Goal: Contribute content: Add original content to the website for others to see

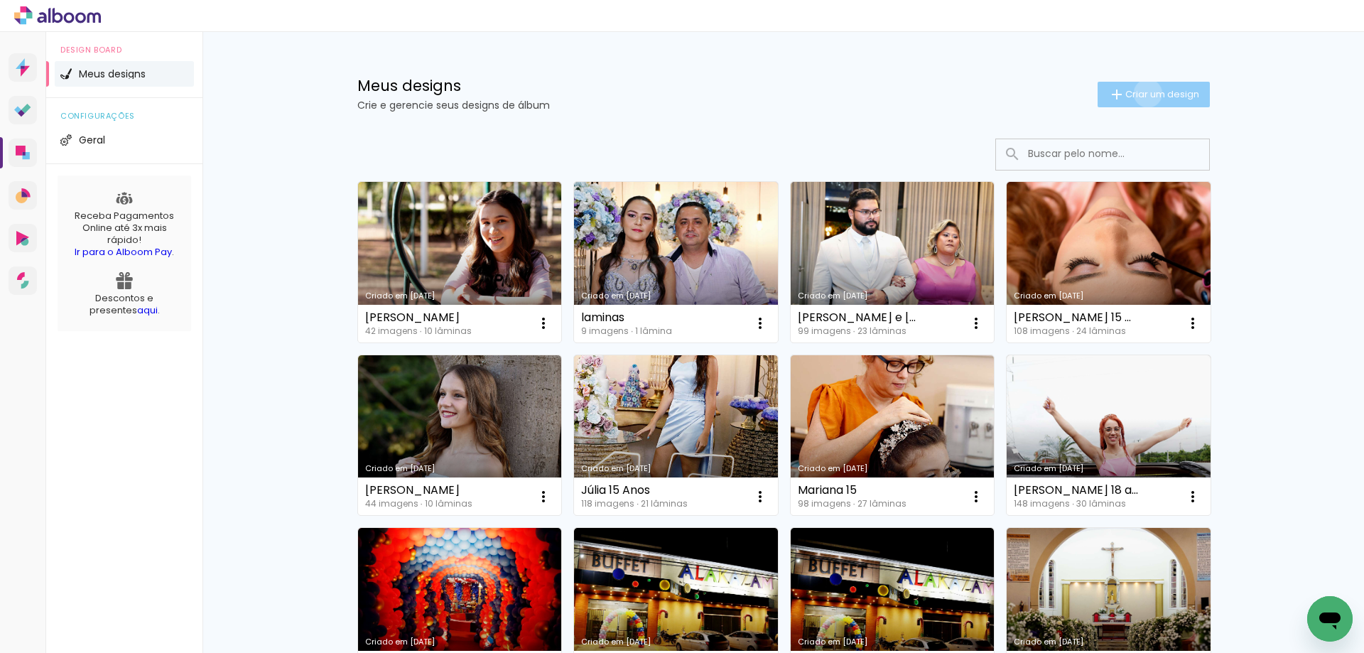
click at [1140, 93] on span "Criar um design" at bounding box center [1163, 94] width 74 height 9
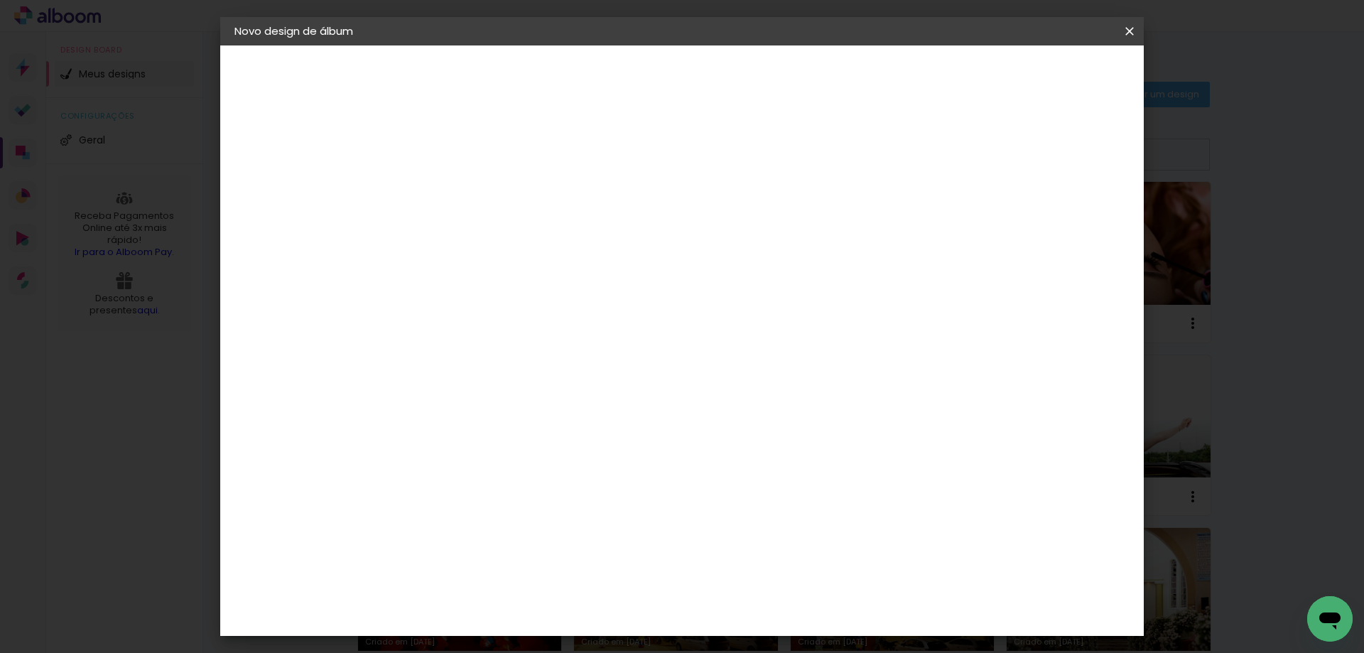
click at [467, 185] on input at bounding box center [467, 191] width 0 height 22
type input "[PERSON_NAME] e [PERSON_NAME]"
type paper-input "[PERSON_NAME] e [PERSON_NAME]"
click at [0, 0] on slot "Avançar" at bounding box center [0, 0] width 0 height 0
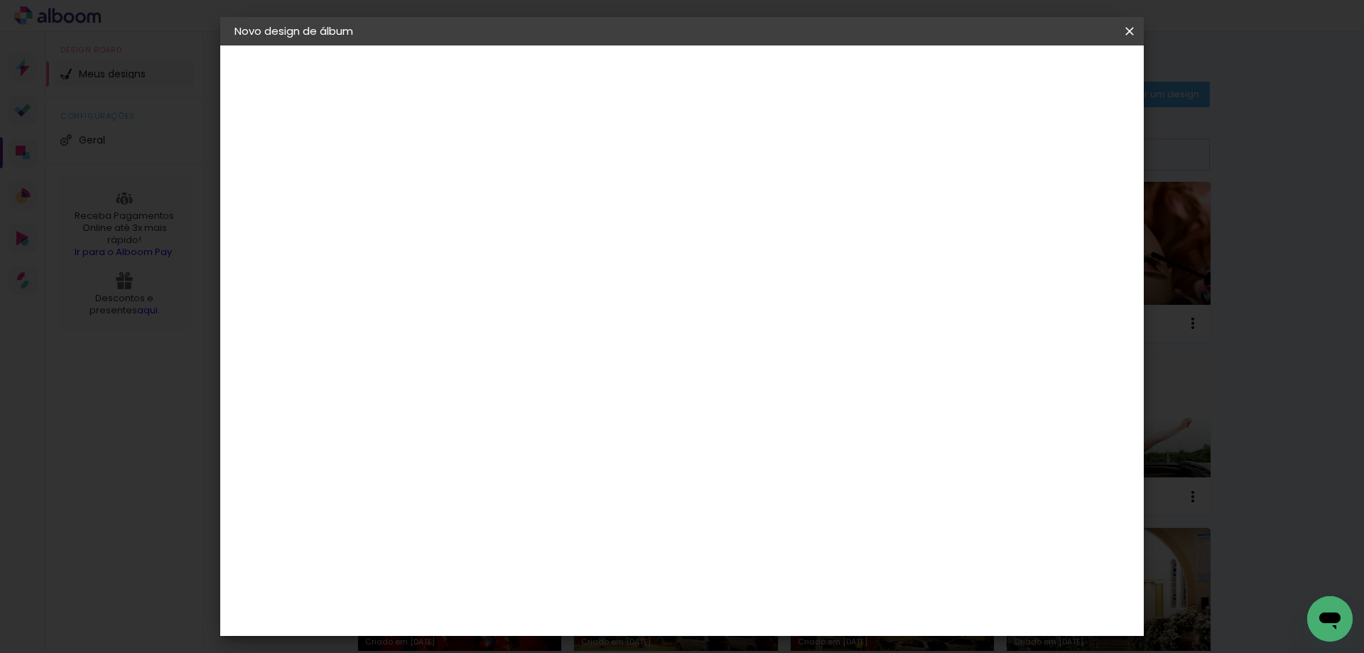
click at [514, 281] on div "Duboni Photobooks" at bounding box center [492, 292] width 68 height 23
click at [0, 0] on slot "Avançar" at bounding box center [0, 0] width 0 height 0
click at [539, 239] on iron-icon at bounding box center [530, 247] width 17 height 17
click at [0, 0] on slot "Tradicional" at bounding box center [0, 0] width 0 height 0
type input "Tradicional"
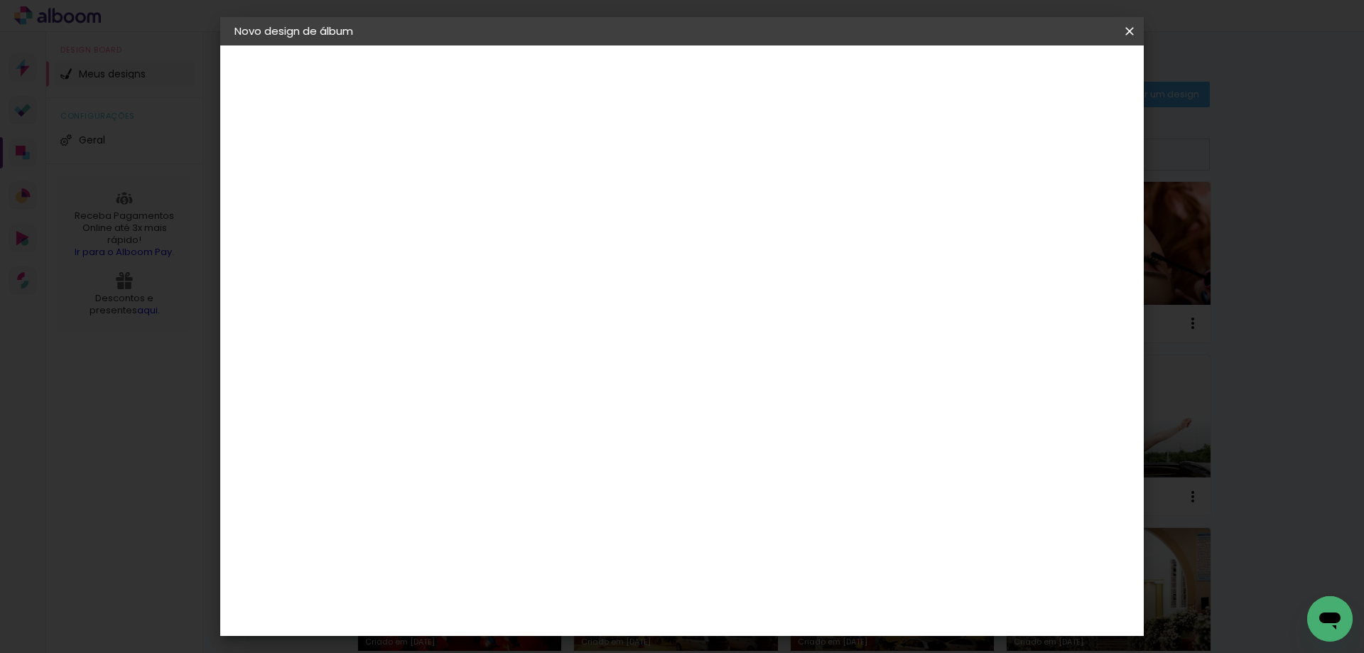
click at [563, 471] on span "25 × 60" at bounding box center [530, 485] width 66 height 29
click at [0, 0] on slot "Avançar" at bounding box center [0, 0] width 0 height 0
click at [1041, 72] on span "Iniciar design" at bounding box center [1008, 75] width 65 height 10
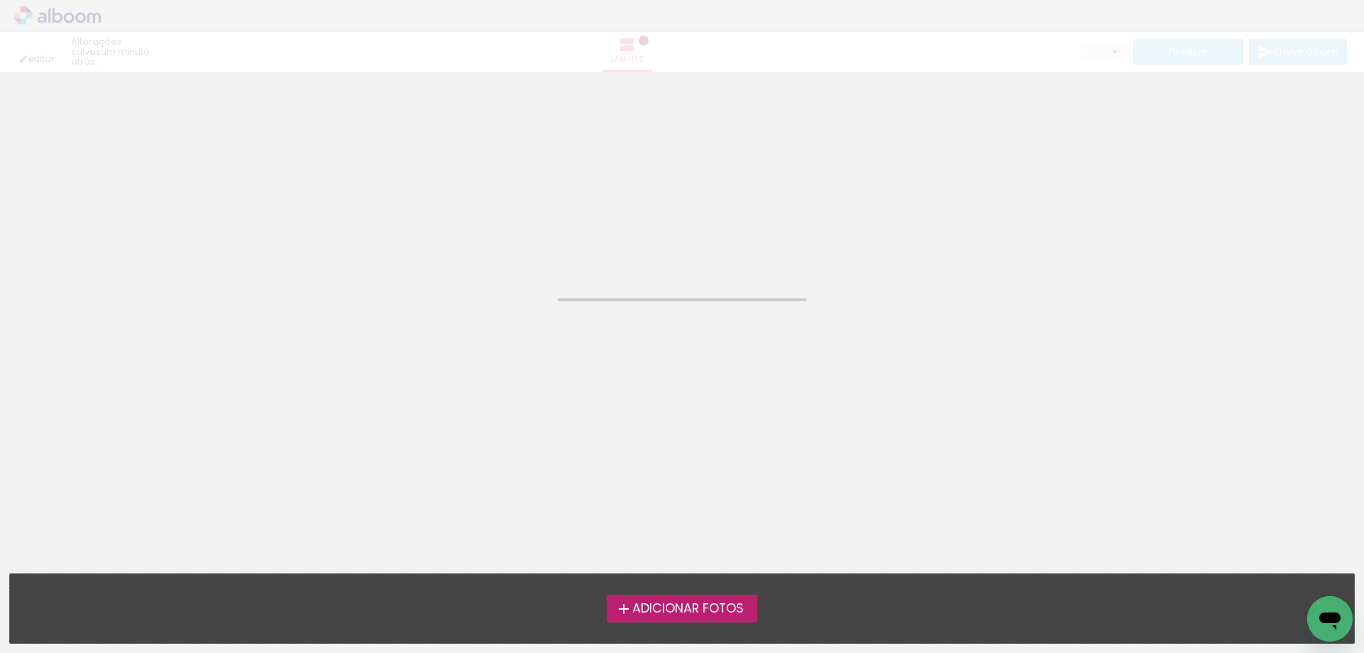
click at [705, 606] on span "Adicionar Fotos" at bounding box center [688, 609] width 112 height 13
click at [0, 0] on input "file" at bounding box center [0, 0] width 0 height 0
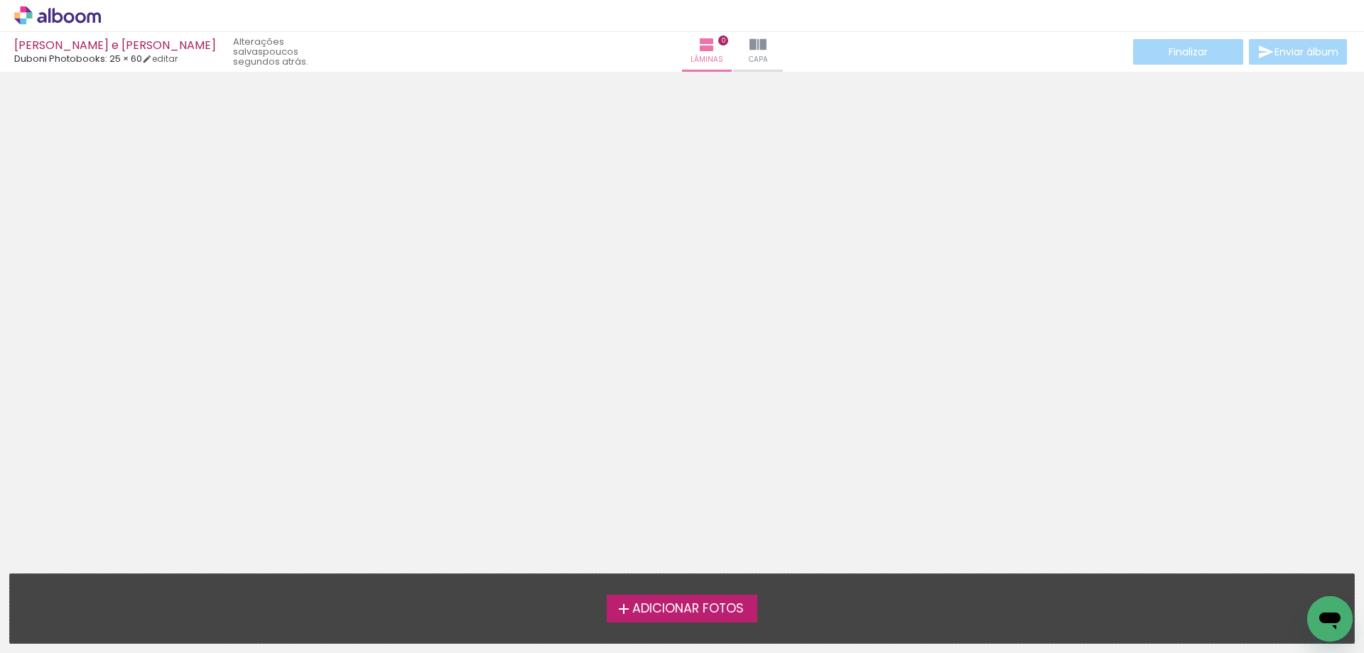
click at [670, 603] on span "Adicionar Fotos" at bounding box center [688, 609] width 112 height 13
click at [0, 0] on input "file" at bounding box center [0, 0] width 0 height 0
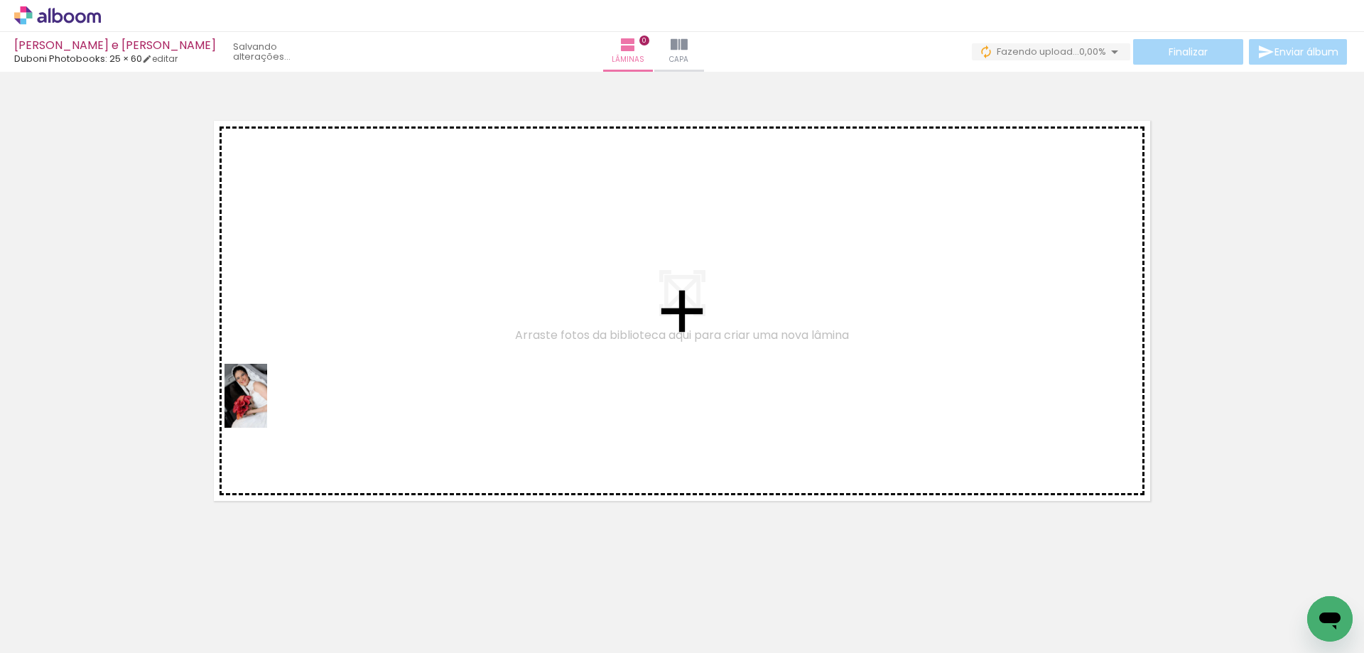
drag, startPoint x: 143, startPoint y: 601, endPoint x: 279, endPoint y: 390, distance: 250.9
click at [279, 390] on quentale-workspace at bounding box center [682, 326] width 1364 height 653
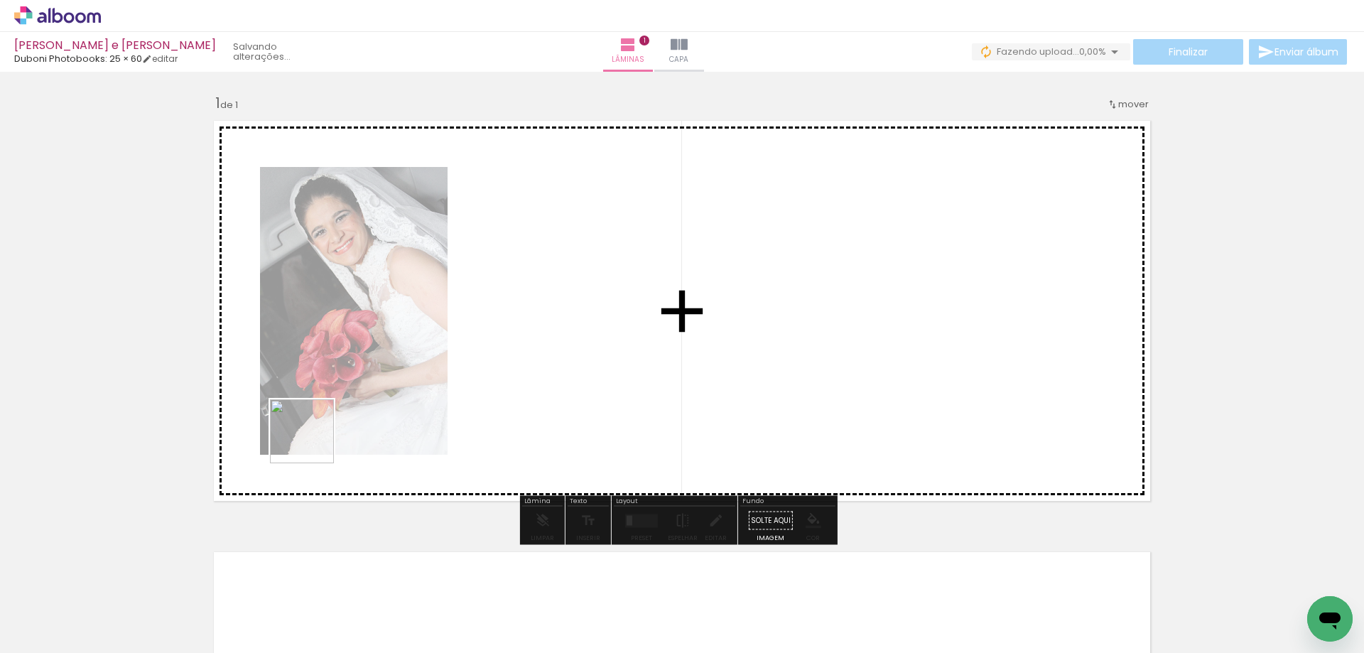
drag, startPoint x: 313, startPoint y: 442, endPoint x: 370, endPoint y: 364, distance: 96.7
click at [370, 364] on quentale-workspace at bounding box center [682, 326] width 1364 height 653
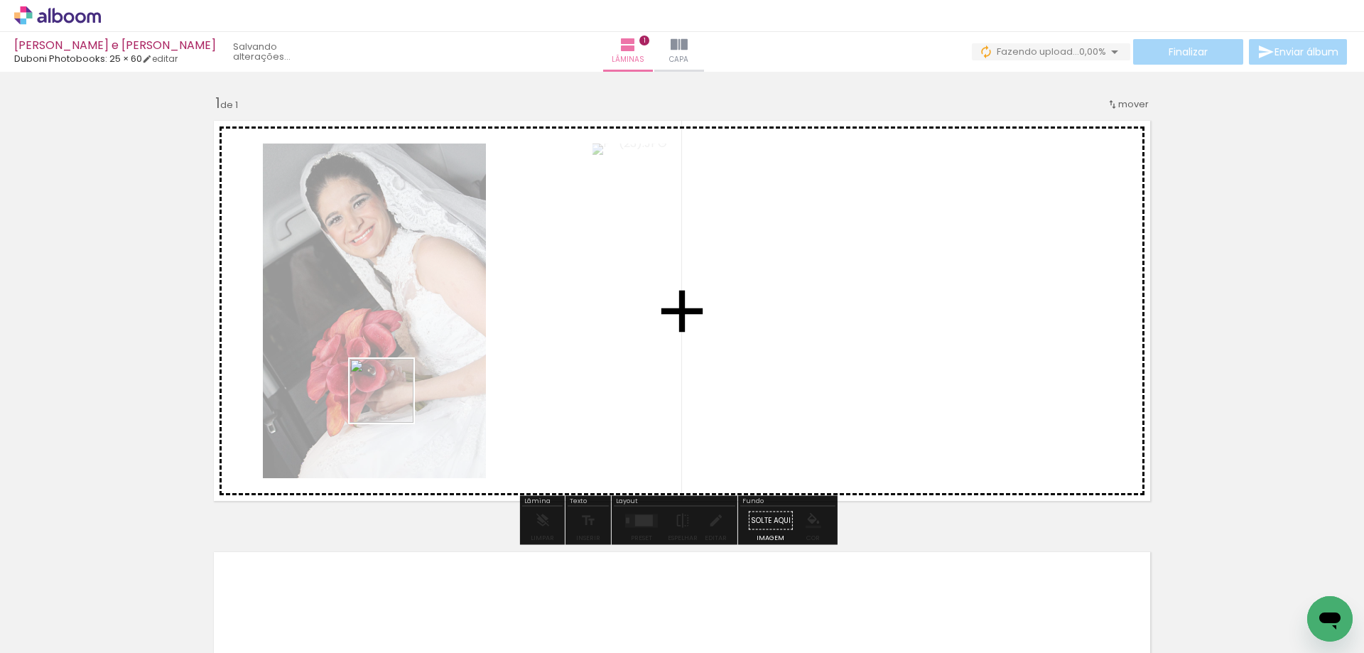
drag, startPoint x: 308, startPoint y: 610, endPoint x: 397, endPoint y: 586, distance: 92.2
click at [393, 401] on quentale-workspace at bounding box center [682, 326] width 1364 height 653
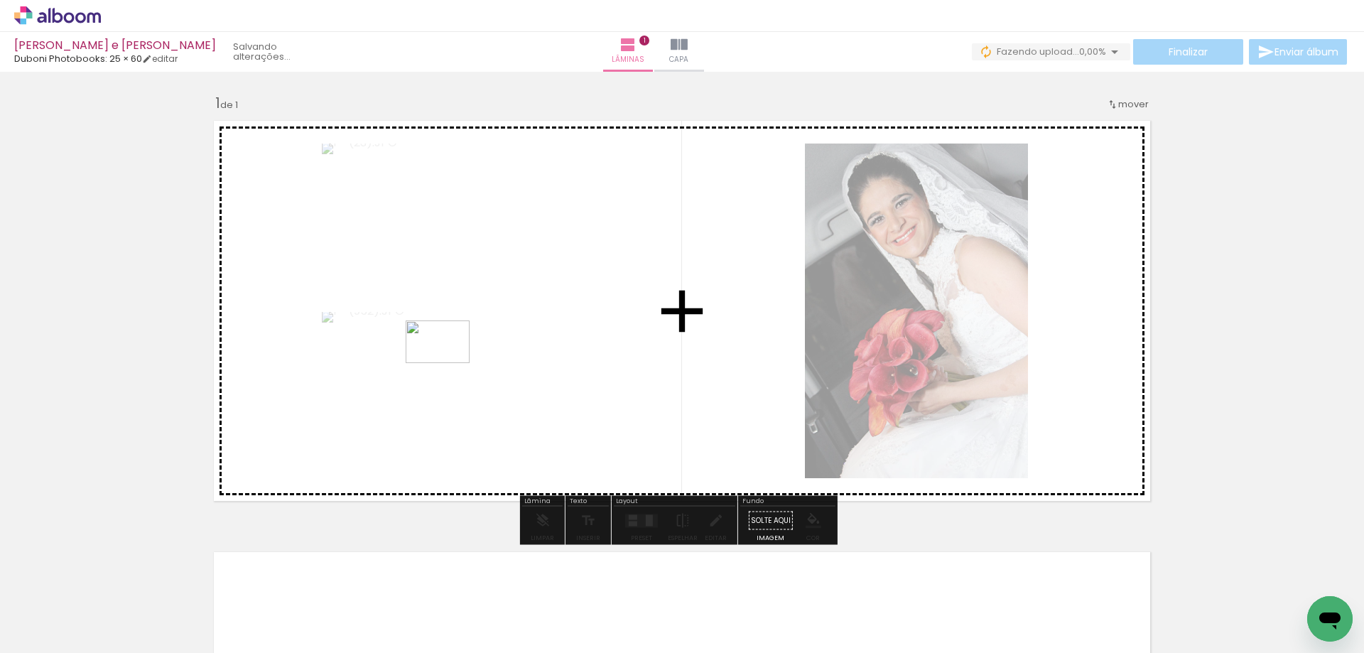
drag, startPoint x: 389, startPoint y: 593, endPoint x: 464, endPoint y: 549, distance: 87.0
click at [449, 365] on quentale-workspace at bounding box center [682, 326] width 1364 height 653
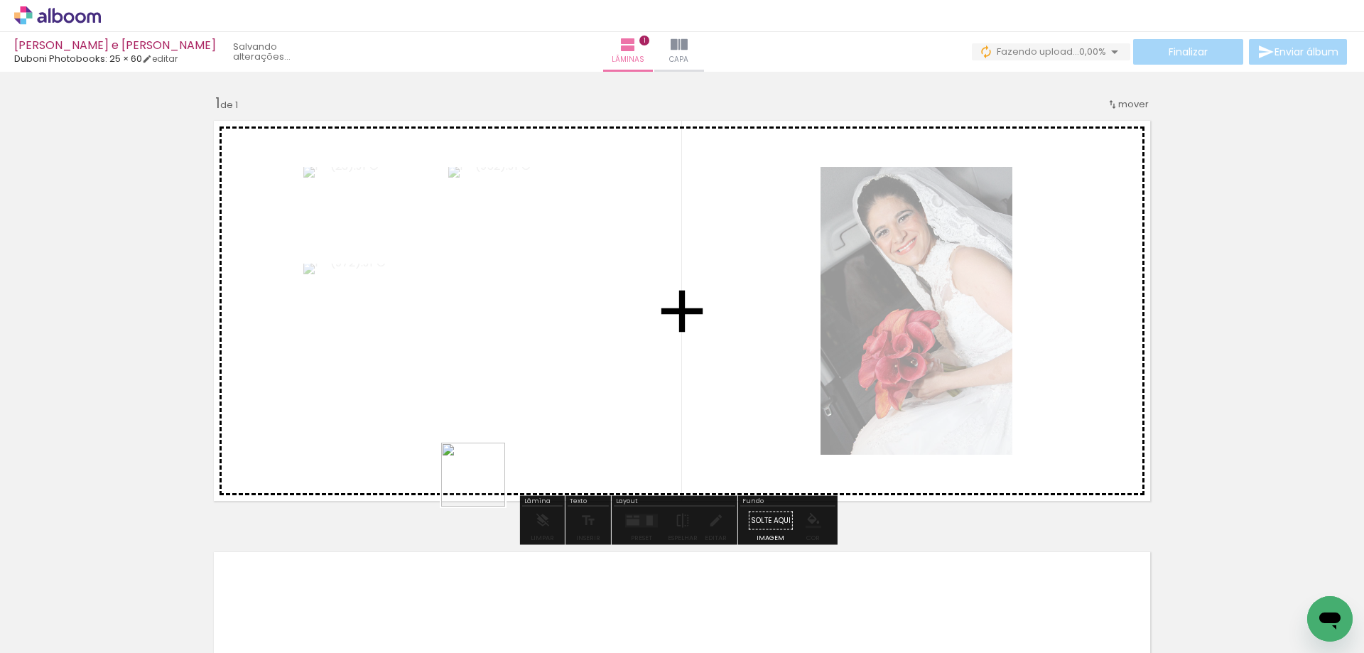
drag, startPoint x: 469, startPoint y: 610, endPoint x: 544, endPoint y: 529, distance: 110.6
click at [499, 370] on quentale-workspace at bounding box center [682, 326] width 1364 height 653
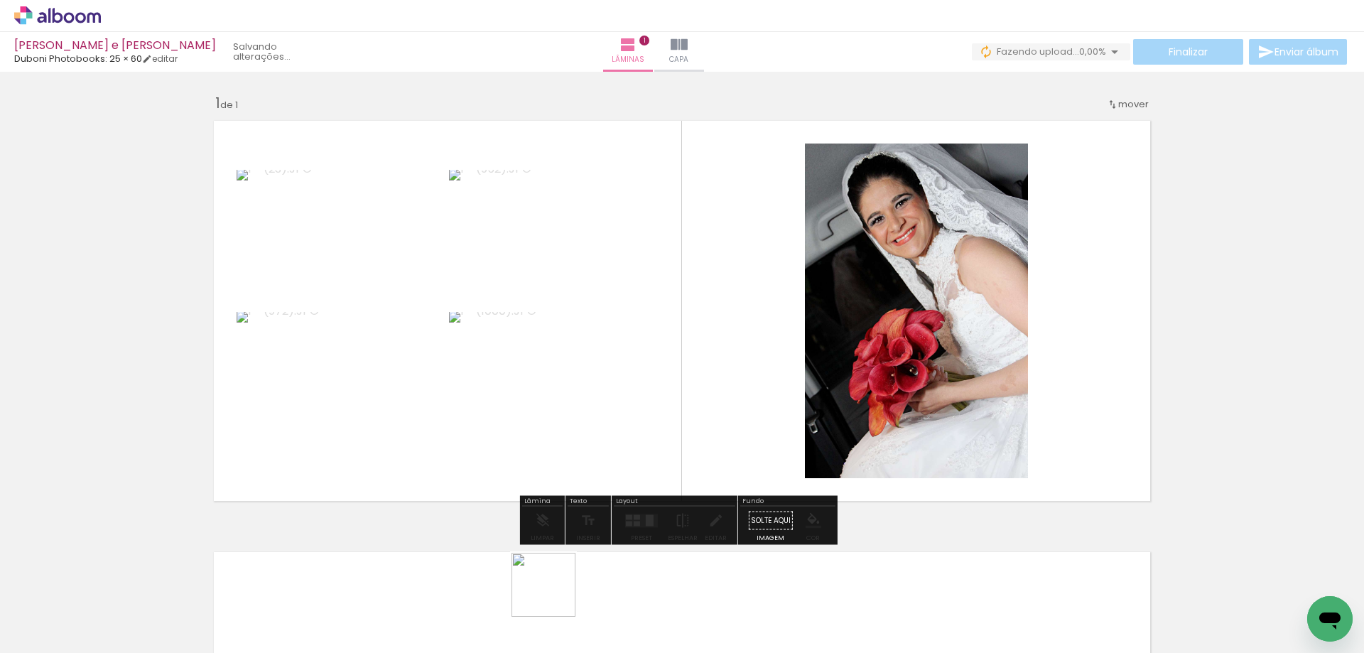
drag, startPoint x: 555, startPoint y: 607, endPoint x: 589, endPoint y: 318, distance: 291.2
click at [588, 318] on quentale-workspace at bounding box center [682, 326] width 1364 height 653
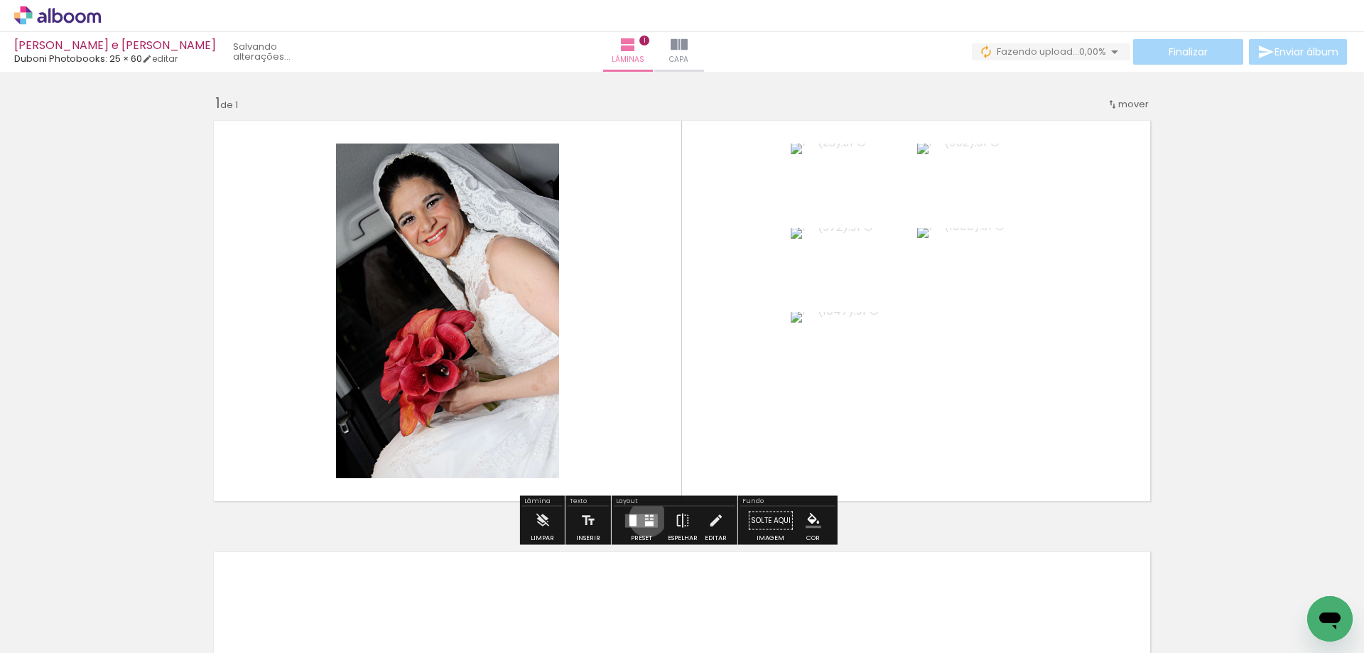
click at [645, 518] on div at bounding box center [647, 518] width 4 height 1
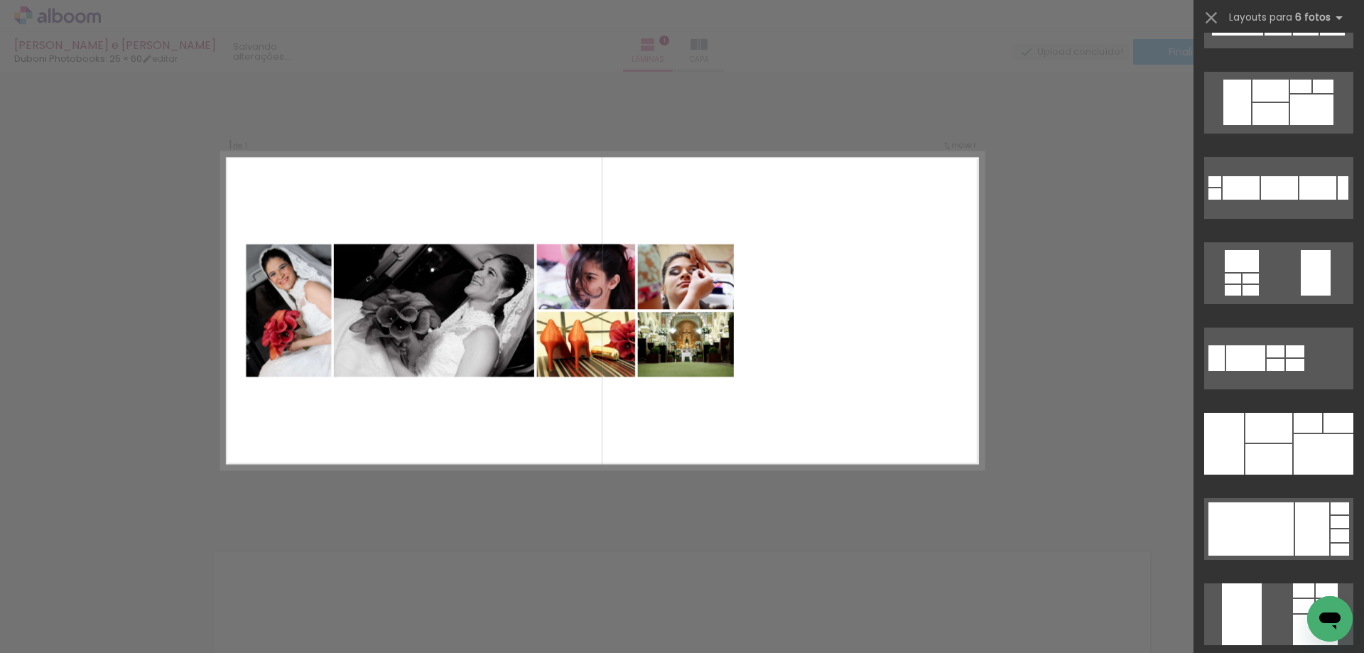
scroll to position [640, 0]
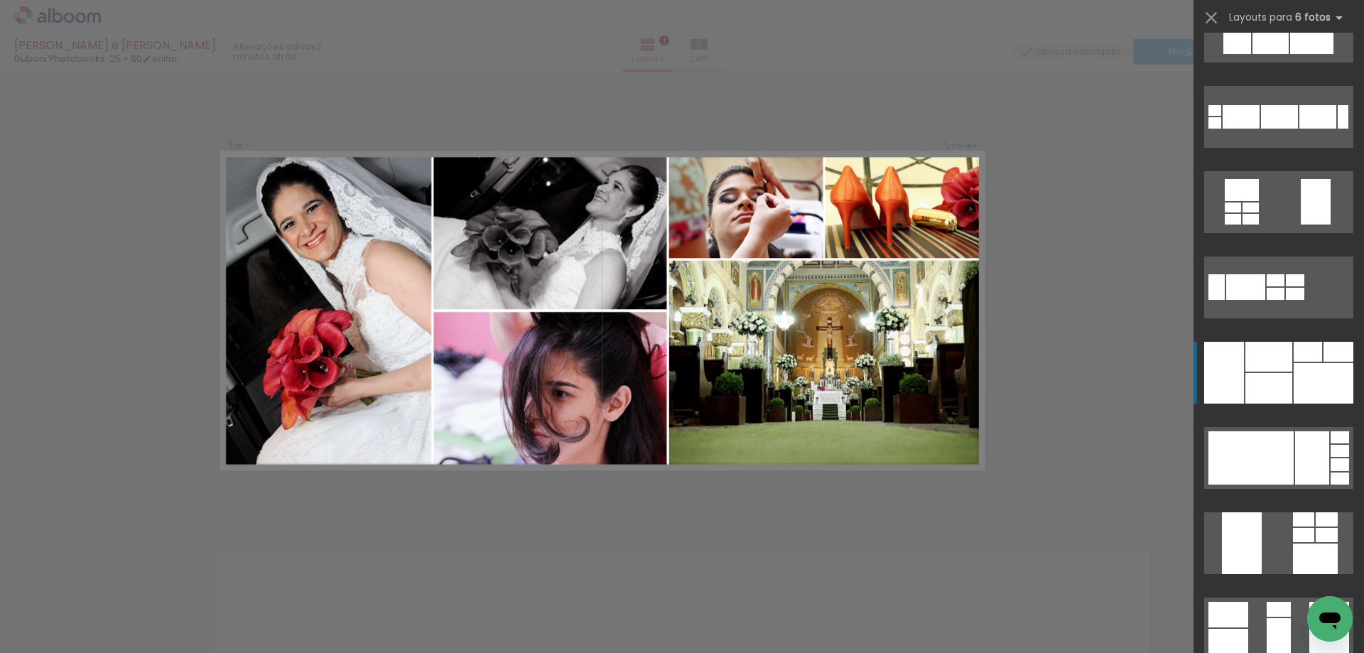
click at [1271, 379] on div at bounding box center [1269, 388] width 47 height 31
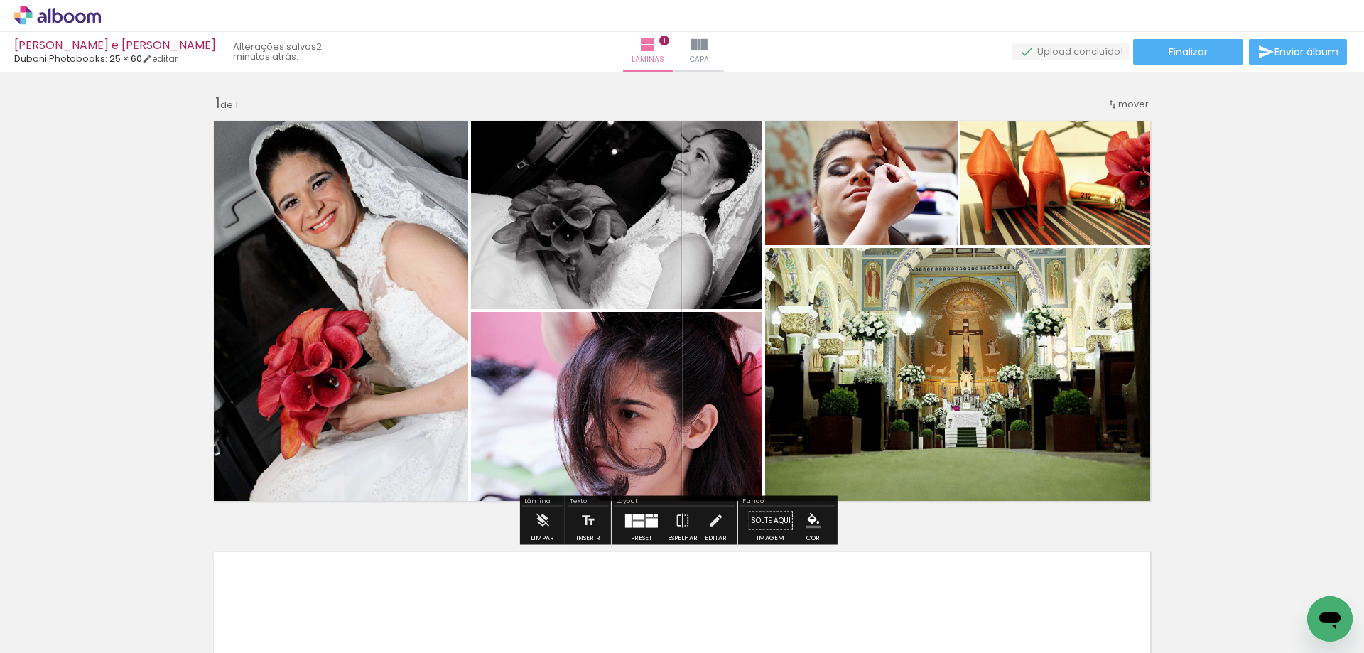
click at [646, 522] on div at bounding box center [652, 522] width 12 height 9
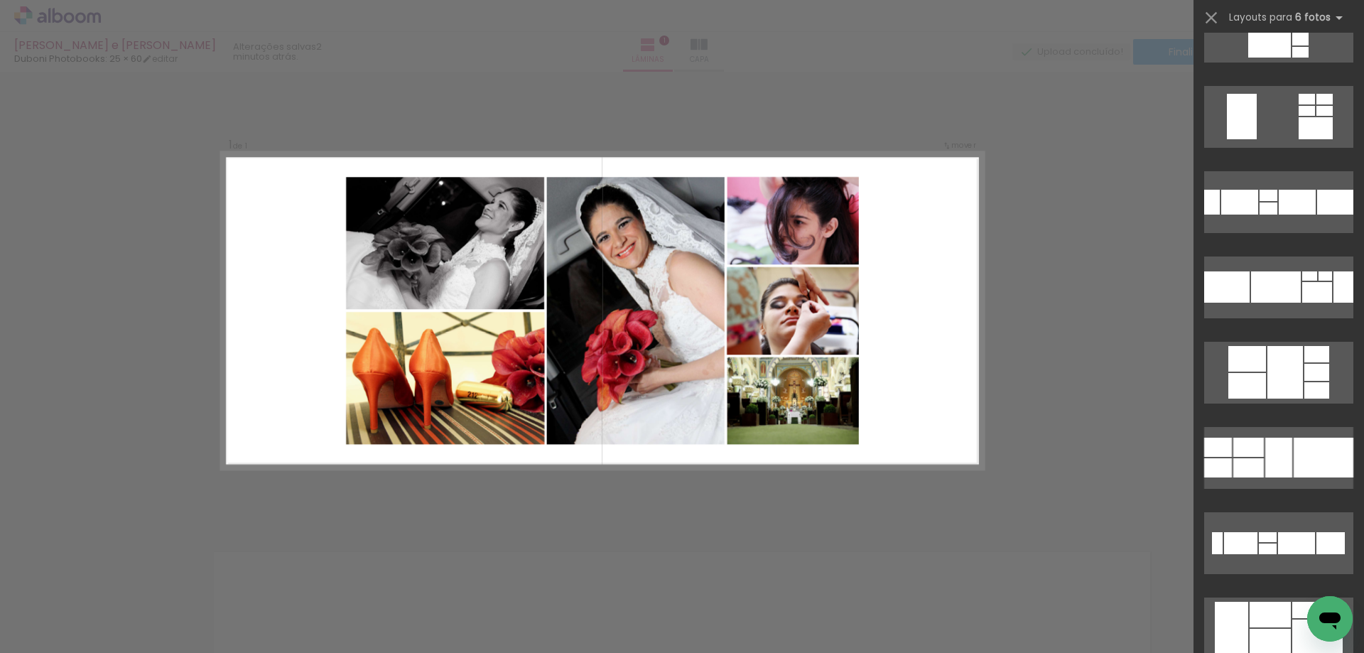
scroll to position [1649, 0]
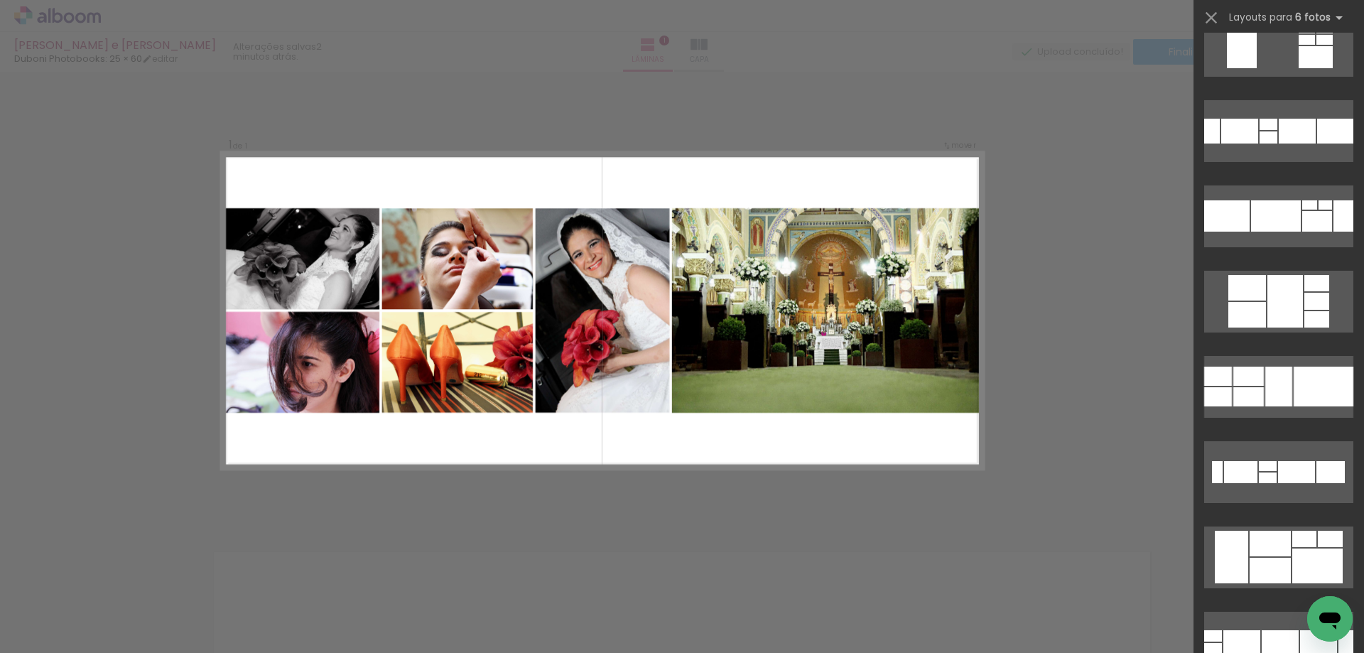
click at [1283, 375] on div at bounding box center [1279, 387] width 27 height 40
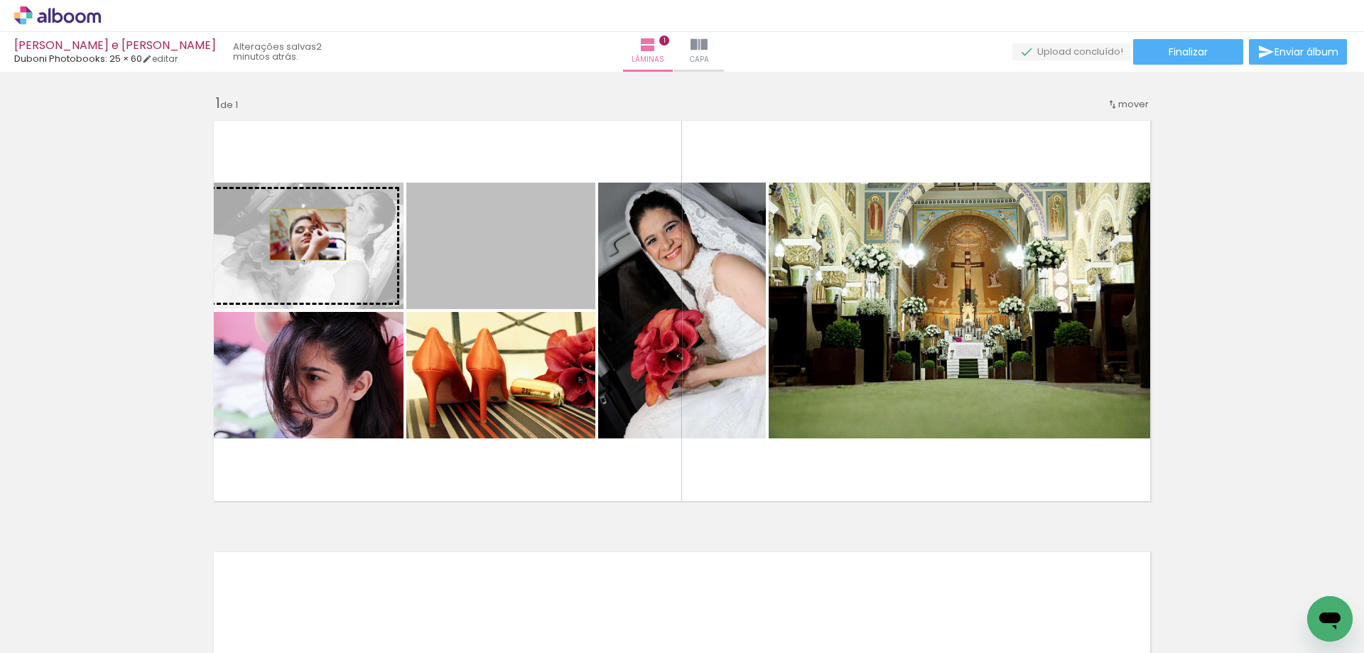
drag, startPoint x: 474, startPoint y: 254, endPoint x: 303, endPoint y: 235, distance: 172.3
click at [0, 0] on slot at bounding box center [0, 0] width 0 height 0
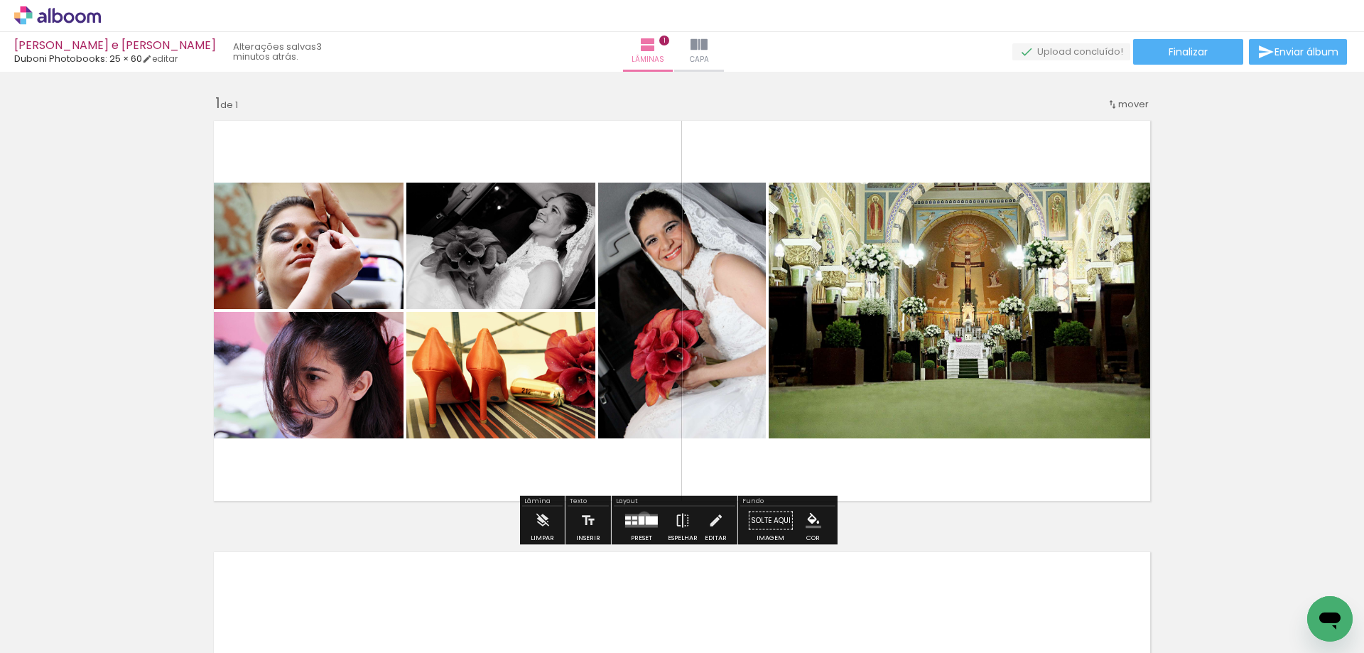
click at [641, 517] on div at bounding box center [642, 520] width 6 height 9
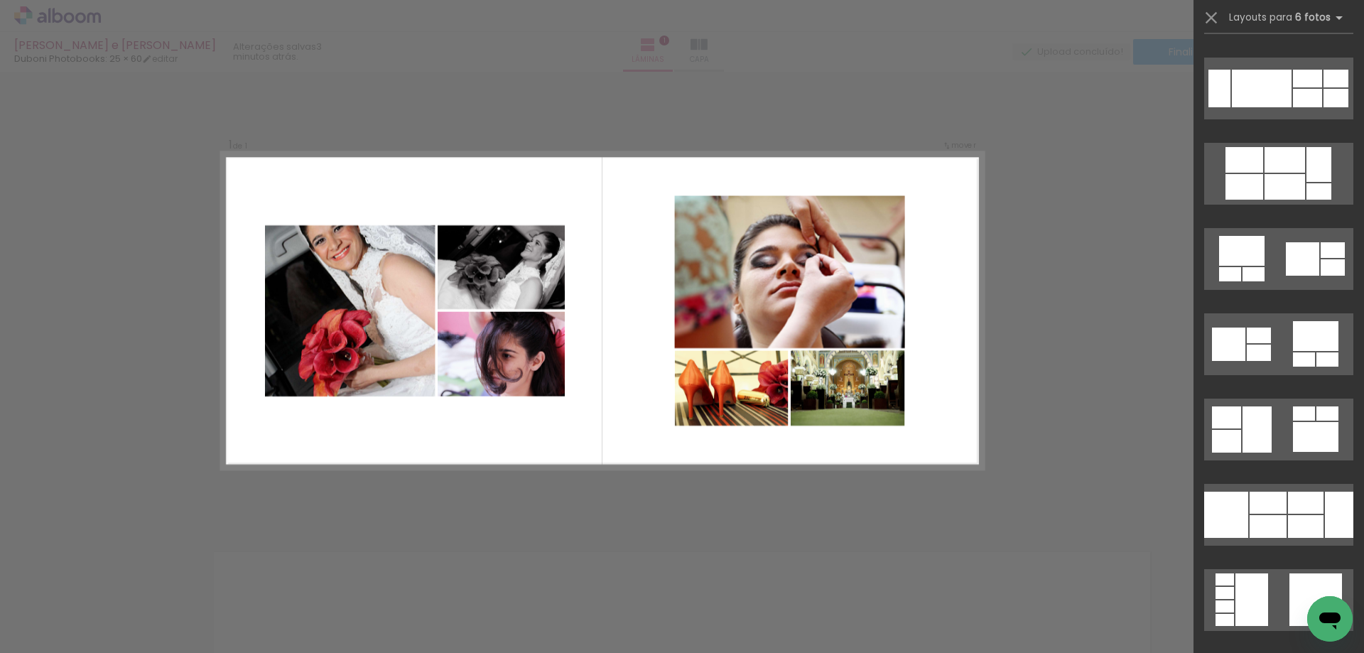
scroll to position [5088, 0]
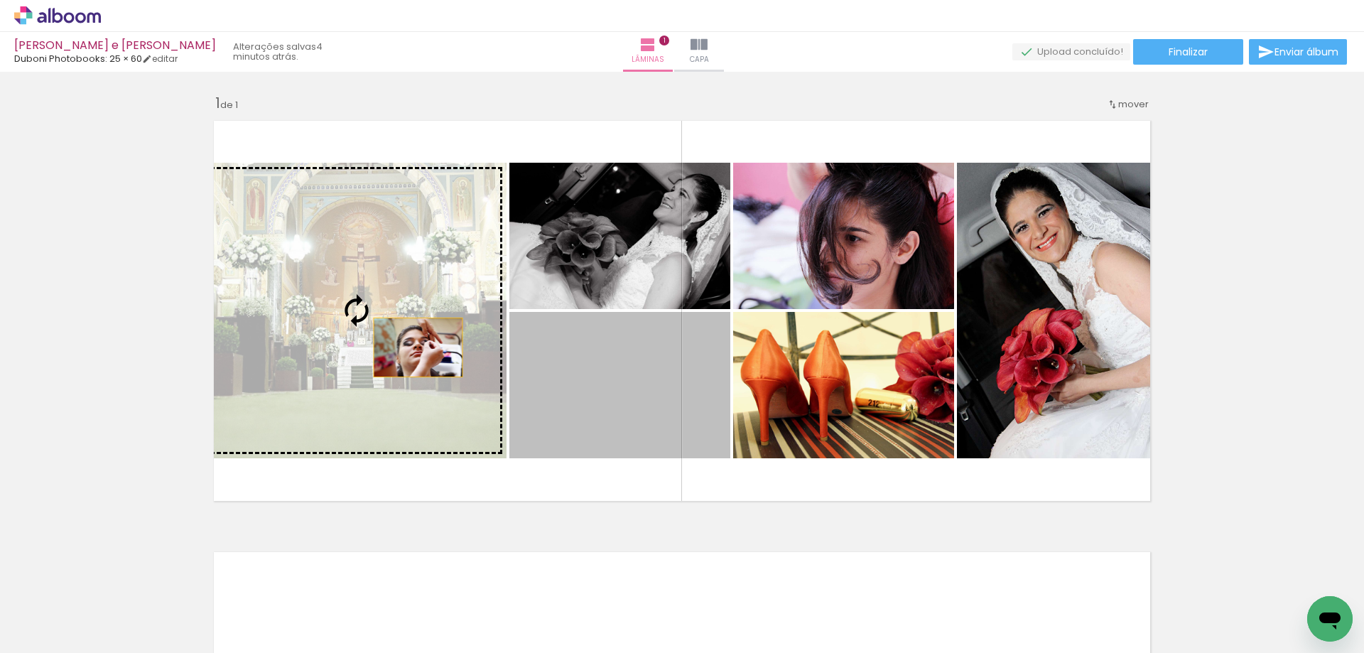
drag, startPoint x: 667, startPoint y: 412, endPoint x: 413, endPoint y: 347, distance: 261.8
click at [0, 0] on slot at bounding box center [0, 0] width 0 height 0
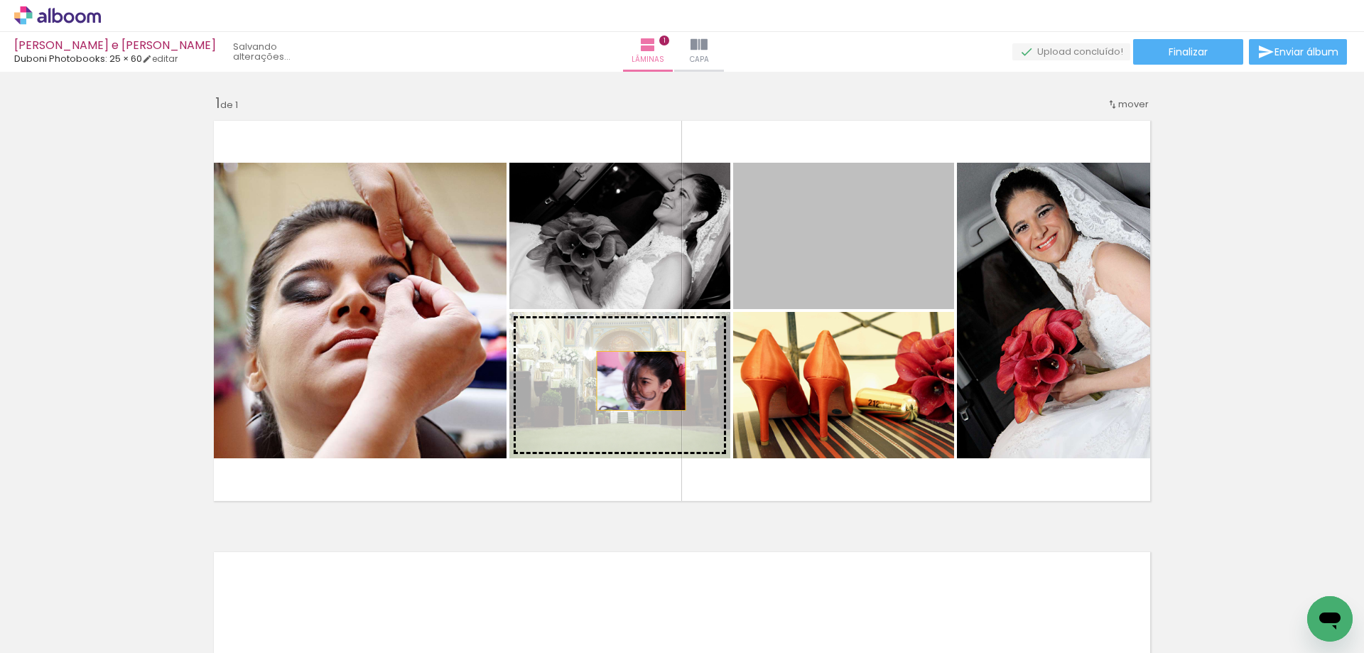
drag, startPoint x: 843, startPoint y: 260, endPoint x: 636, endPoint y: 381, distance: 239.5
click at [0, 0] on slot at bounding box center [0, 0] width 0 height 0
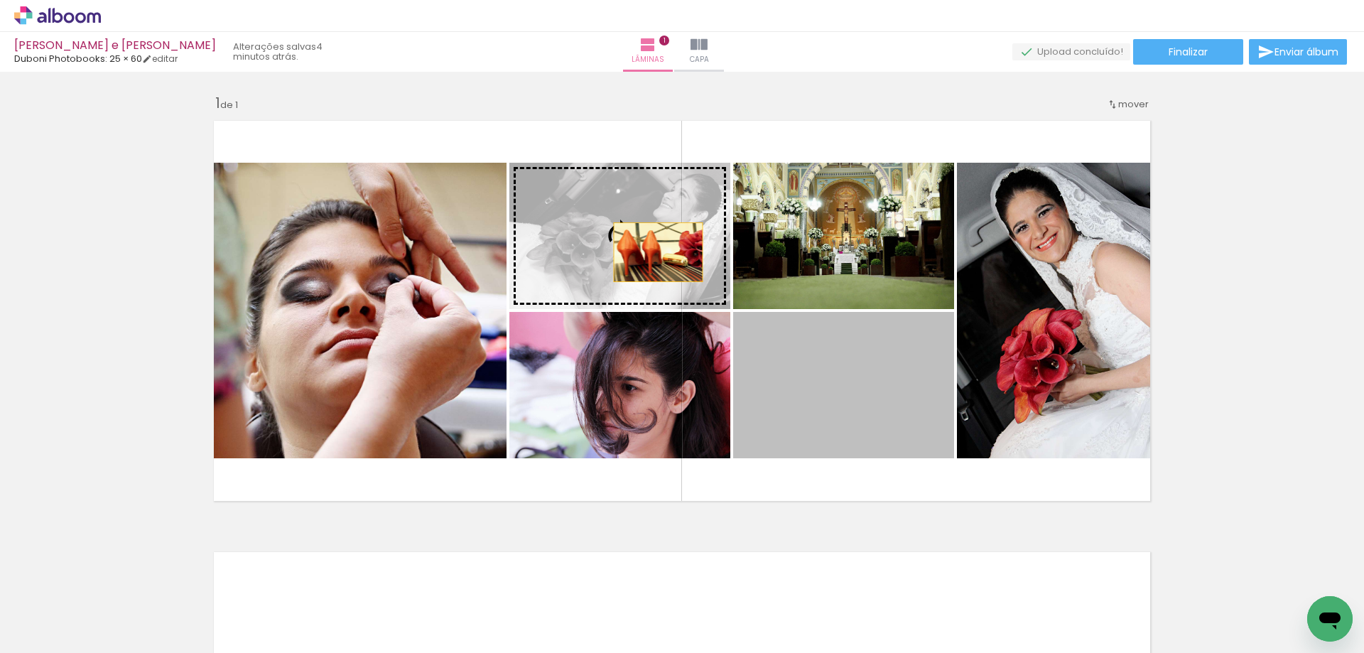
drag, startPoint x: 895, startPoint y: 384, endPoint x: 653, endPoint y: 252, distance: 275.4
click at [0, 0] on slot at bounding box center [0, 0] width 0 height 0
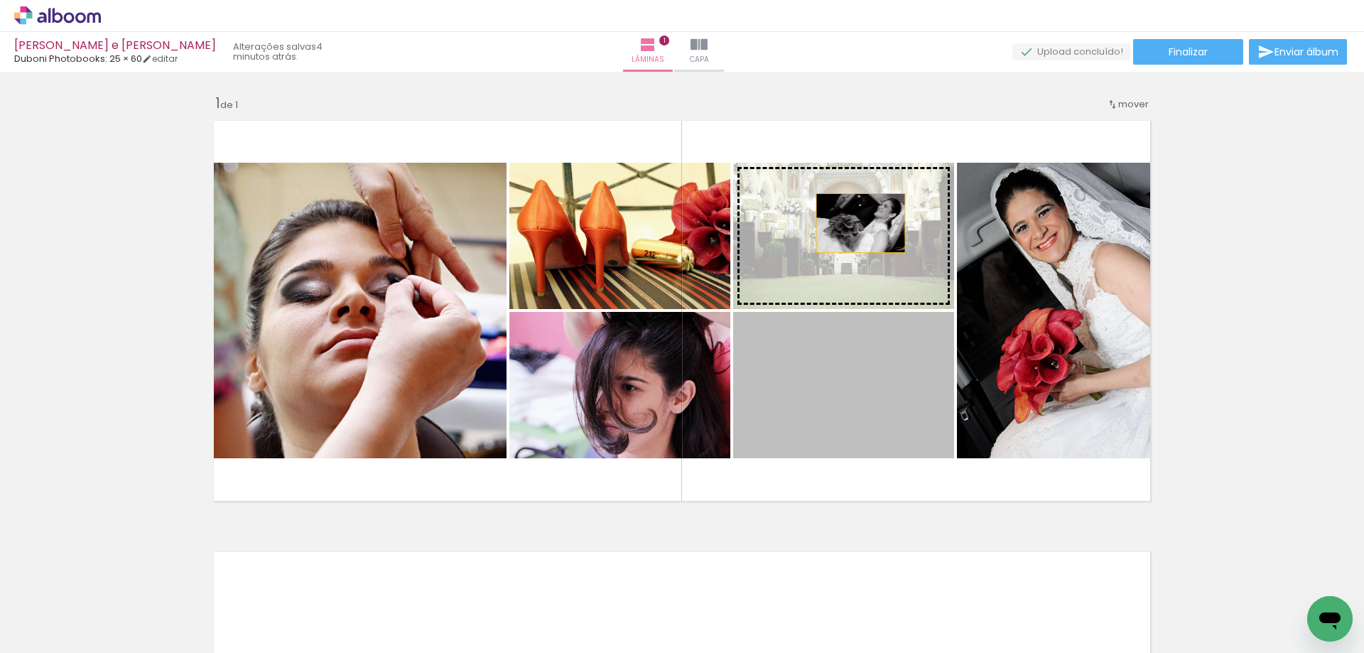
drag, startPoint x: 890, startPoint y: 386, endPoint x: 856, endPoint y: 223, distance: 166.4
click at [0, 0] on slot at bounding box center [0, 0] width 0 height 0
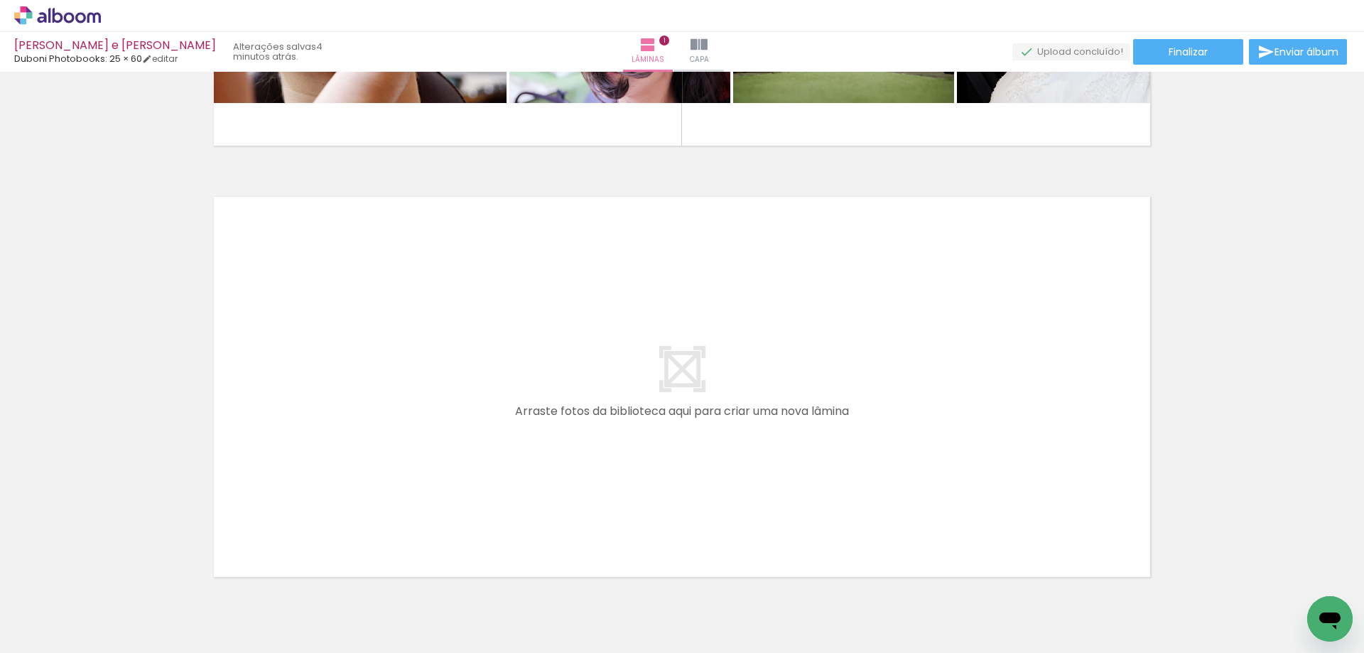
scroll to position [426, 0]
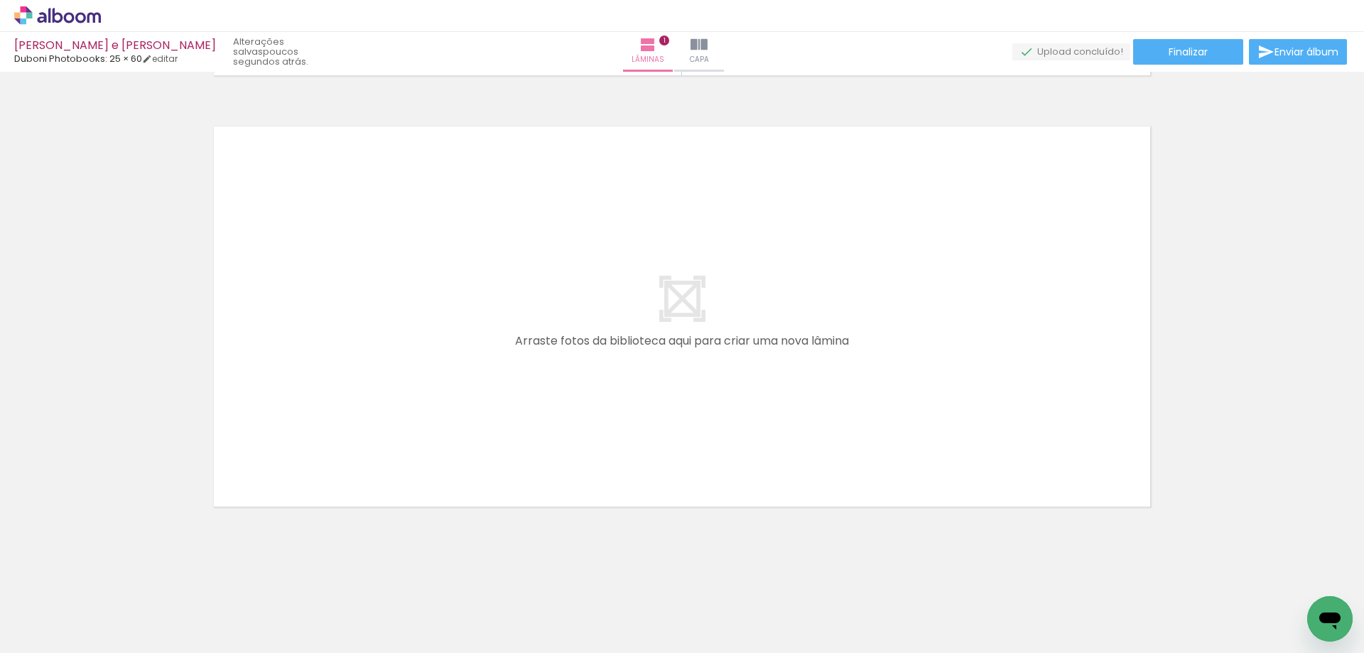
click at [61, 632] on span "Adicionar Fotos" at bounding box center [50, 634] width 43 height 16
click at [0, 0] on input "file" at bounding box center [0, 0] width 0 height 0
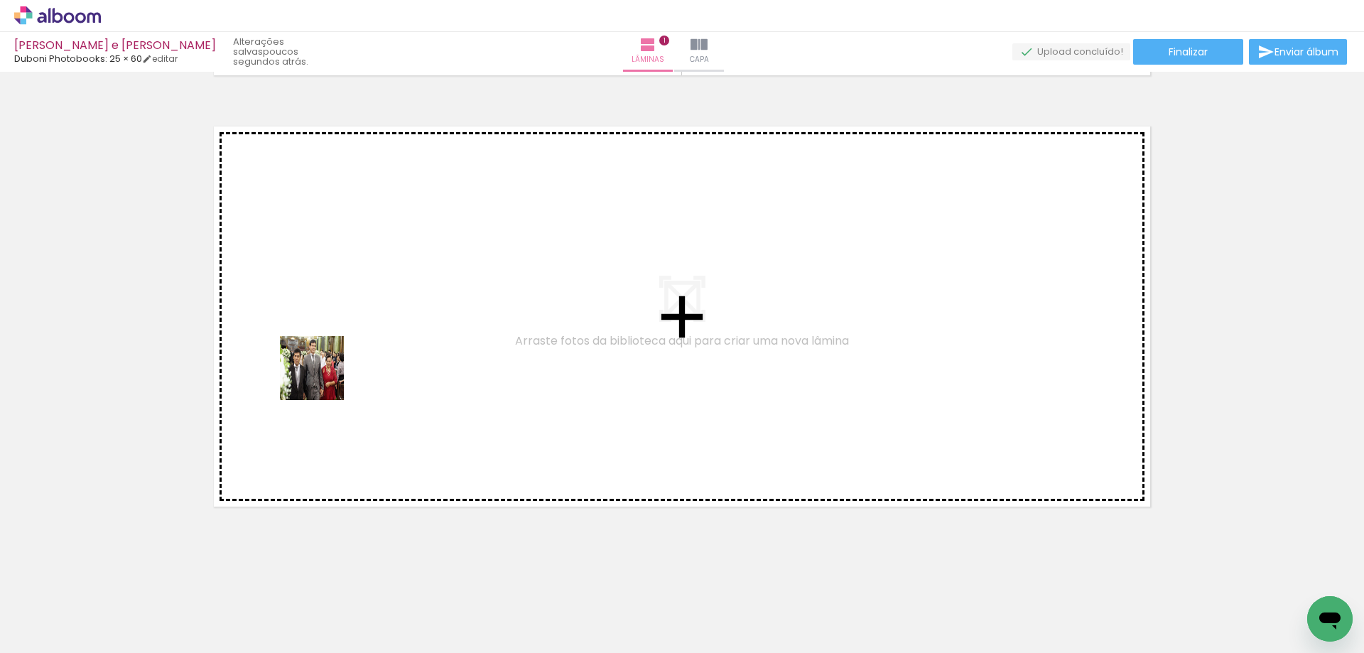
drag, startPoint x: 222, startPoint y: 608, endPoint x: 331, endPoint y: 358, distance: 273.0
click at [331, 358] on quentale-workspace at bounding box center [682, 326] width 1364 height 653
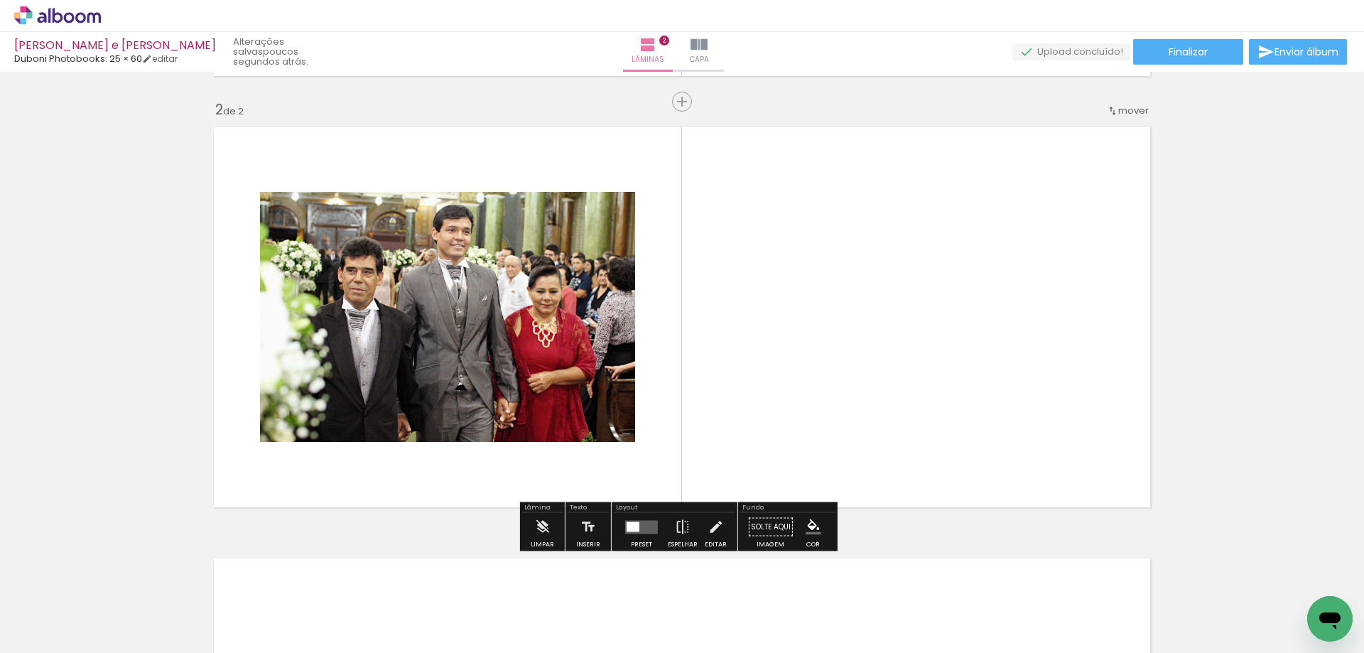
scroll to position [424, 0]
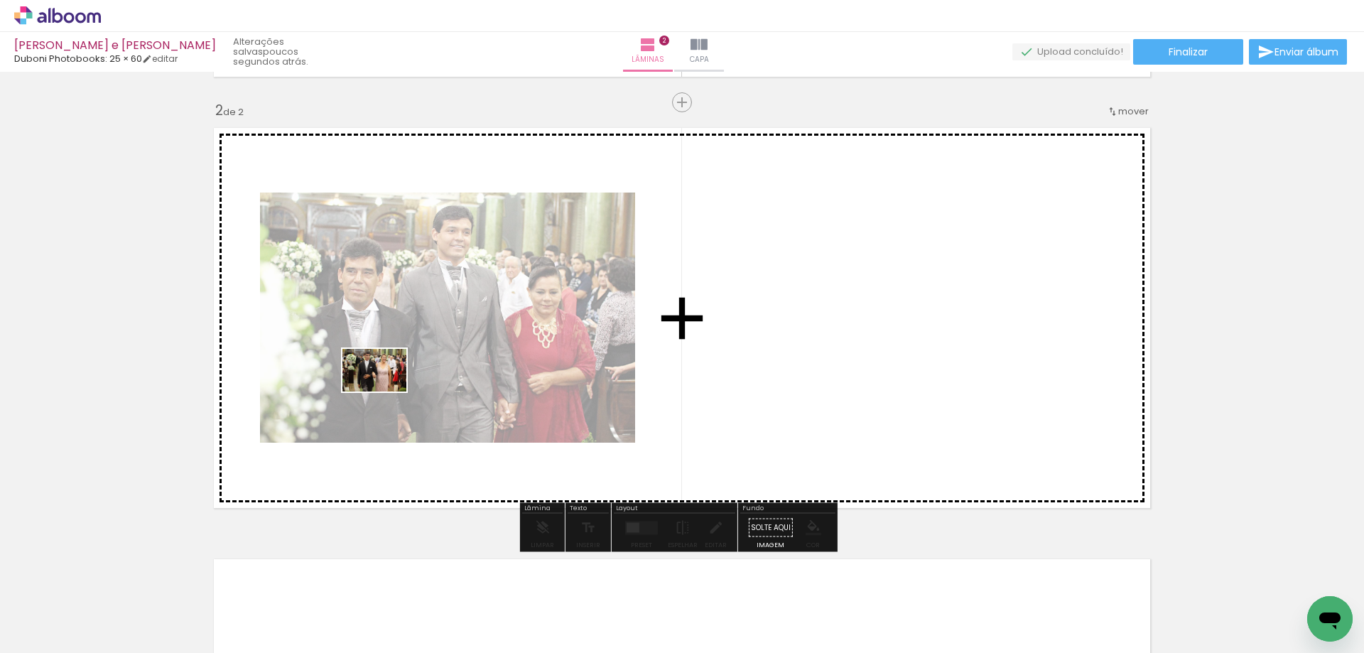
drag, startPoint x: 295, startPoint y: 604, endPoint x: 385, endPoint y: 392, distance: 230.9
click at [385, 392] on quentale-workspace at bounding box center [682, 326] width 1364 height 653
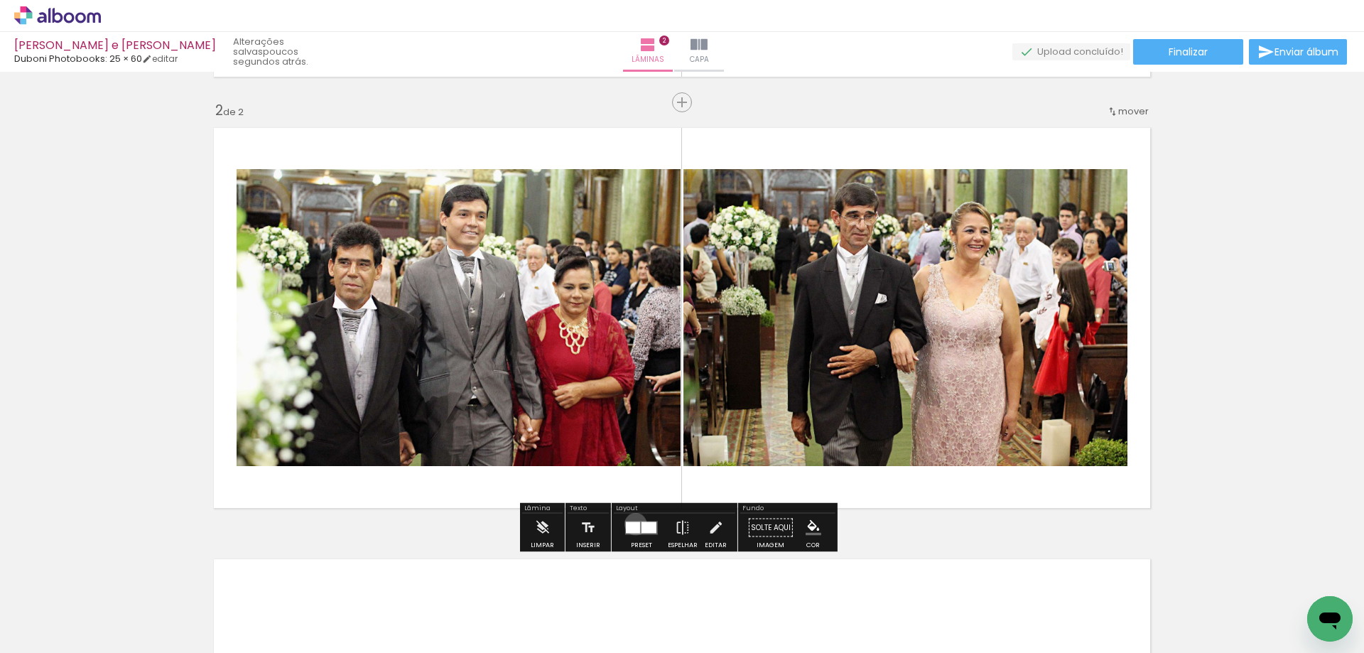
click at [632, 524] on div at bounding box center [633, 527] width 14 height 11
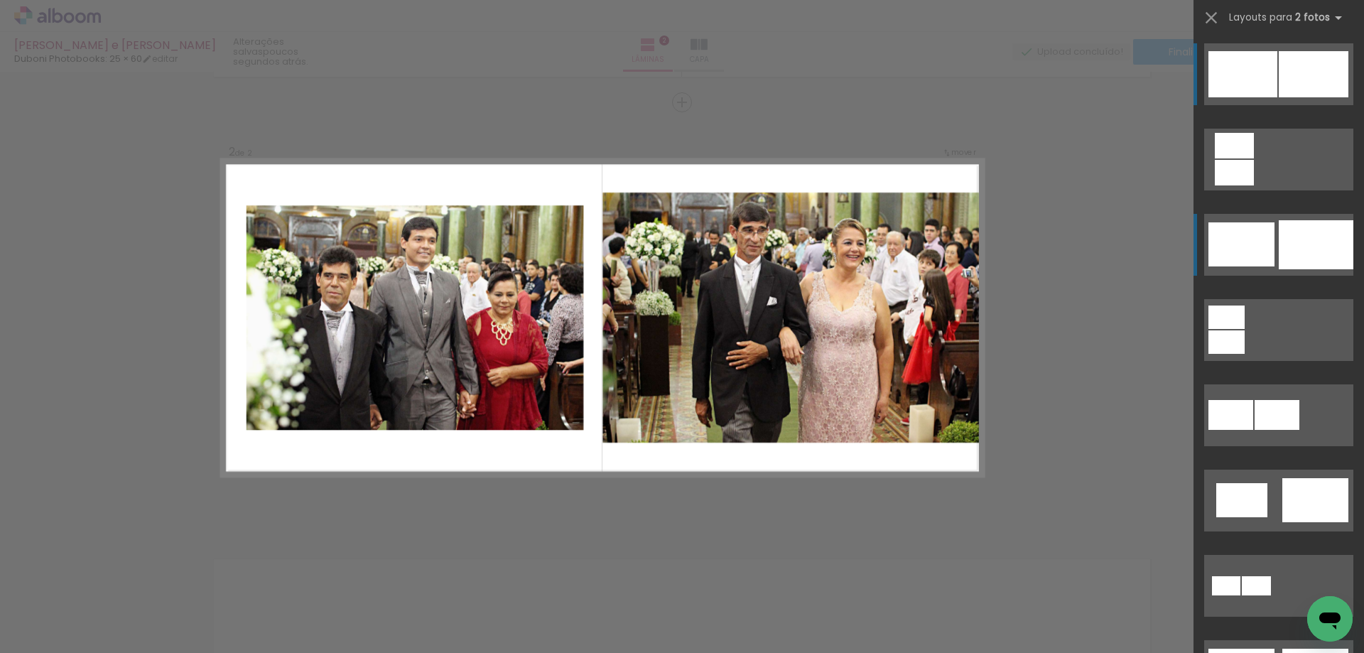
click at [1270, 190] on quentale-layouter at bounding box center [1279, 160] width 149 height 62
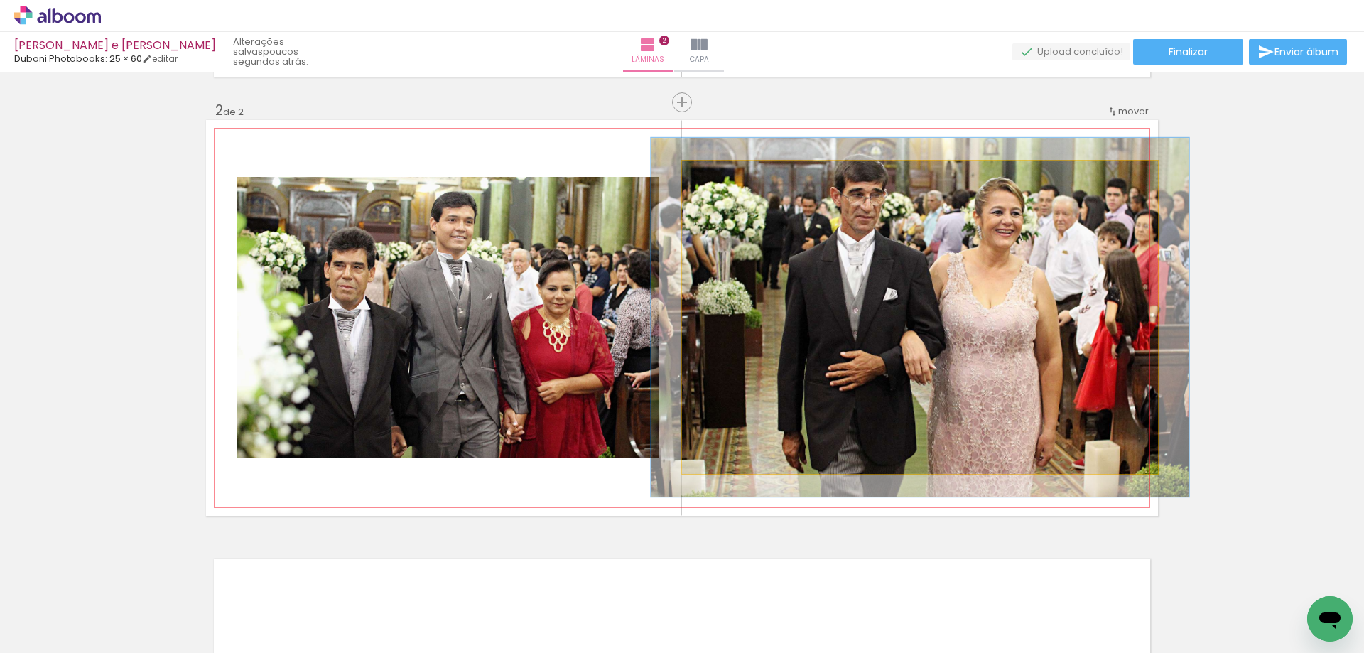
drag, startPoint x: 713, startPoint y: 180, endPoint x: 720, endPoint y: 185, distance: 8.6
click at [720, 185] on div at bounding box center [722, 176] width 23 height 23
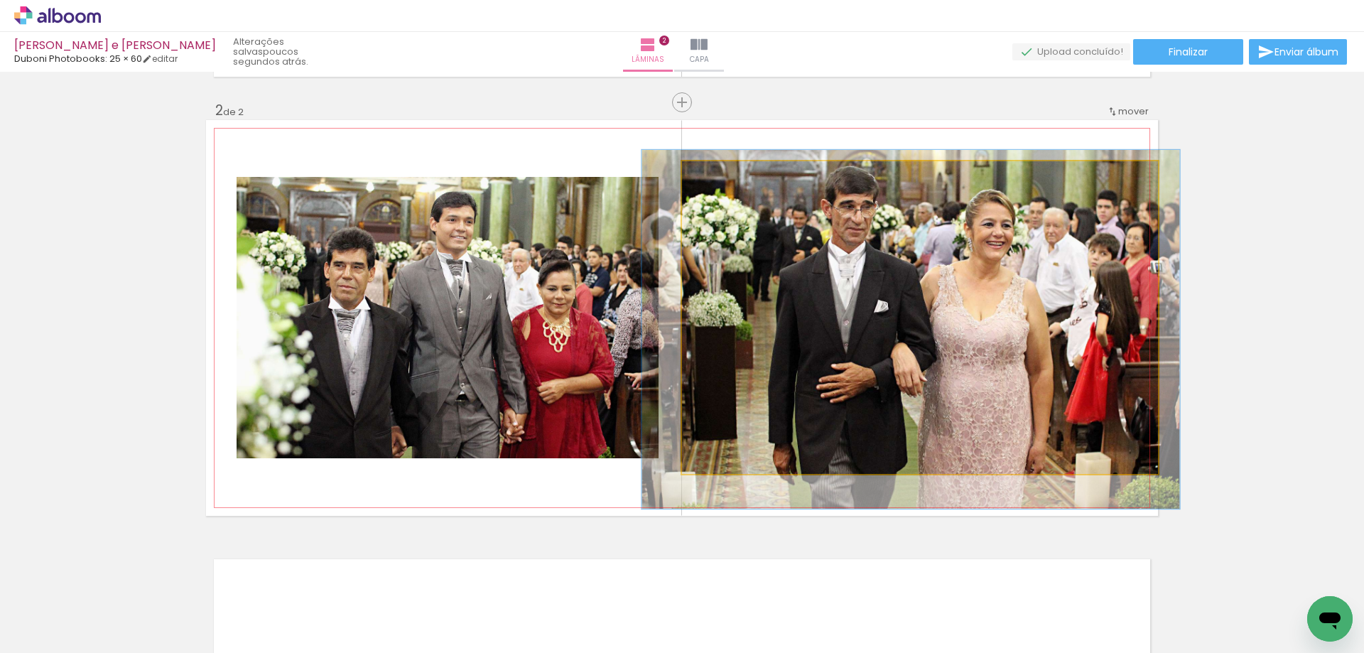
drag, startPoint x: 848, startPoint y: 294, endPoint x: 839, endPoint y: 306, distance: 15.2
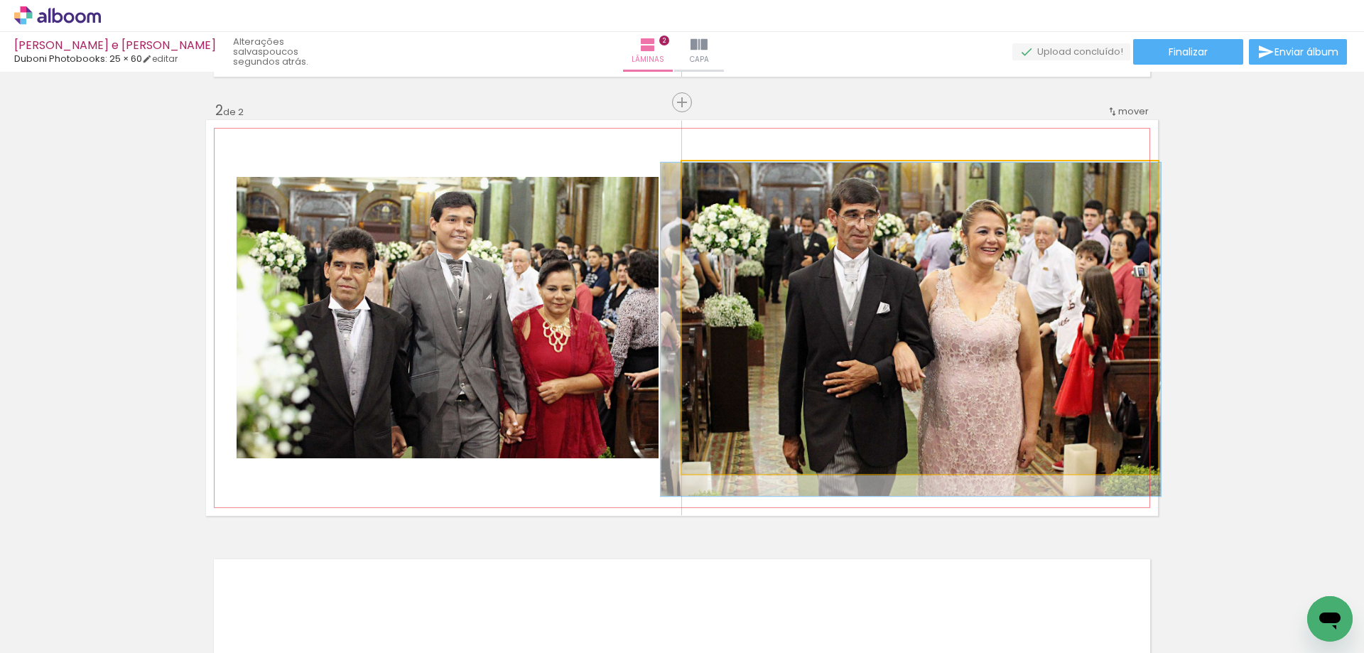
drag, startPoint x: 718, startPoint y: 180, endPoint x: 770, endPoint y: 222, distance: 67.3
type paper-slider "104"
click at [713, 180] on div at bounding box center [718, 176] width 13 height 13
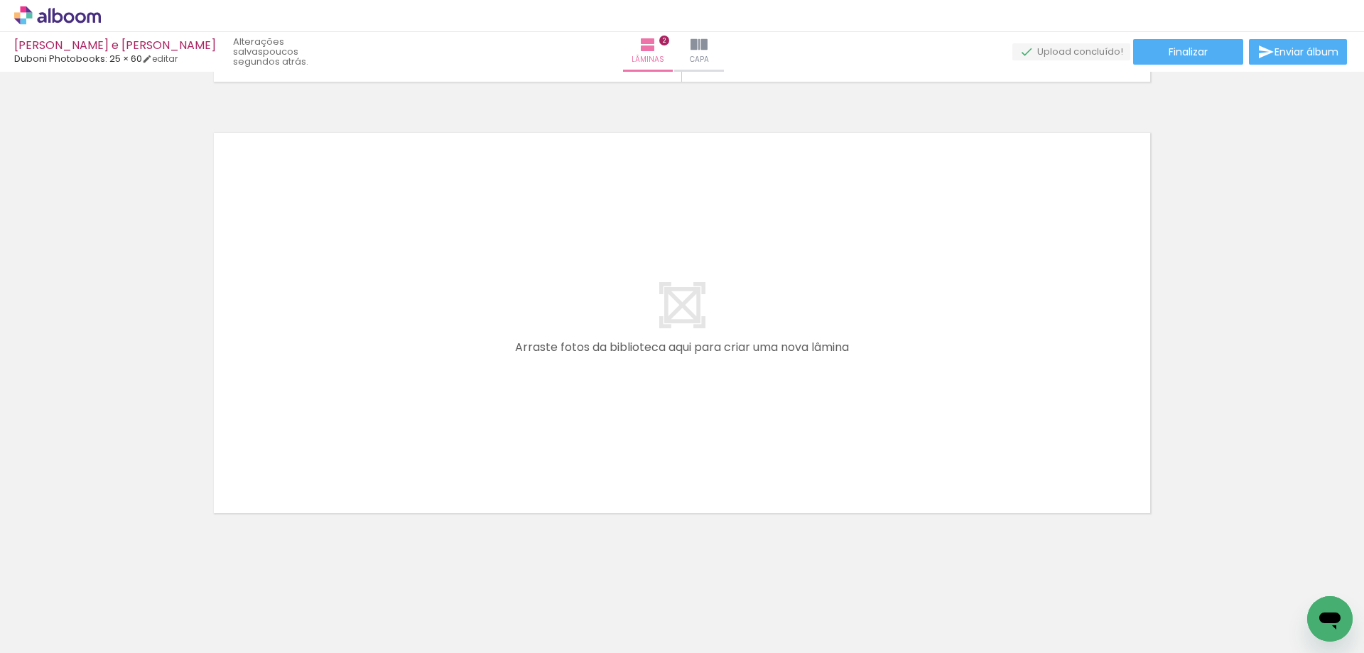
scroll to position [0, 507]
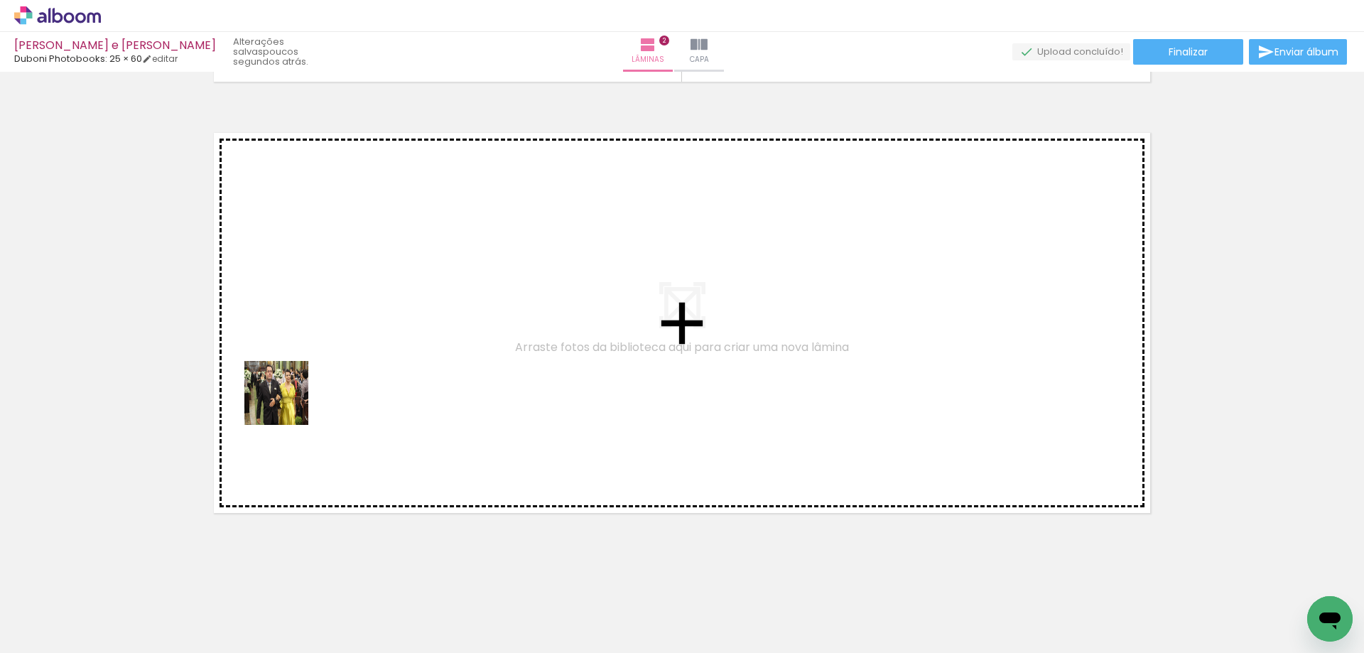
drag, startPoint x: 284, startPoint y: 539, endPoint x: 294, endPoint y: 379, distance: 160.2
click at [294, 379] on quentale-workspace at bounding box center [682, 326] width 1364 height 653
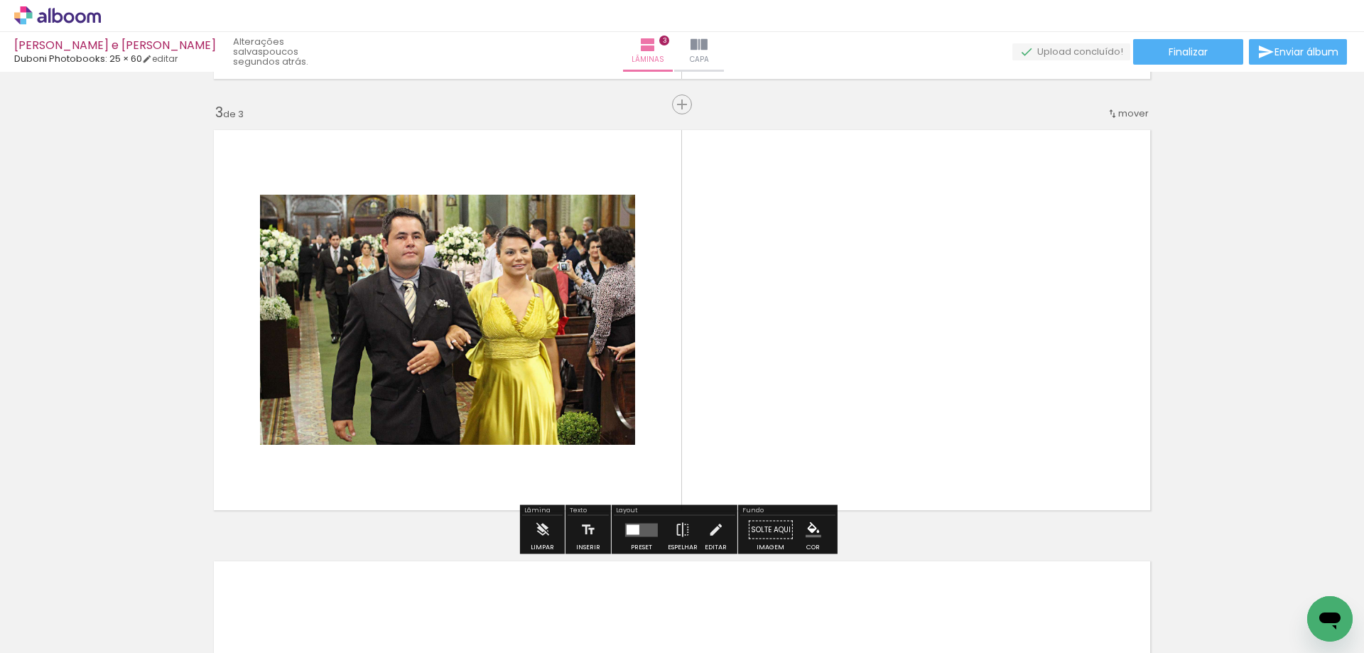
scroll to position [856, 0]
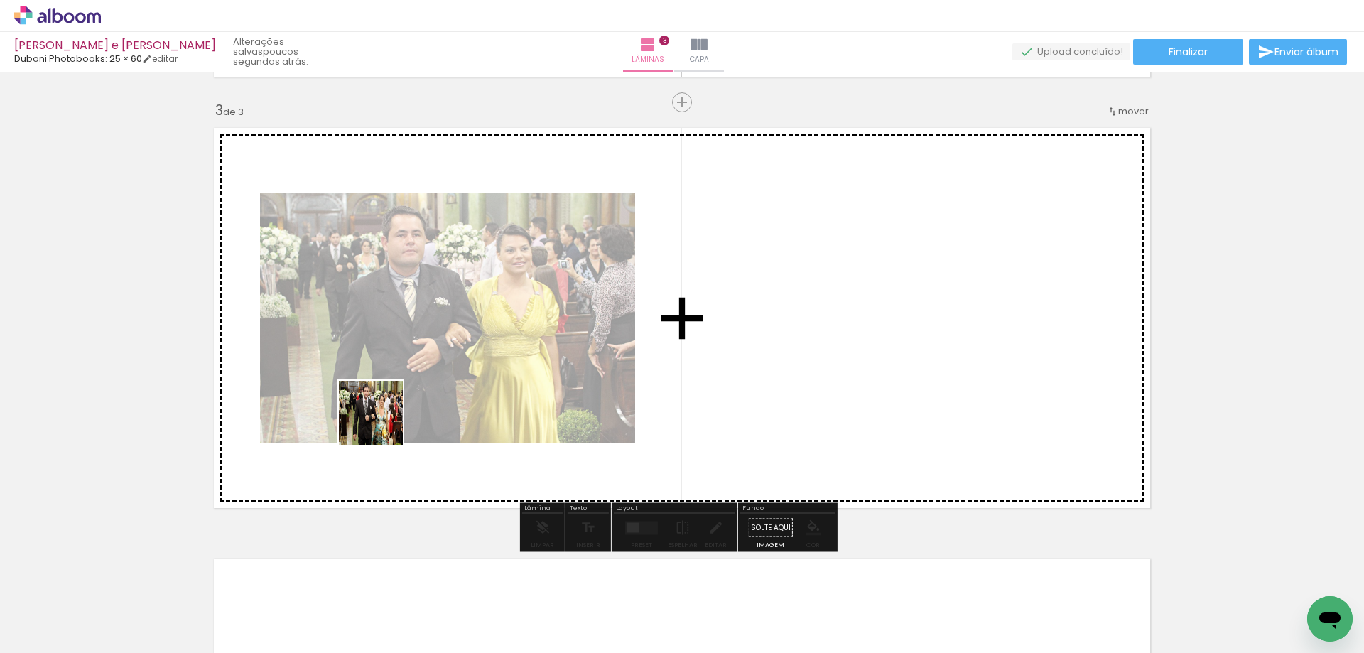
drag, startPoint x: 369, startPoint y: 457, endPoint x: 411, endPoint y: 511, distance: 68.8
click at [390, 406] on quentale-workspace at bounding box center [682, 326] width 1364 height 653
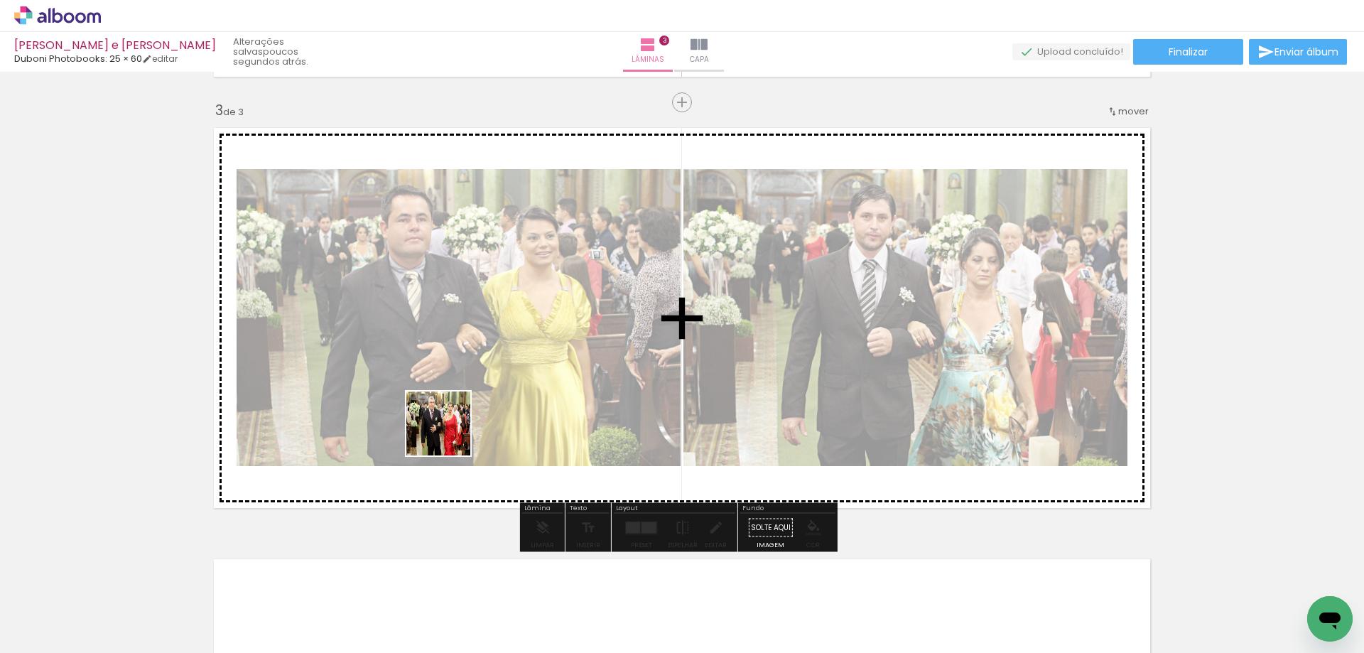
drag, startPoint x: 447, startPoint y: 613, endPoint x: 451, endPoint y: 431, distance: 182.7
click at [451, 431] on quentale-workspace at bounding box center [682, 326] width 1364 height 653
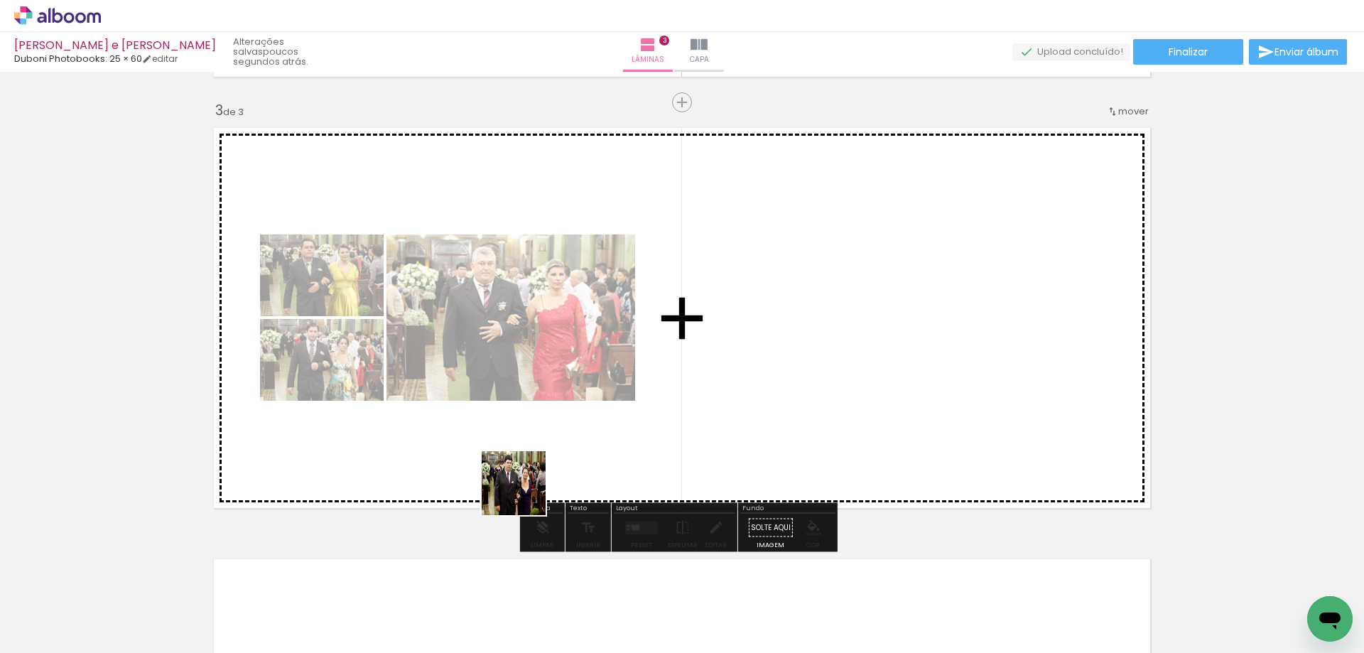
drag, startPoint x: 524, startPoint y: 494, endPoint x: 546, endPoint y: 542, distance: 52.8
click at [524, 449] on quentale-workspace at bounding box center [682, 326] width 1364 height 653
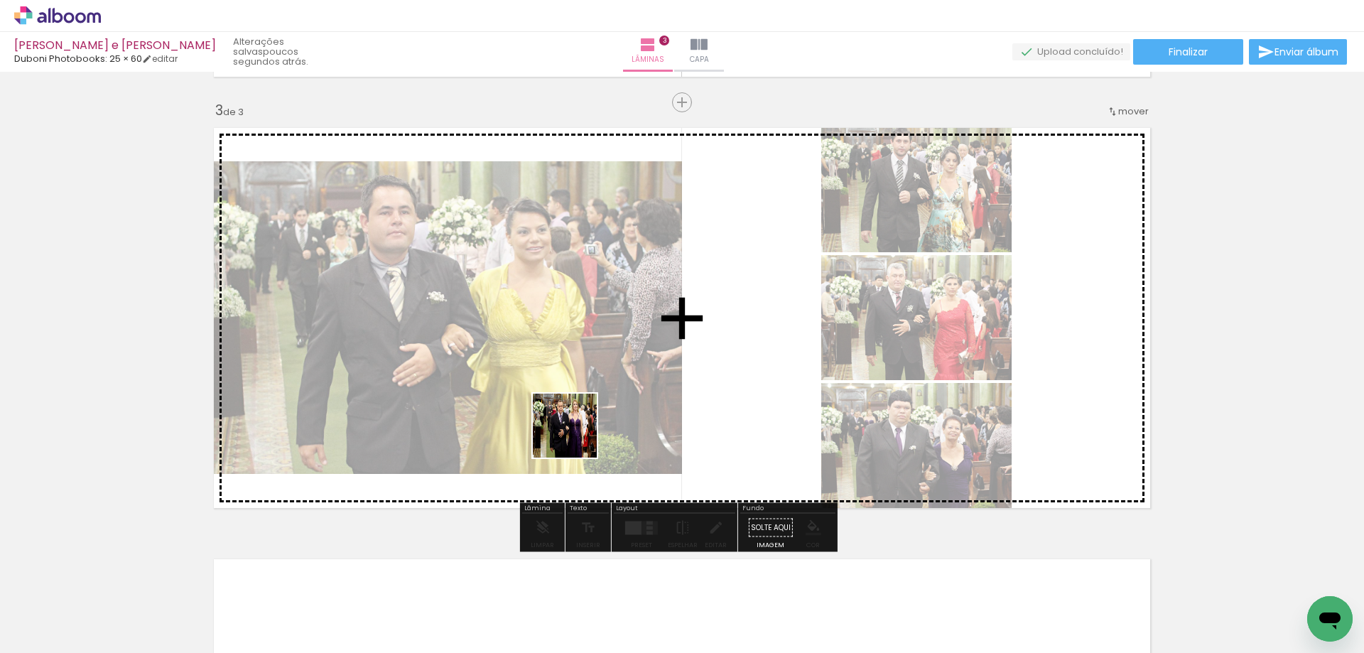
drag, startPoint x: 576, startPoint y: 451, endPoint x: 576, endPoint y: 417, distance: 34.1
click at [576, 417] on quentale-workspace at bounding box center [682, 326] width 1364 height 653
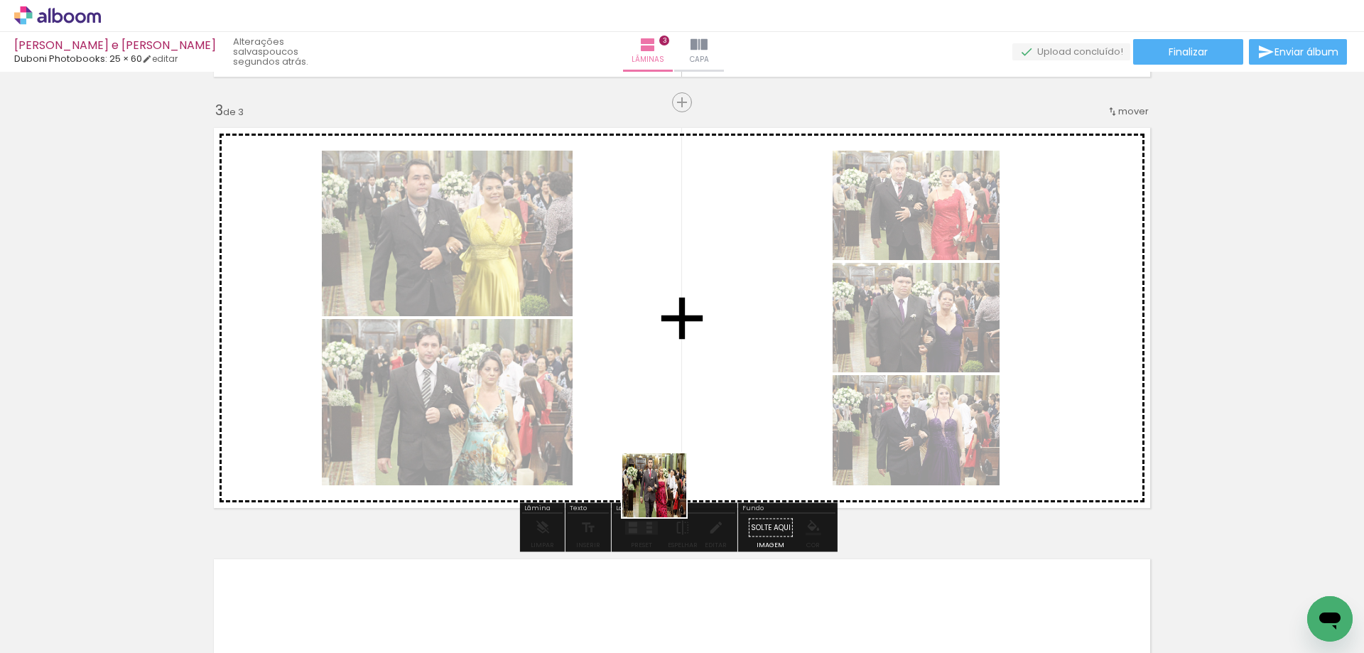
drag, startPoint x: 665, startPoint y: 496, endPoint x: 701, endPoint y: 539, distance: 56.0
click at [663, 422] on quentale-workspace at bounding box center [682, 326] width 1364 height 653
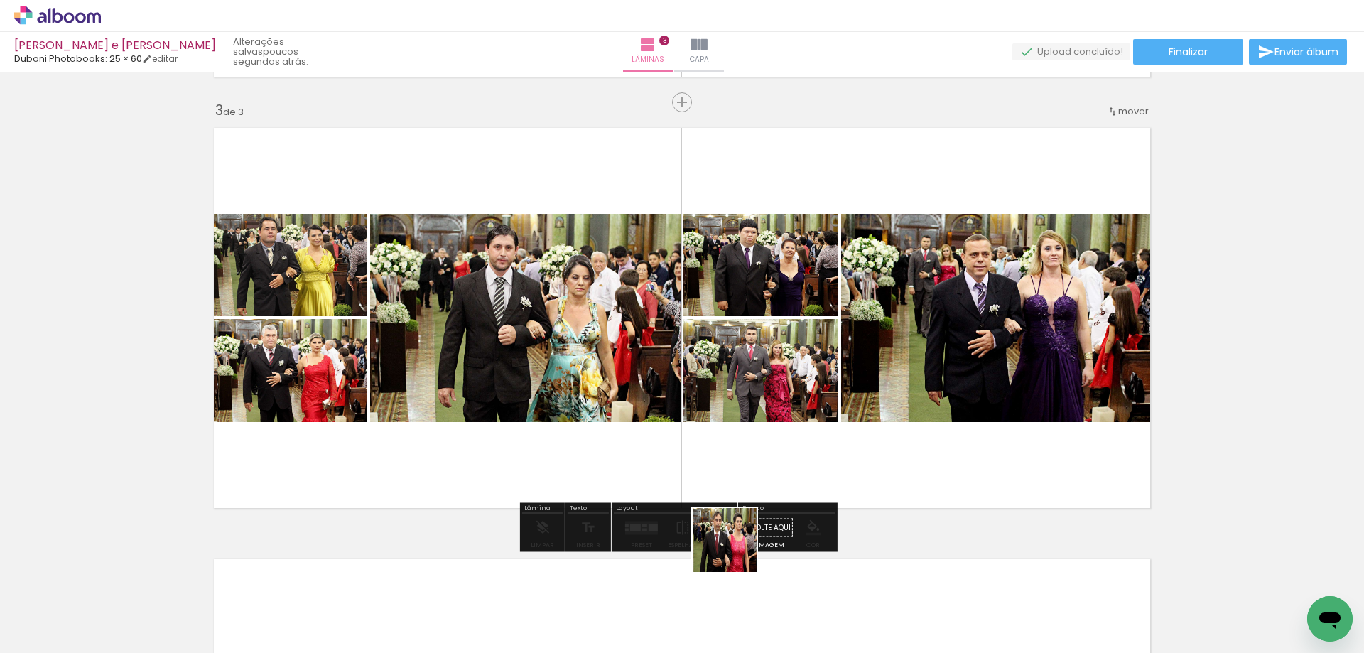
drag, startPoint x: 736, startPoint y: 551, endPoint x: 713, endPoint y: 420, distance: 132.7
click at [713, 420] on quentale-workspace at bounding box center [682, 326] width 1364 height 653
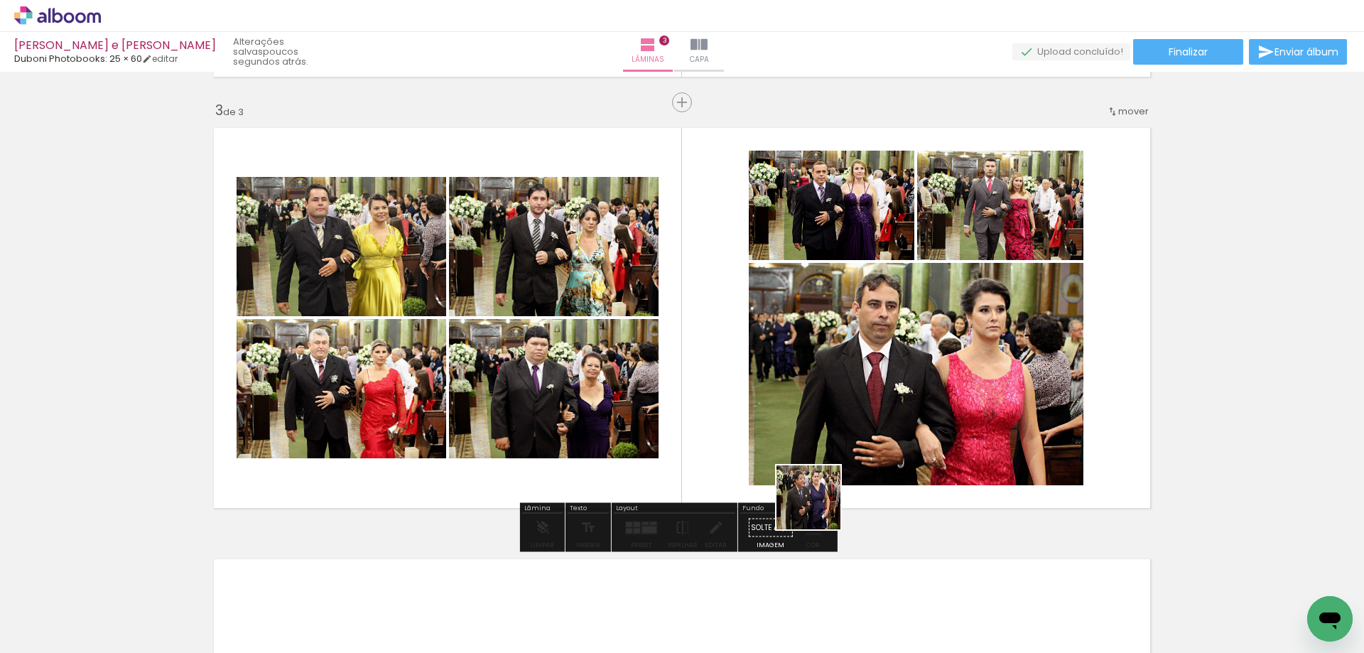
drag, startPoint x: 819, startPoint y: 508, endPoint x: 795, endPoint y: 350, distance: 159.6
click at [795, 350] on quentale-workspace at bounding box center [682, 326] width 1364 height 653
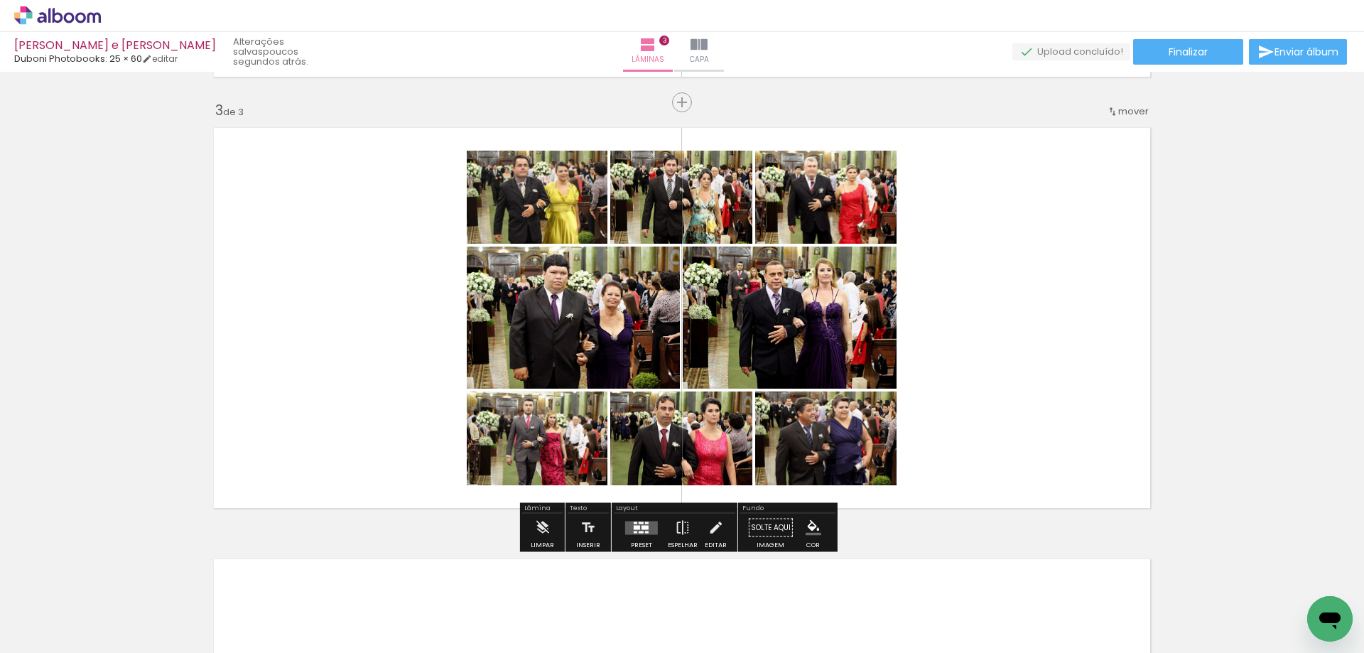
click at [634, 527] on div at bounding box center [637, 527] width 6 height 4
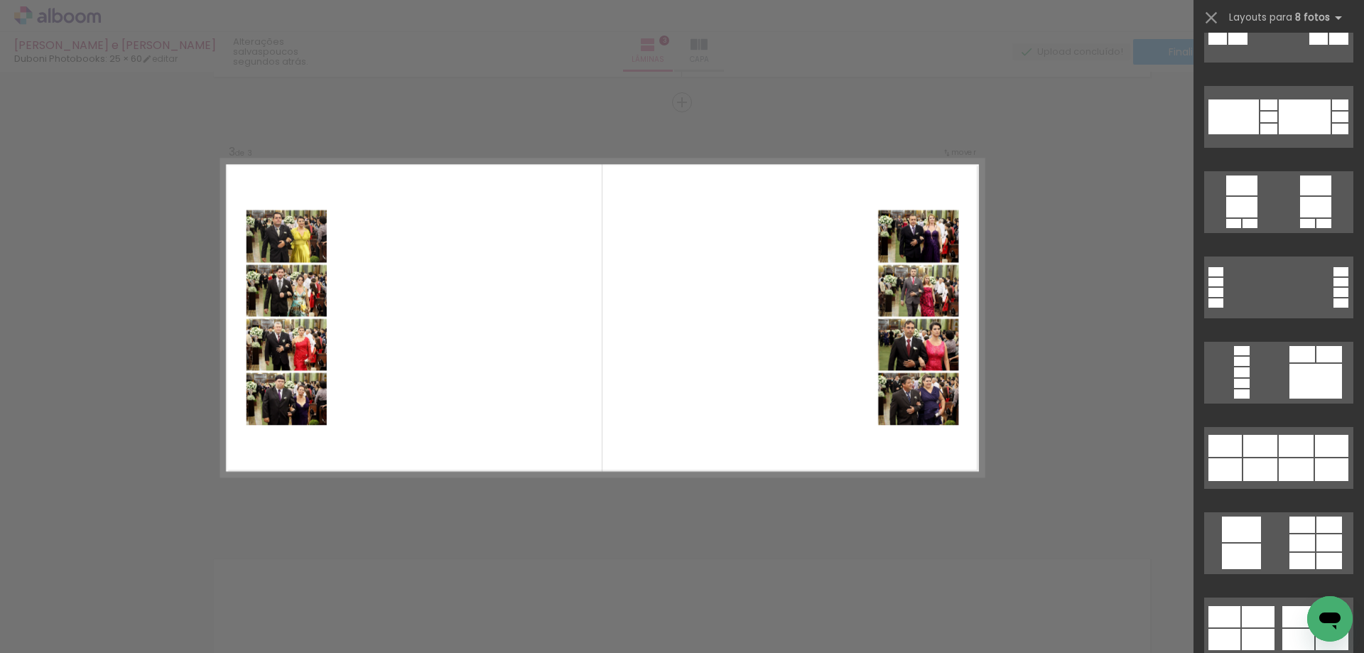
scroll to position [1137, 0]
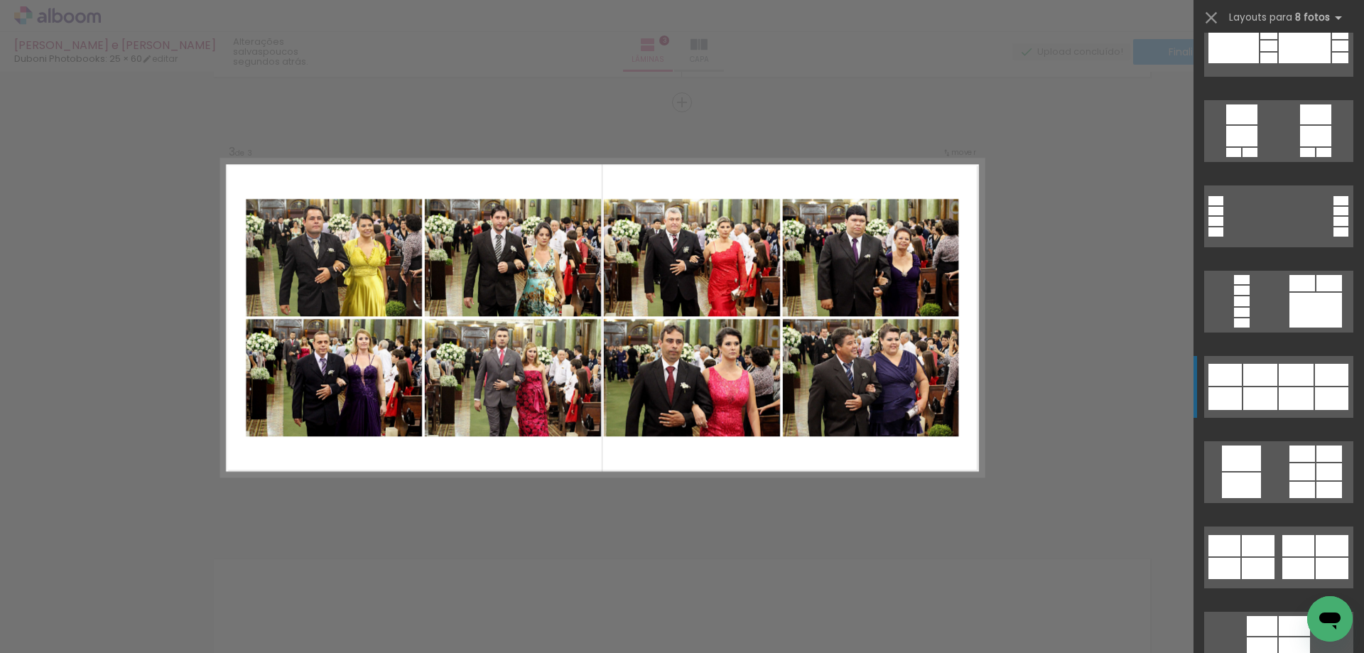
click at [1284, 558] on div at bounding box center [1299, 568] width 32 height 21
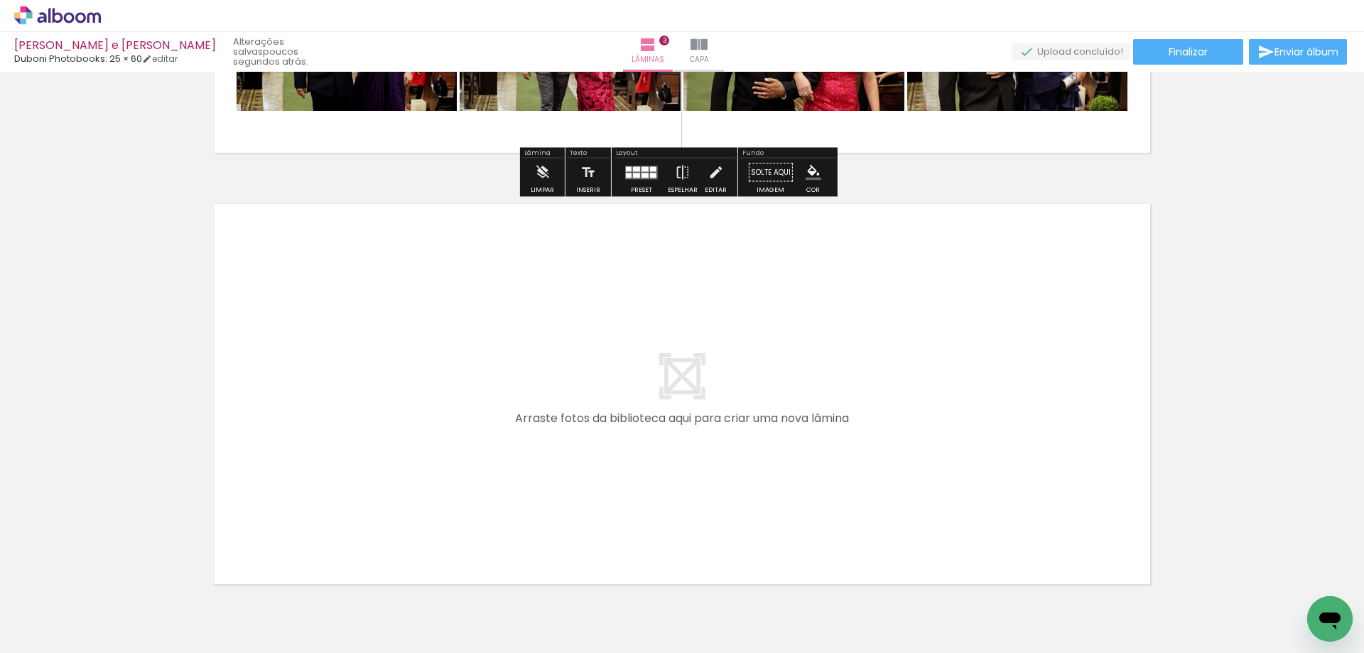
scroll to position [1282, 0]
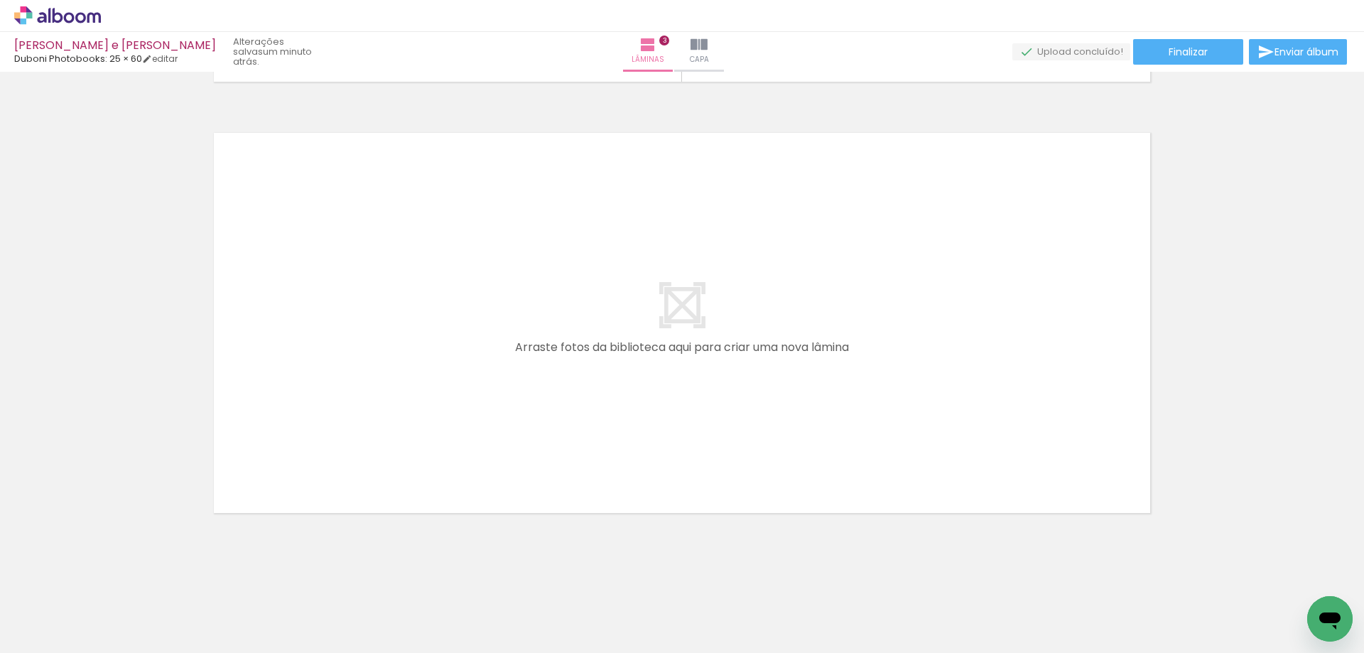
click at [43, 635] on span "Adicionar Fotos" at bounding box center [50, 634] width 43 height 16
click at [0, 0] on input "file" at bounding box center [0, 0] width 0 height 0
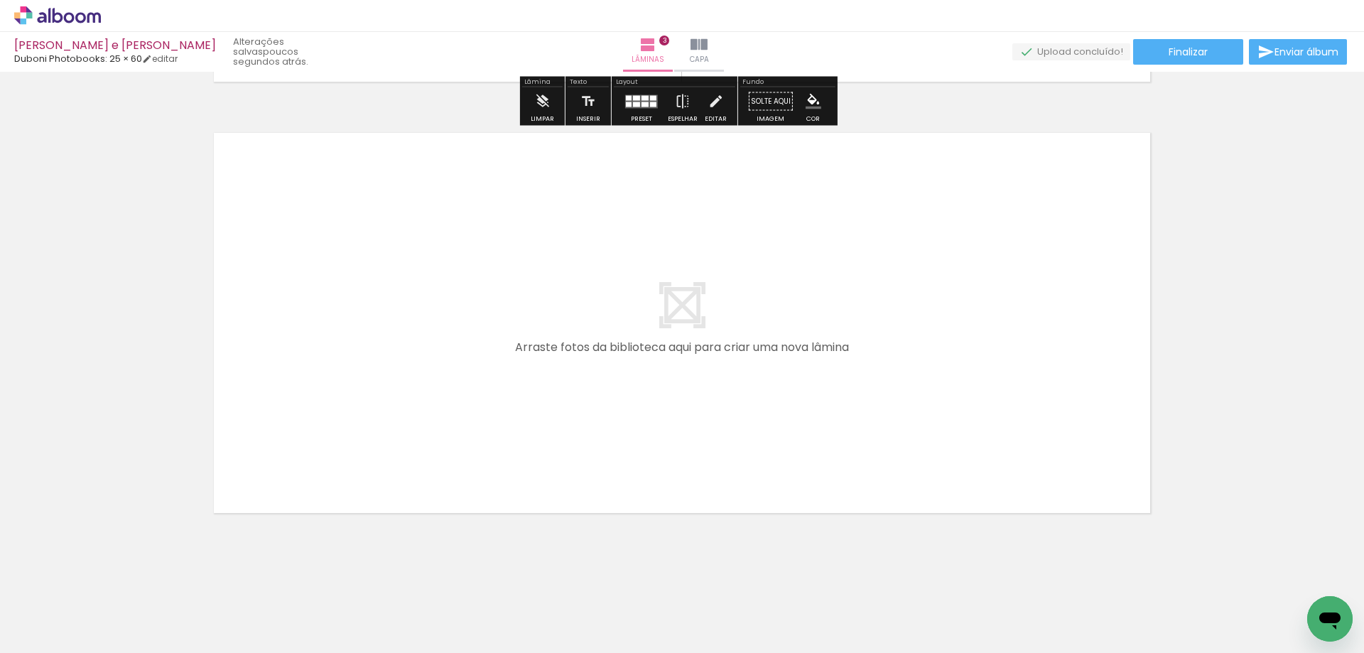
click at [40, 630] on span "Adicionar Fotos" at bounding box center [50, 634] width 43 height 16
click at [0, 0] on input "file" at bounding box center [0, 0] width 0 height 0
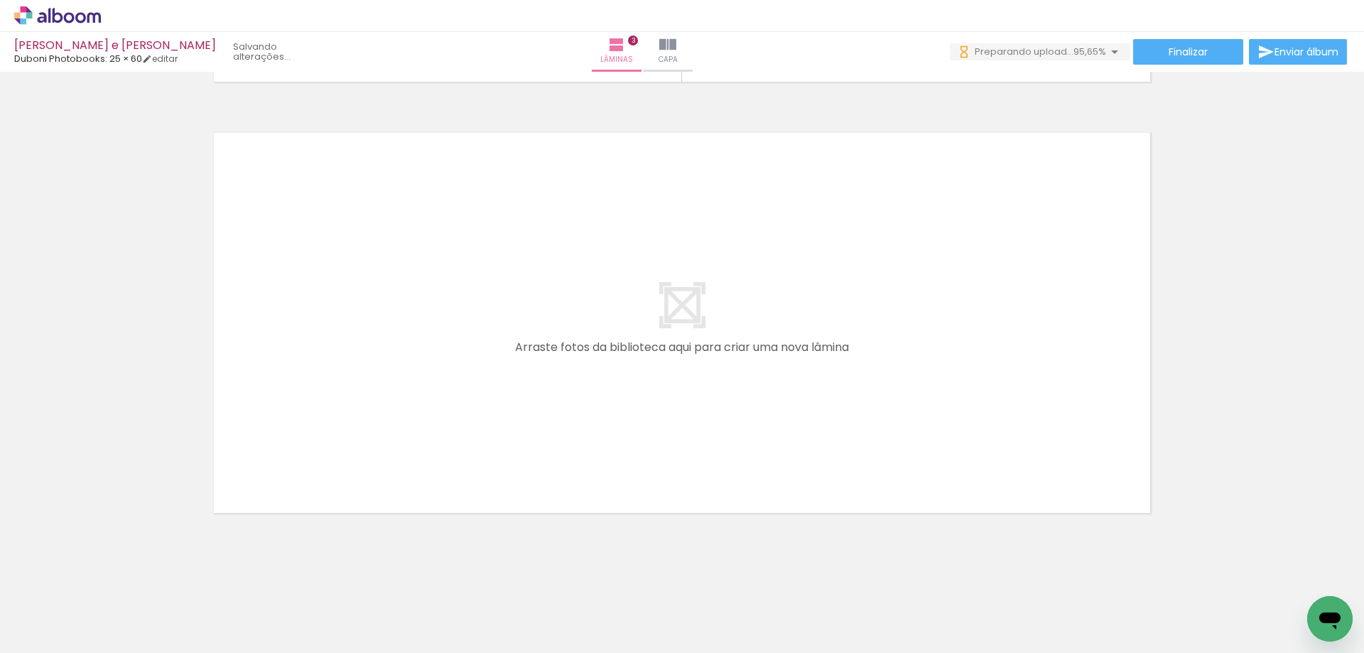
scroll to position [0, 587]
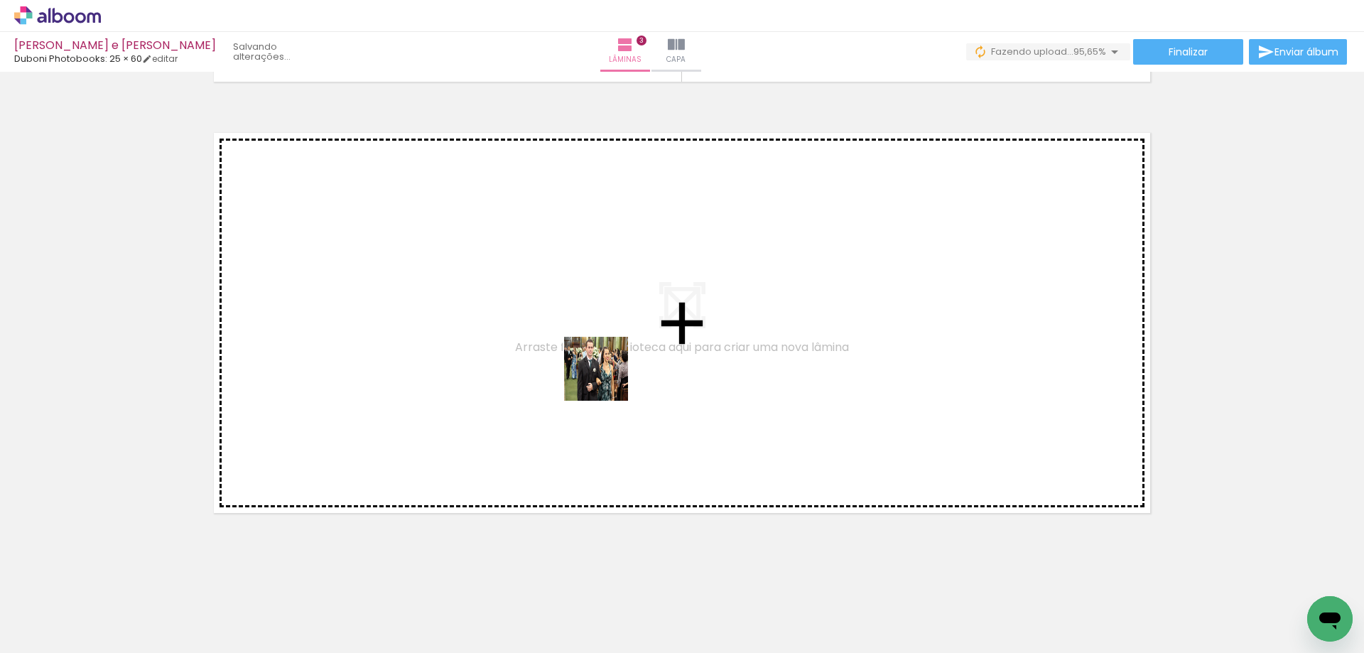
drag, startPoint x: 662, startPoint y: 424, endPoint x: 555, endPoint y: 348, distance: 130.5
click at [555, 348] on quentale-workspace at bounding box center [682, 326] width 1364 height 653
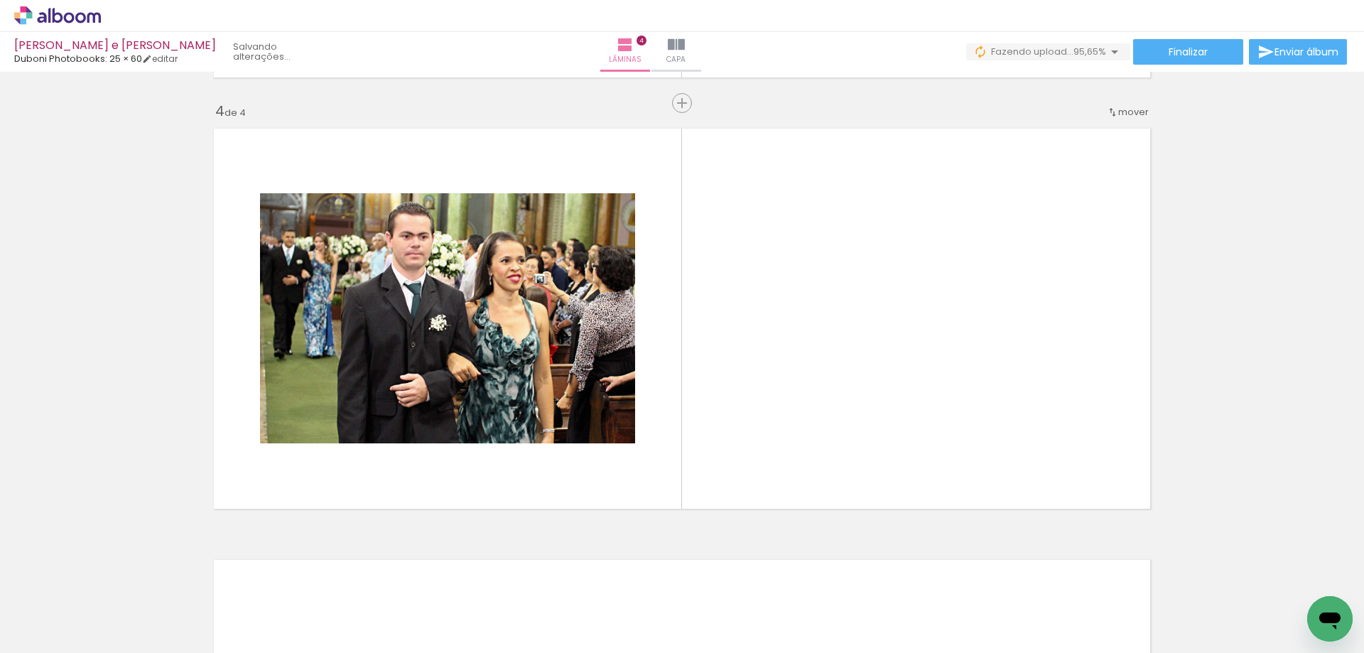
scroll to position [1287, 0]
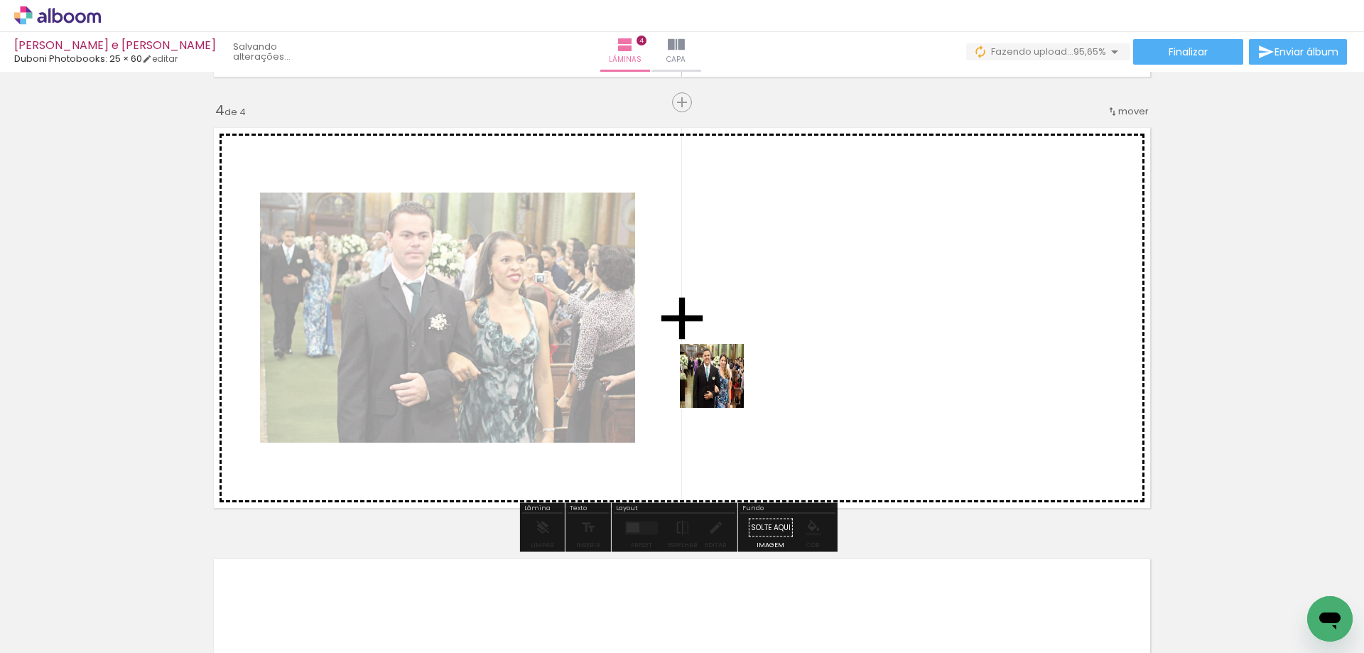
drag, startPoint x: 742, startPoint y: 399, endPoint x: 917, endPoint y: 542, distance: 226.7
click at [700, 372] on quentale-workspace at bounding box center [682, 326] width 1364 height 653
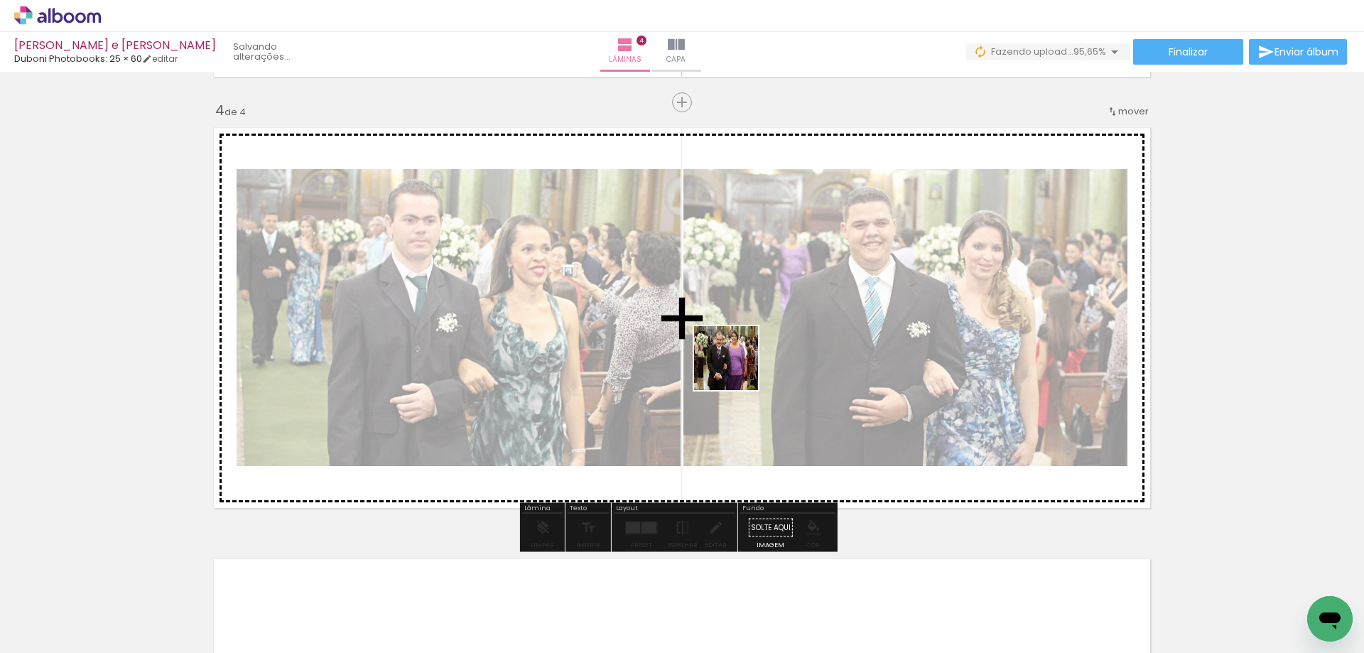
drag, startPoint x: 780, startPoint y: 394, endPoint x: 947, endPoint y: 549, distance: 227.3
click at [733, 366] on quentale-workspace at bounding box center [682, 326] width 1364 height 653
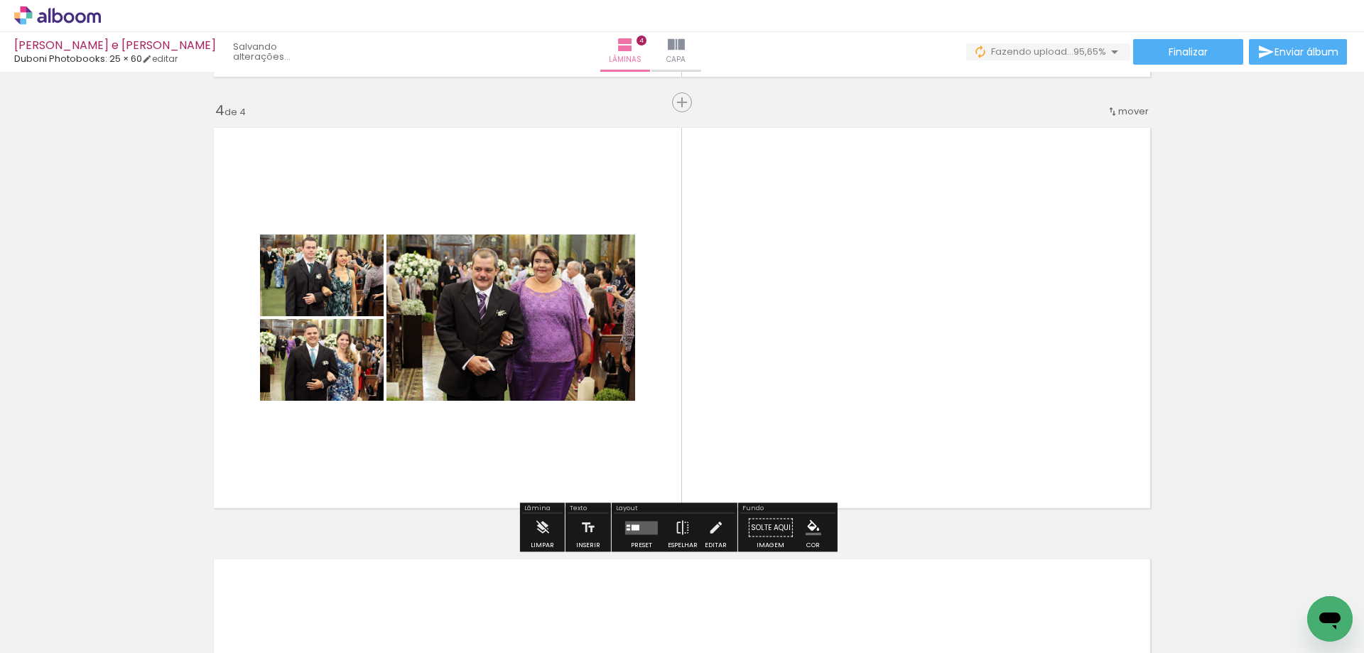
drag, startPoint x: 858, startPoint y: 416, endPoint x: 964, endPoint y: 520, distance: 148.8
click at [737, 356] on quentale-workspace at bounding box center [682, 326] width 1364 height 653
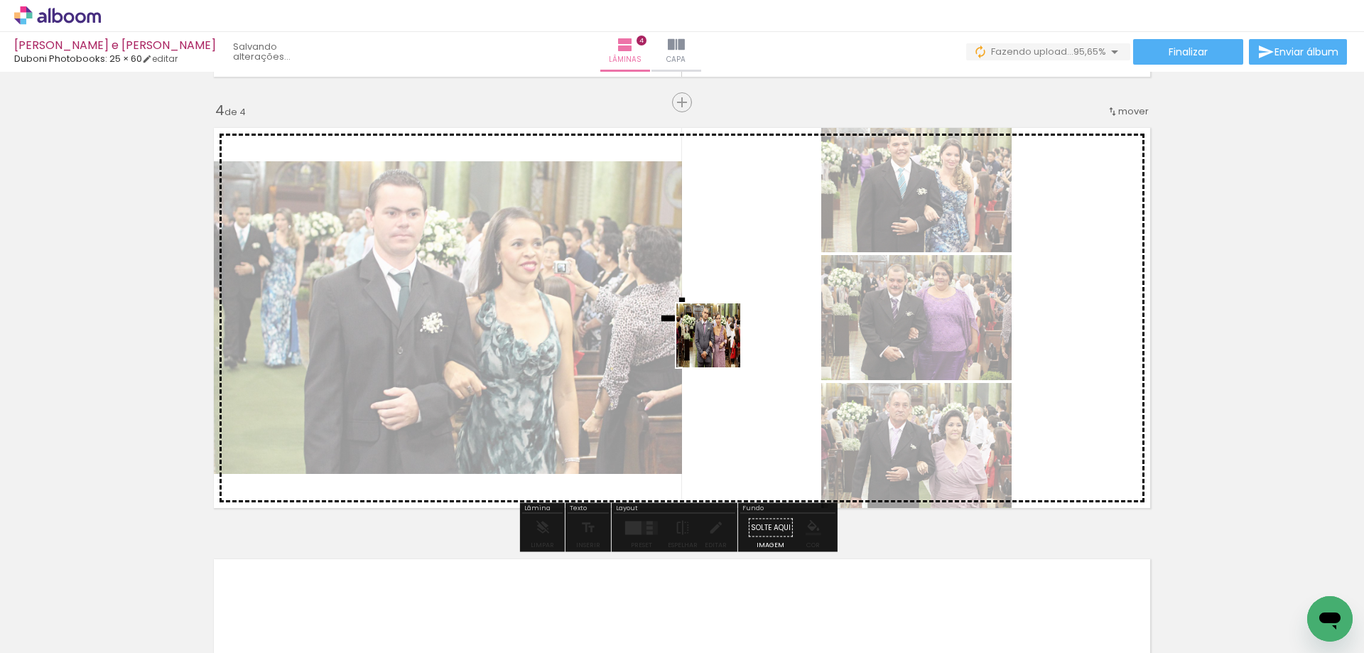
drag, startPoint x: 794, startPoint y: 395, endPoint x: 1076, endPoint y: 507, distance: 303.4
click at [706, 339] on quentale-workspace at bounding box center [682, 326] width 1364 height 653
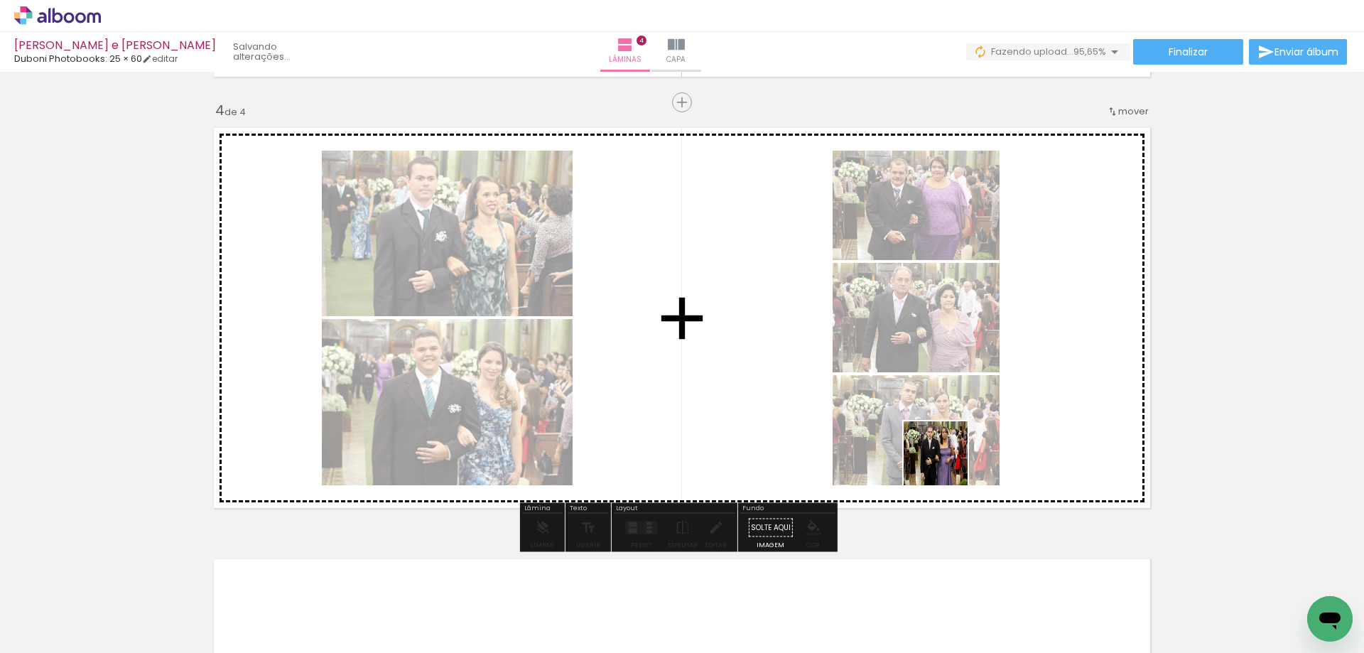
drag, startPoint x: 1242, startPoint y: 608, endPoint x: 1209, endPoint y: 586, distance: 39.8
click at [940, 461] on quentale-workspace at bounding box center [682, 326] width 1364 height 653
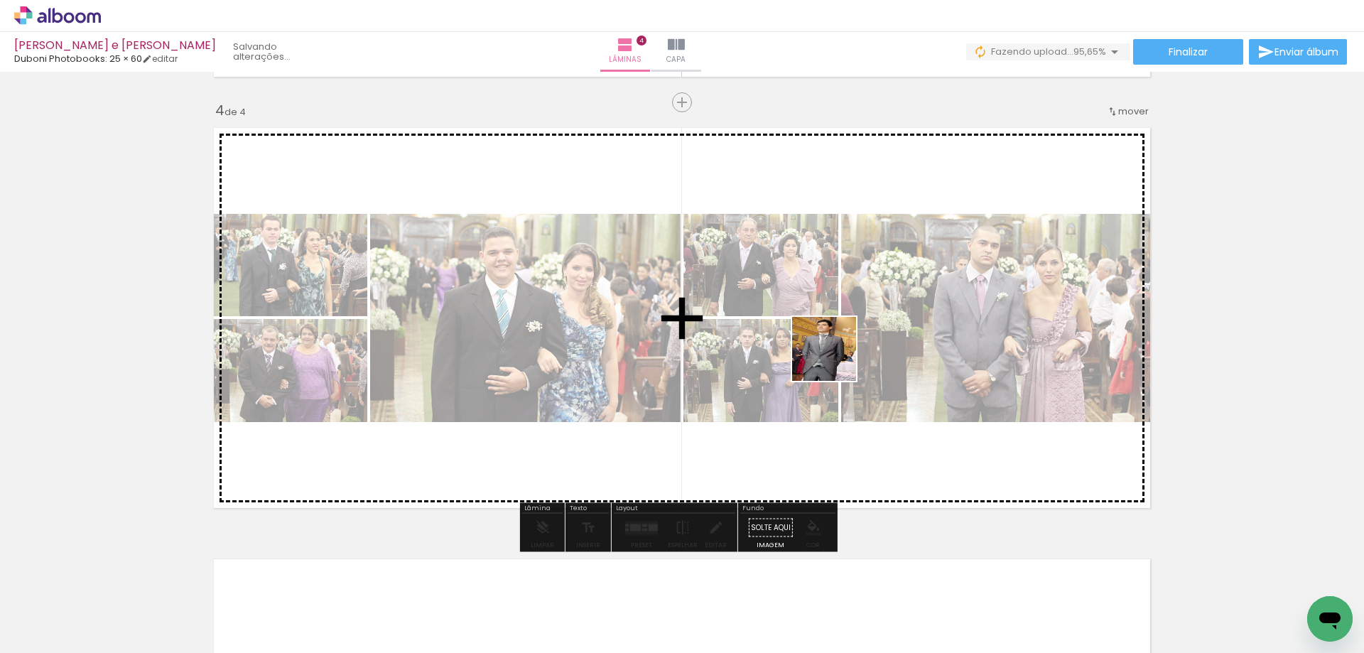
drag, startPoint x: 988, startPoint y: 418, endPoint x: 883, endPoint y: 415, distance: 105.9
click at [825, 357] on quentale-workspace at bounding box center [682, 326] width 1364 height 653
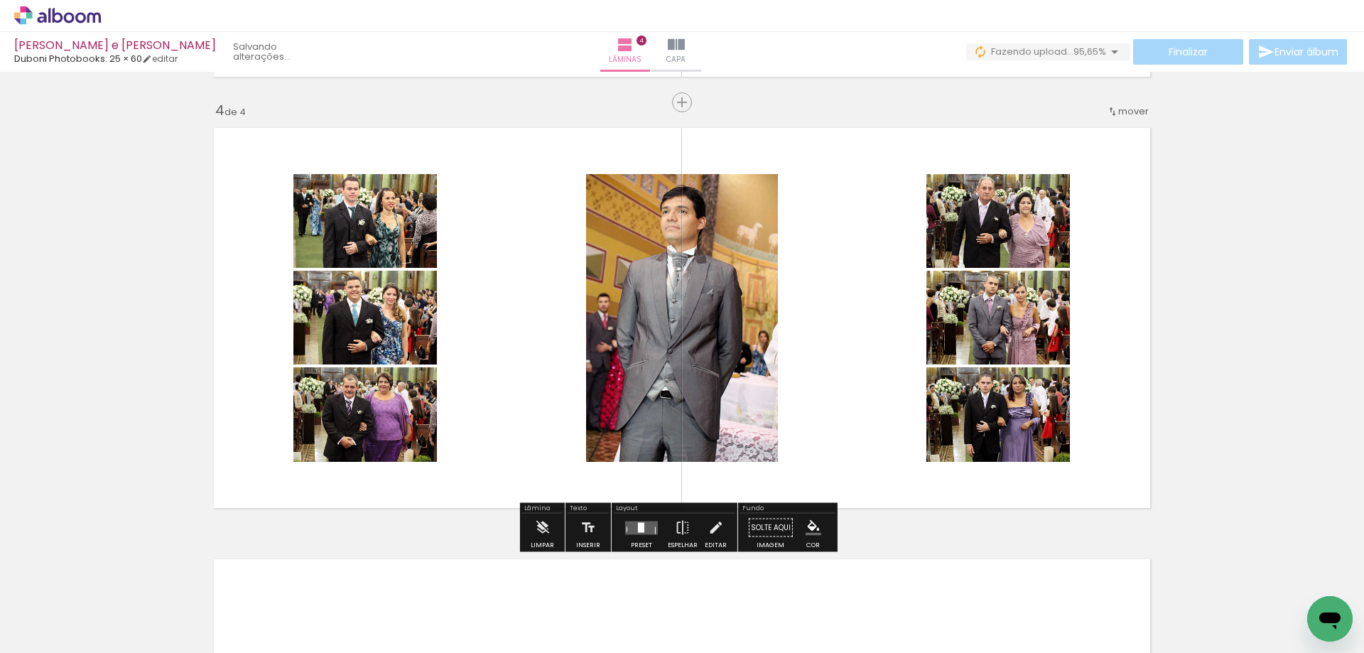
click at [641, 525] on div at bounding box center [641, 527] width 6 height 10
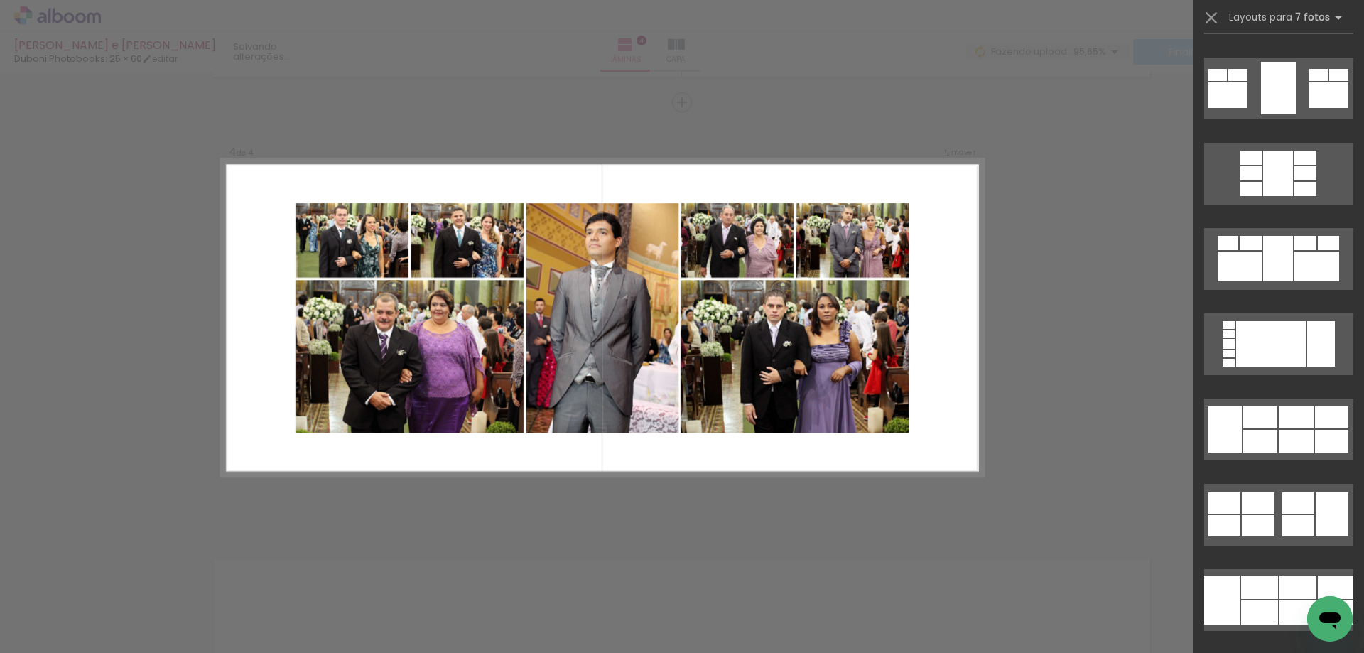
scroll to position [1421, 0]
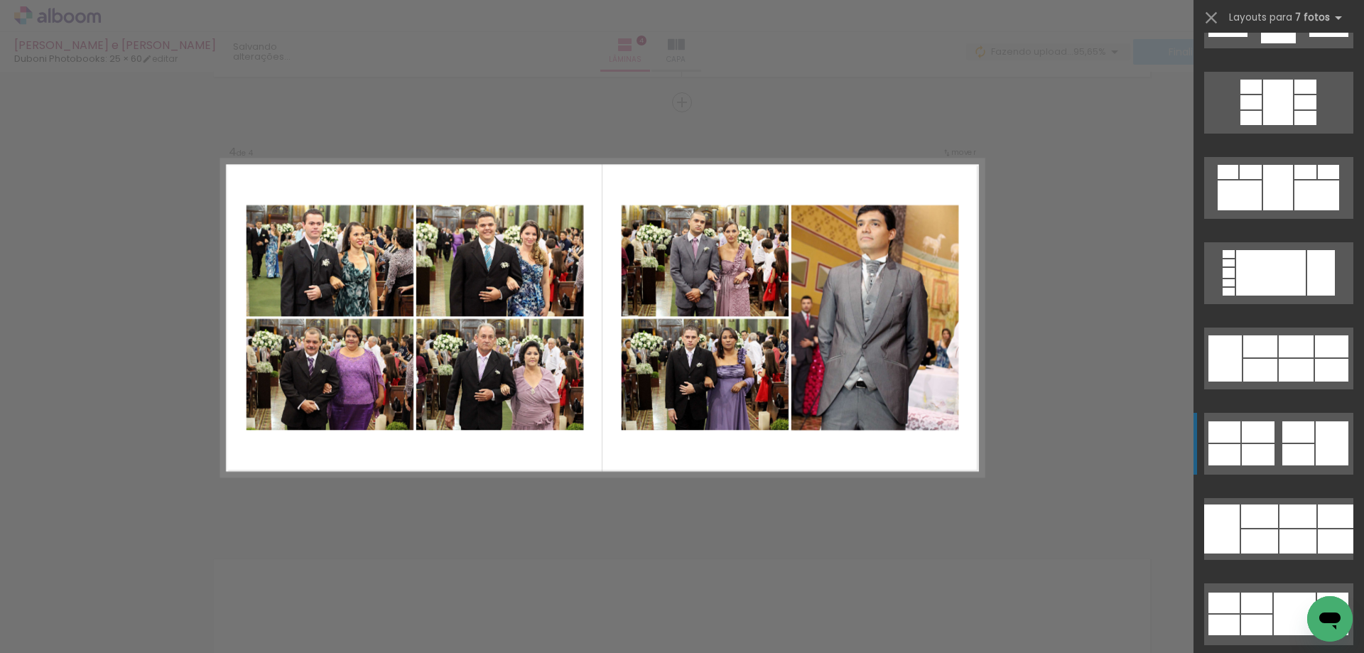
click at [1235, 296] on div at bounding box center [1229, 292] width 12 height 8
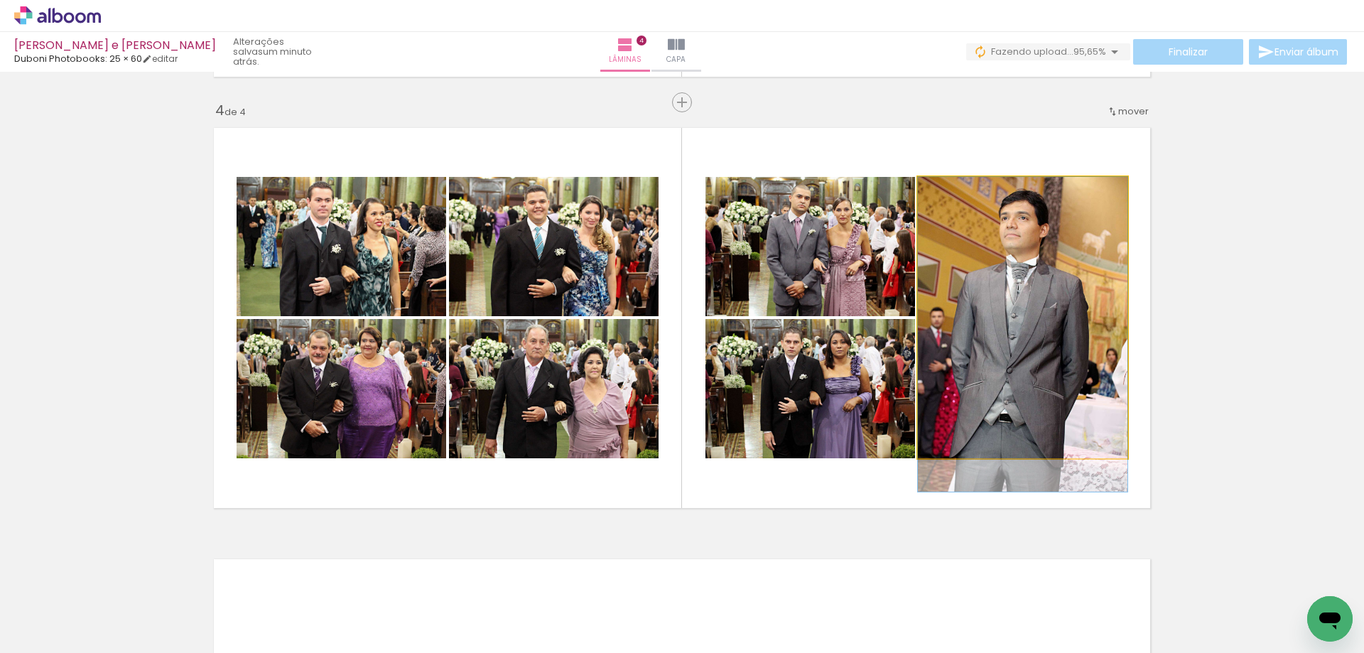
drag, startPoint x: 996, startPoint y: 311, endPoint x: 997, endPoint y: 377, distance: 66.8
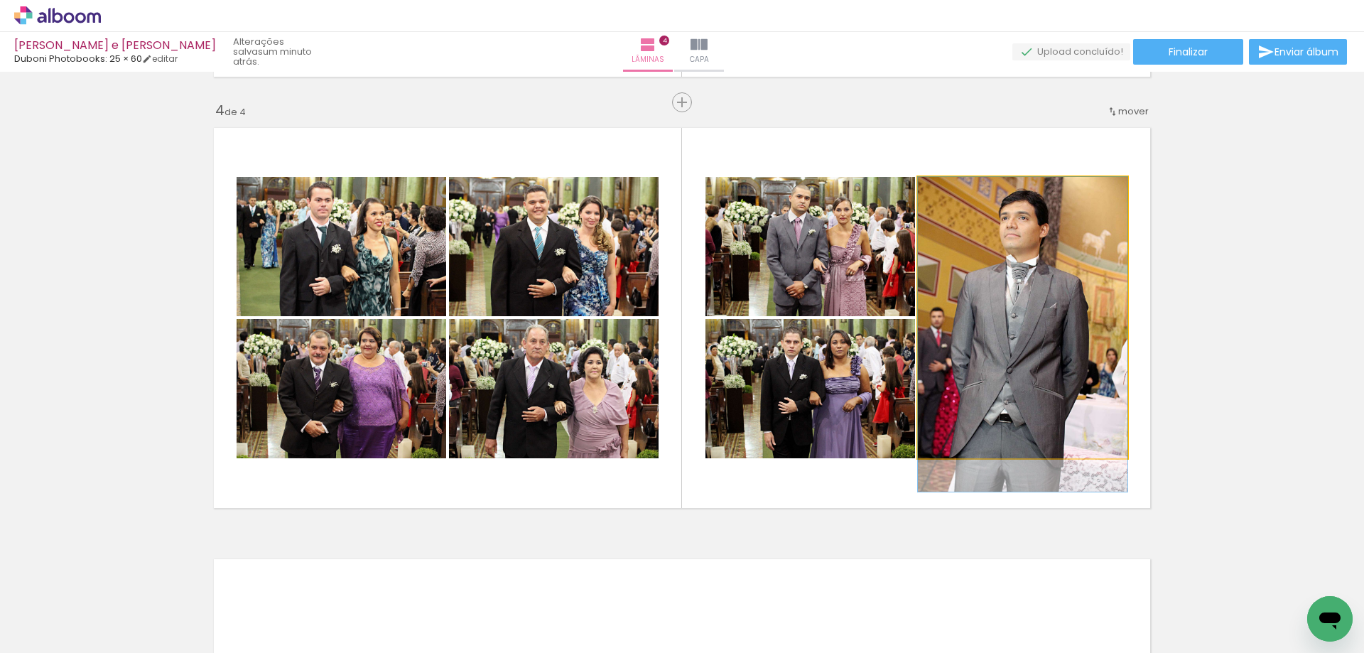
drag, startPoint x: 1023, startPoint y: 353, endPoint x: 1025, endPoint y: 360, distance: 7.4
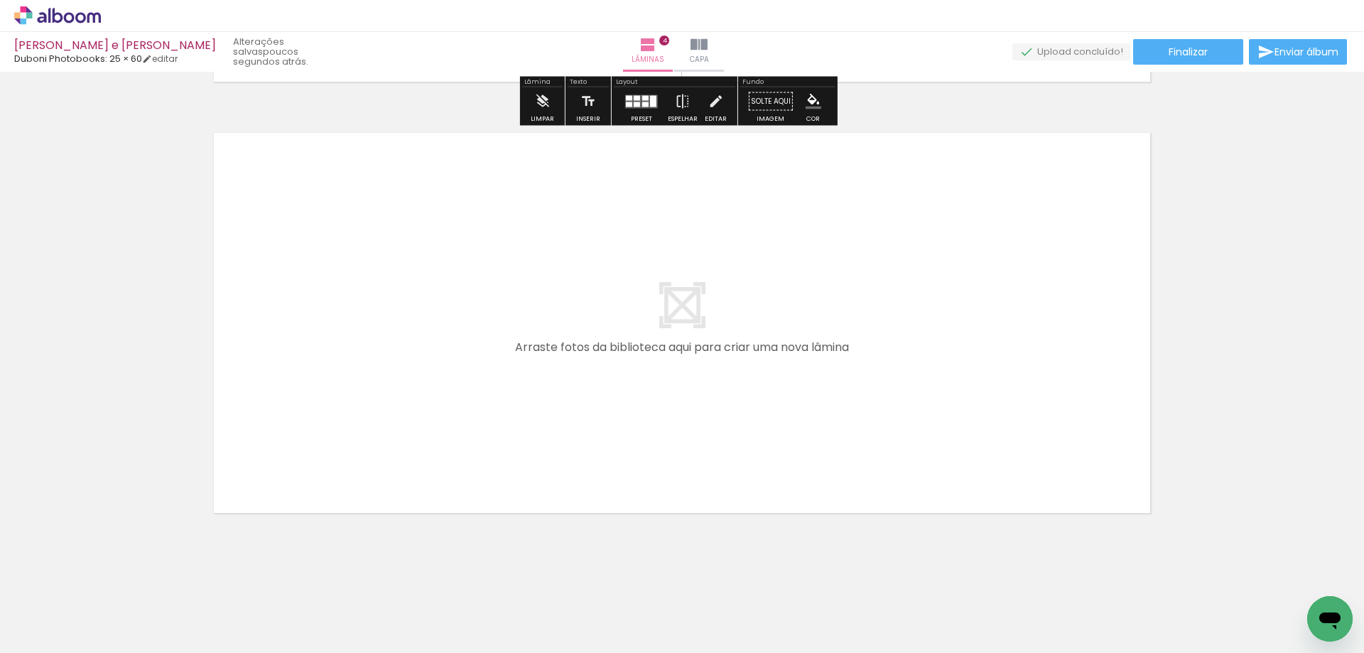
scroll to position [1720, 0]
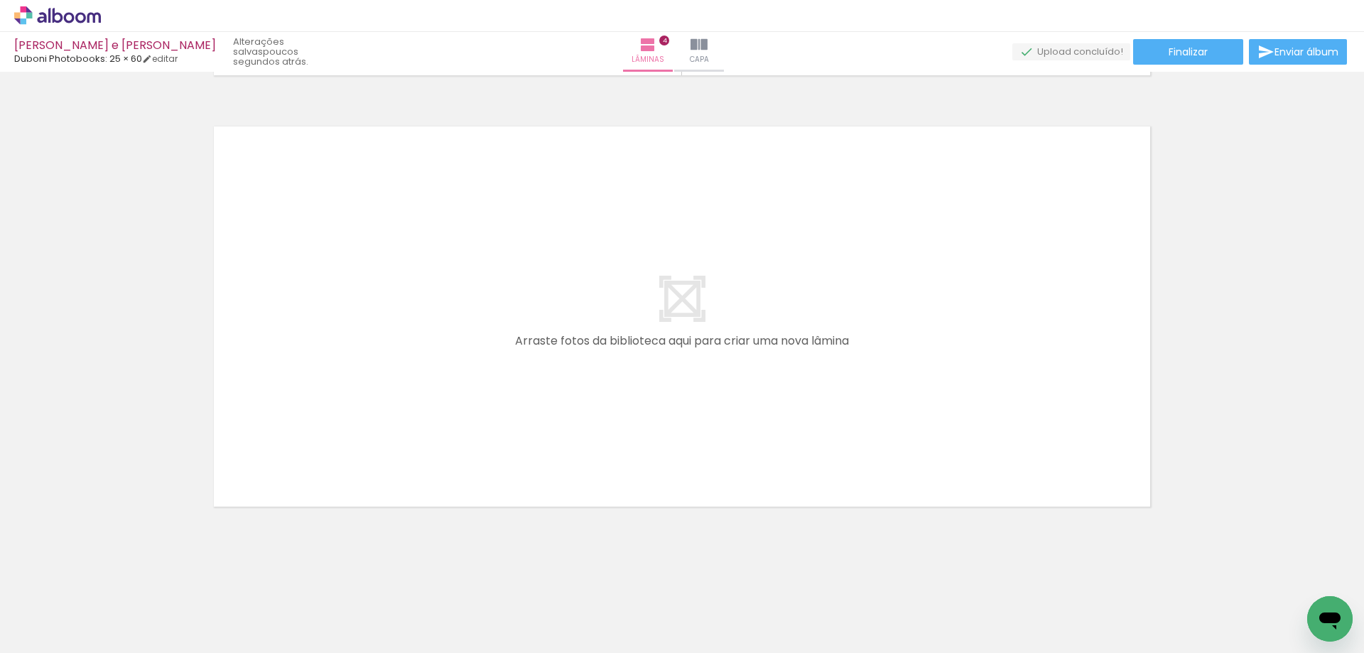
click at [41, 632] on span "Adicionar Fotos" at bounding box center [50, 634] width 43 height 16
click at [0, 0] on input "file" at bounding box center [0, 0] width 0 height 0
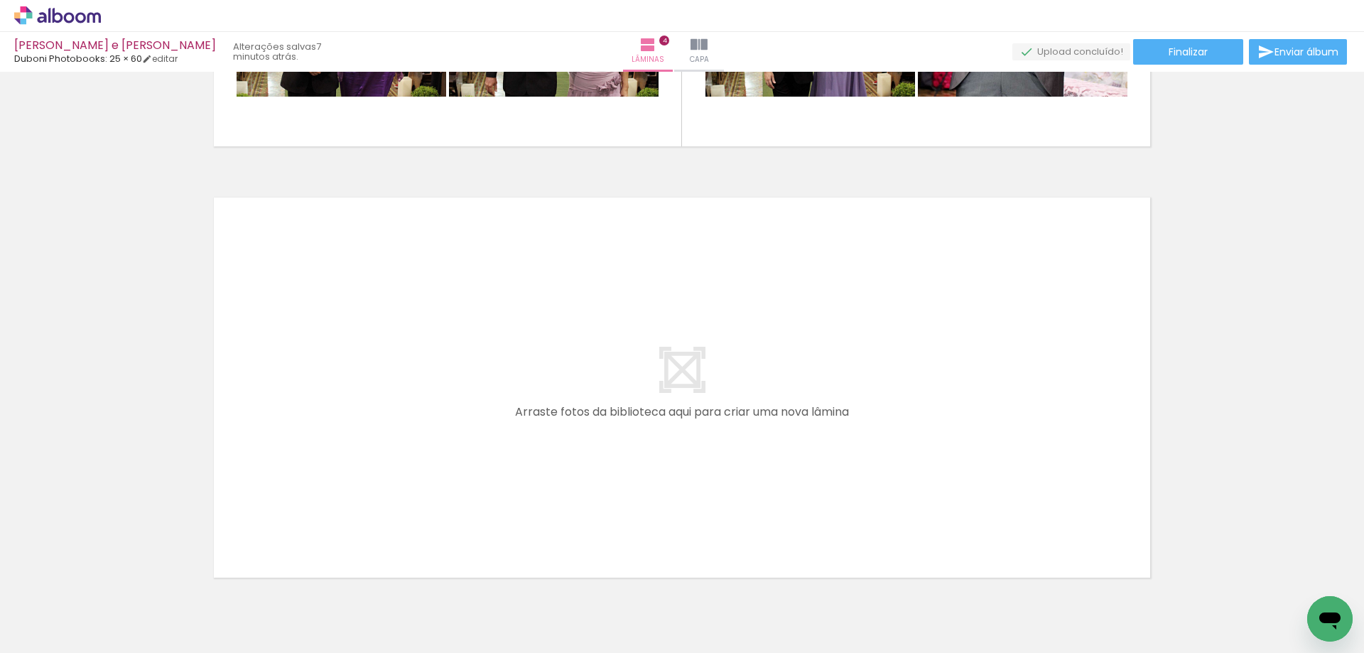
scroll to position [1720, 0]
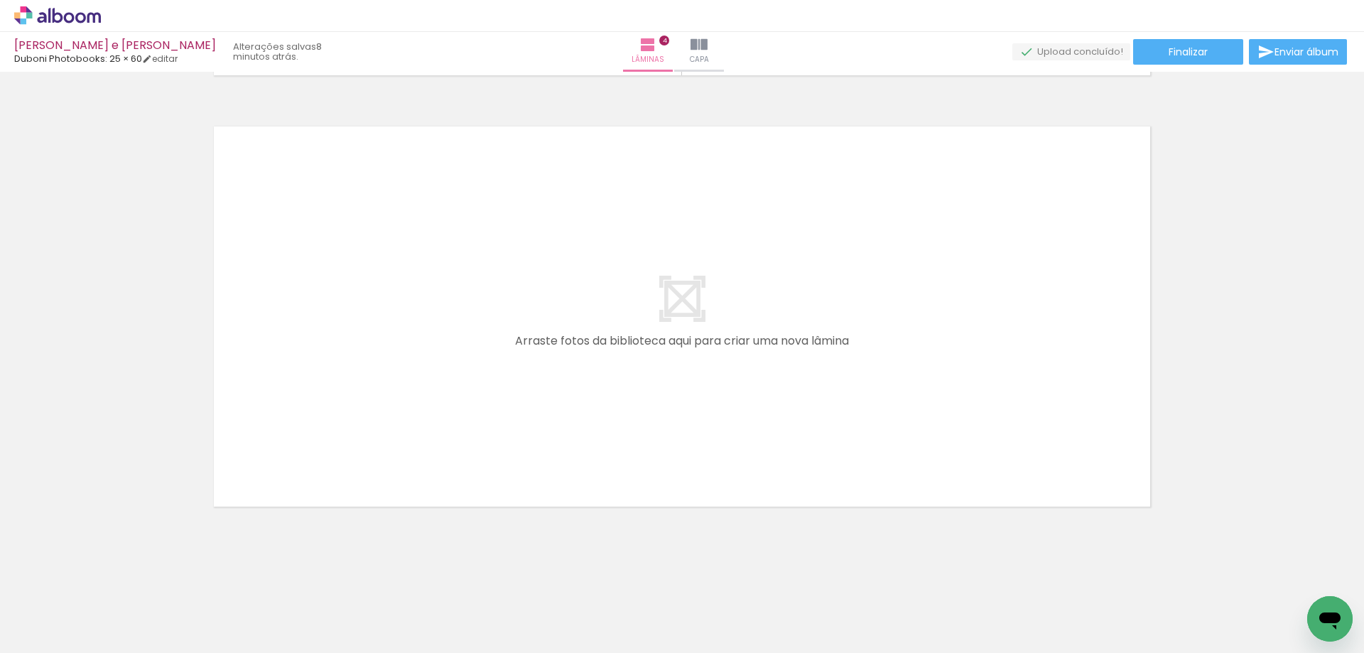
click at [51, 632] on span "Adicionar Fotos" at bounding box center [50, 634] width 43 height 16
click at [0, 0] on input "file" at bounding box center [0, 0] width 0 height 0
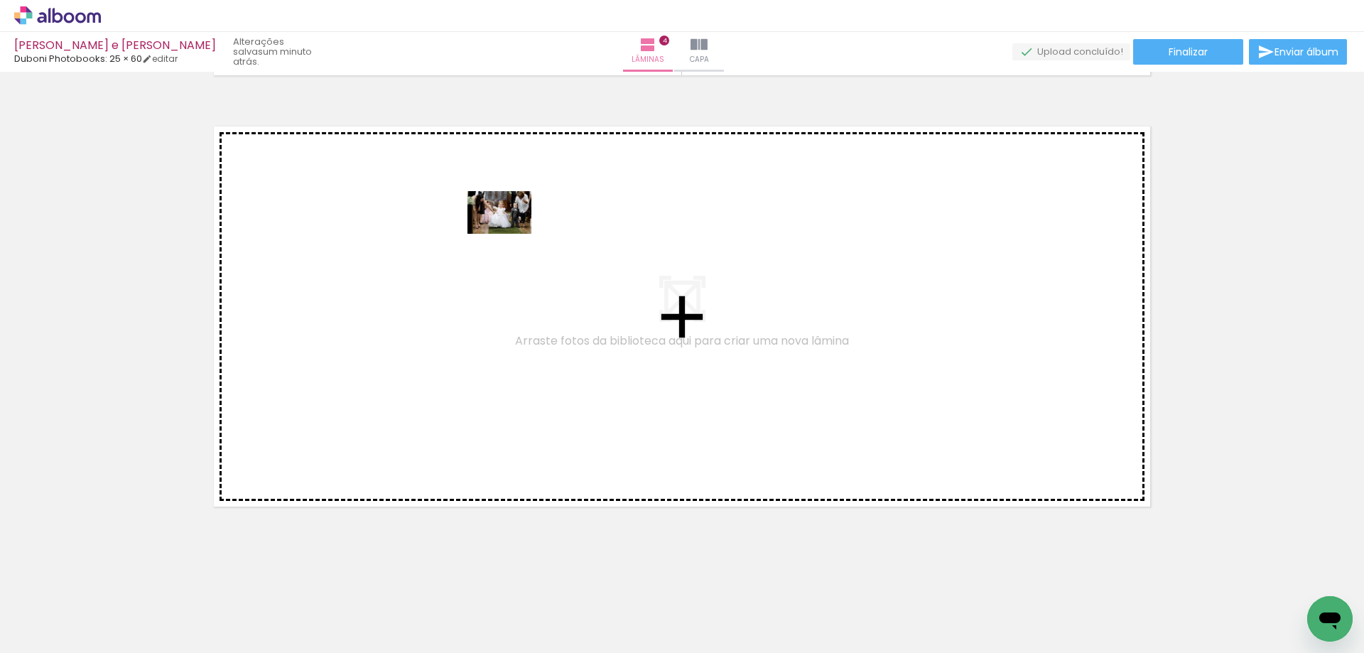
drag, startPoint x: 1065, startPoint y: 598, endPoint x: 510, endPoint y: 234, distance: 663.0
click at [510, 234] on quentale-workspace at bounding box center [682, 326] width 1364 height 653
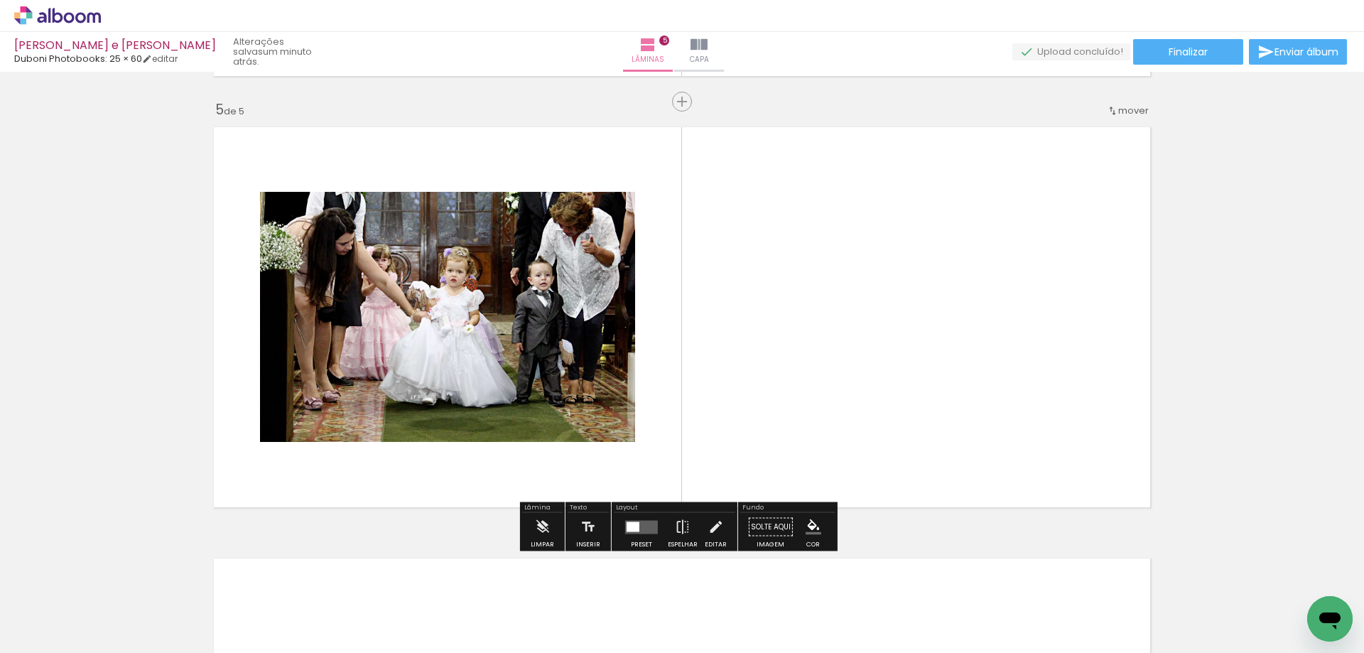
scroll to position [1718, 0]
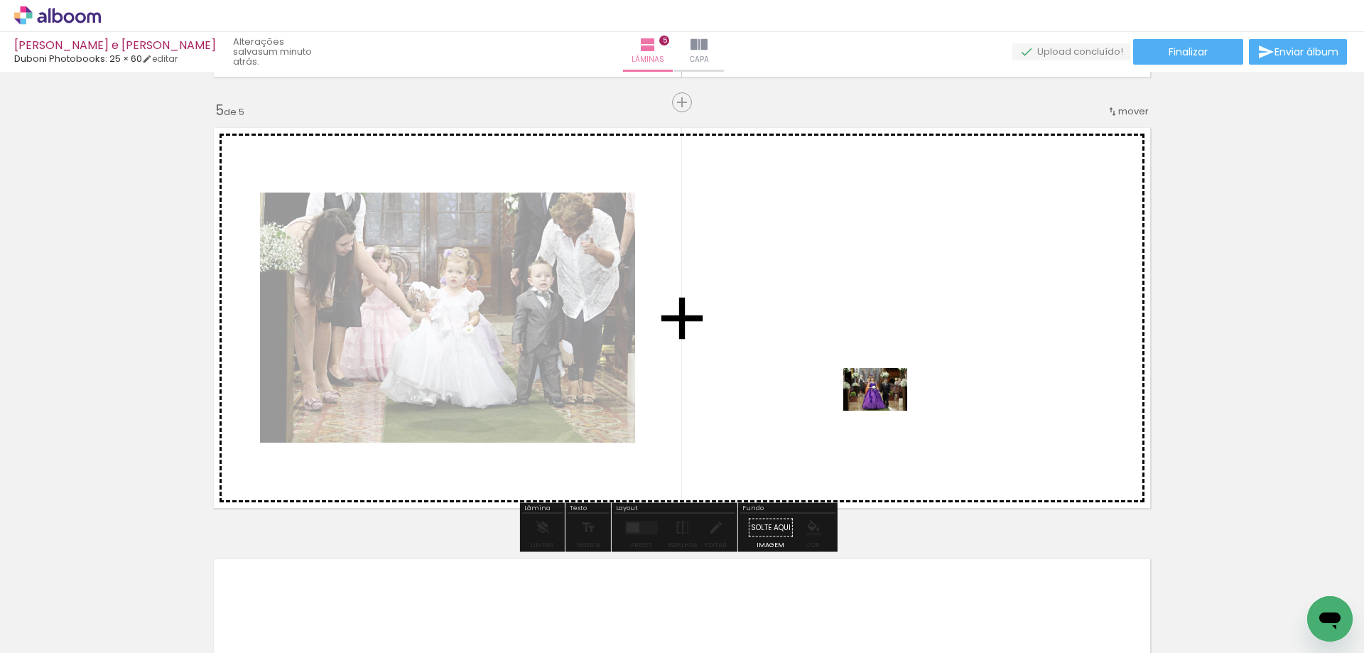
drag, startPoint x: 1173, startPoint y: 519, endPoint x: 886, endPoint y: 411, distance: 307.0
click at [886, 411] on quentale-workspace at bounding box center [682, 326] width 1364 height 653
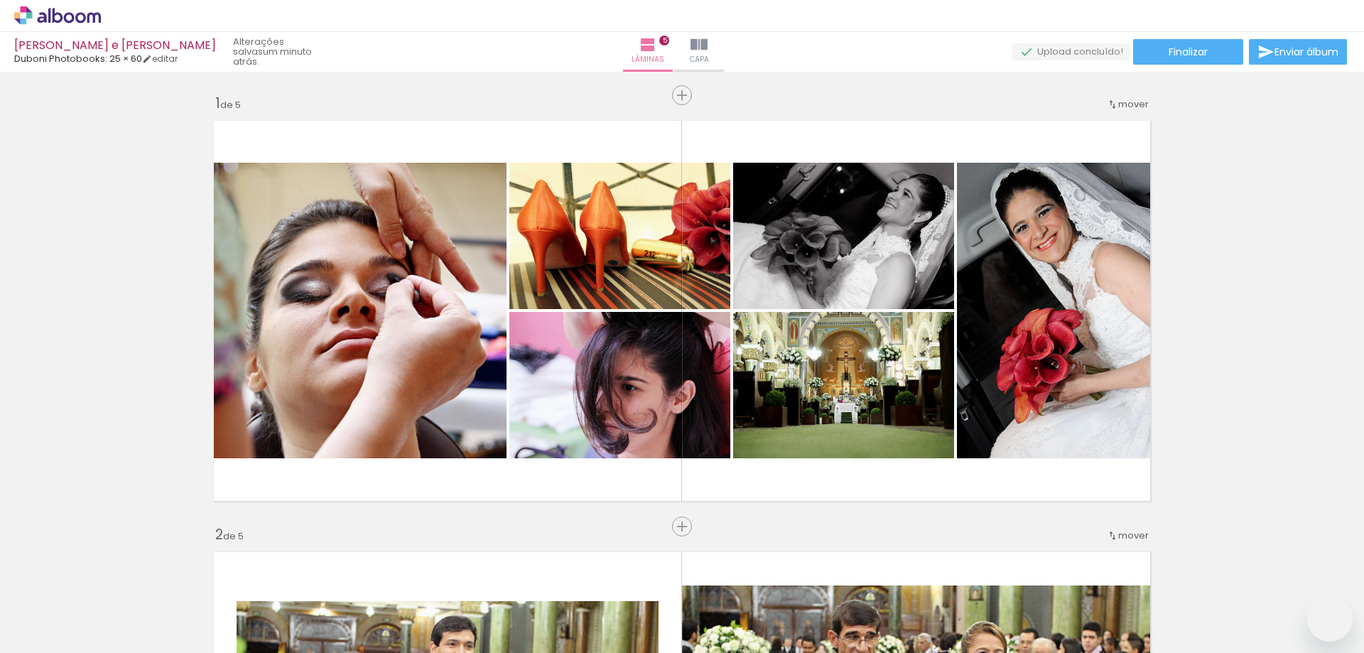
click at [61, 633] on span "Adicionar Fotos" at bounding box center [50, 634] width 43 height 16
click at [0, 0] on input "file" at bounding box center [0, 0] width 0 height 0
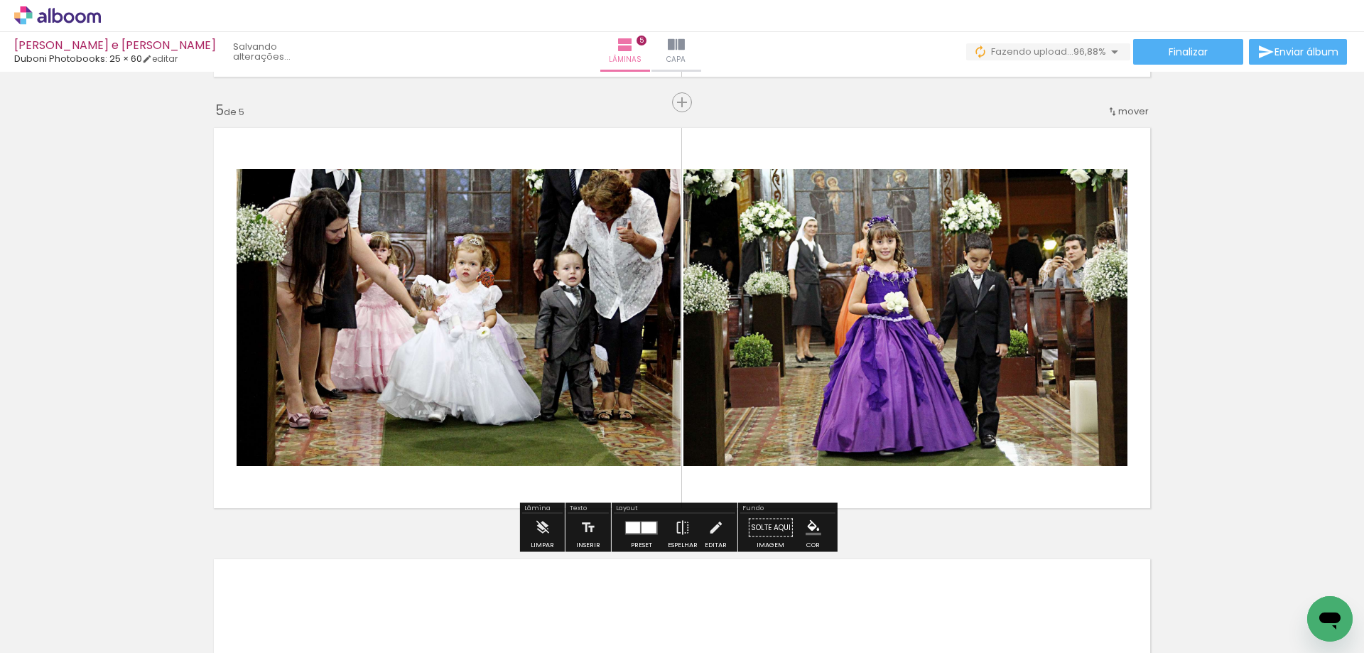
scroll to position [0, 1303]
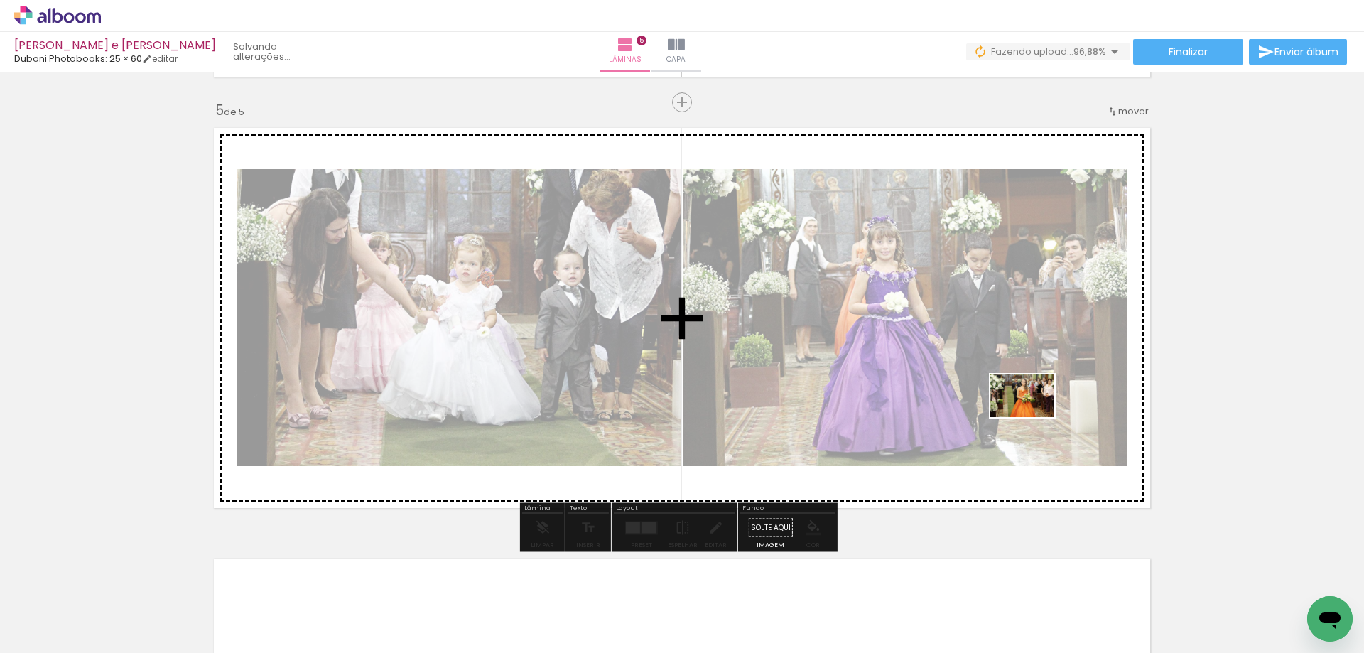
drag, startPoint x: 1284, startPoint y: 588, endPoint x: 1031, endPoint y: 417, distance: 305.5
click at [1031, 417] on quentale-workspace at bounding box center [682, 326] width 1364 height 653
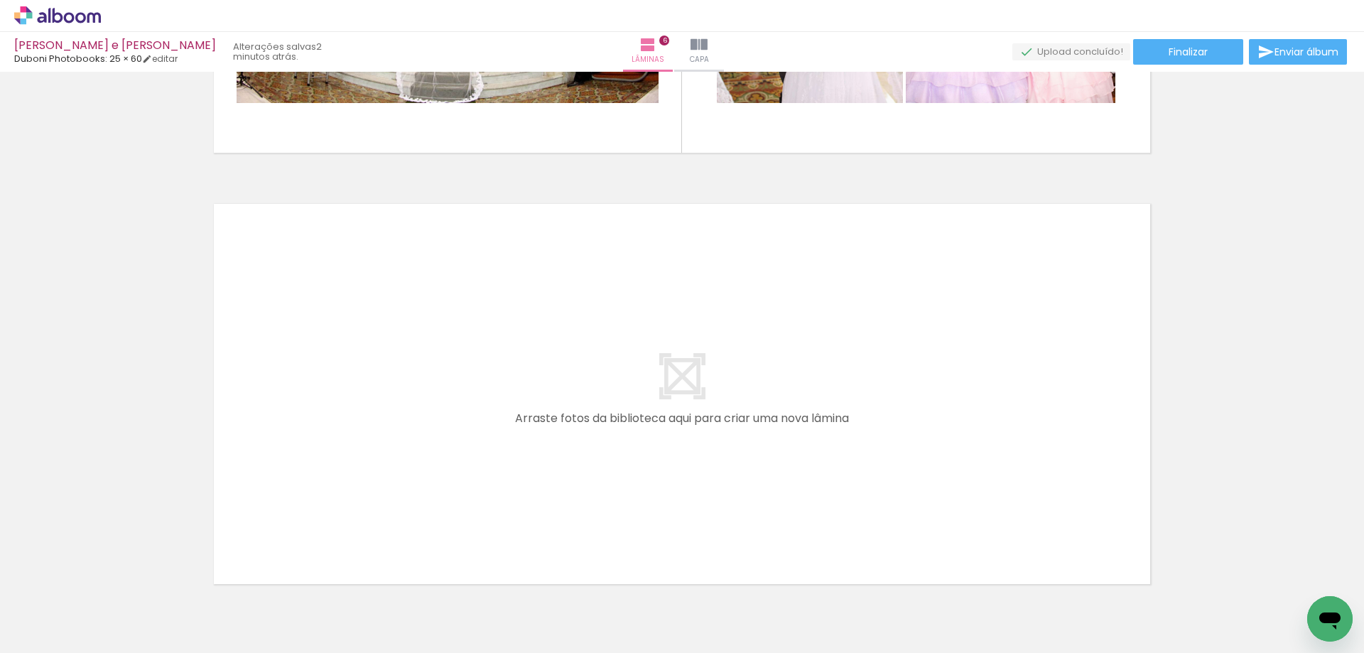
scroll to position [2576, 0]
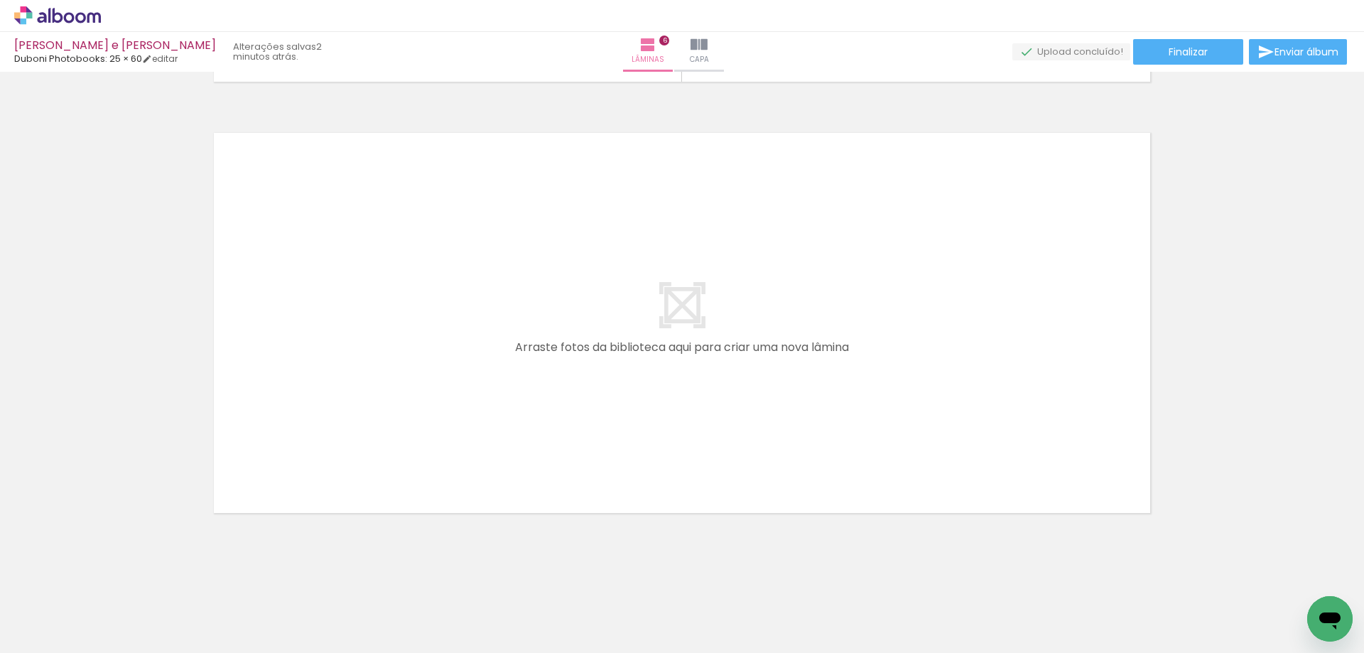
click at [56, 634] on span "Adicionar Fotos" at bounding box center [50, 634] width 43 height 16
click at [0, 0] on input "file" at bounding box center [0, 0] width 0 height 0
